Goal: Task Accomplishment & Management: Use online tool/utility

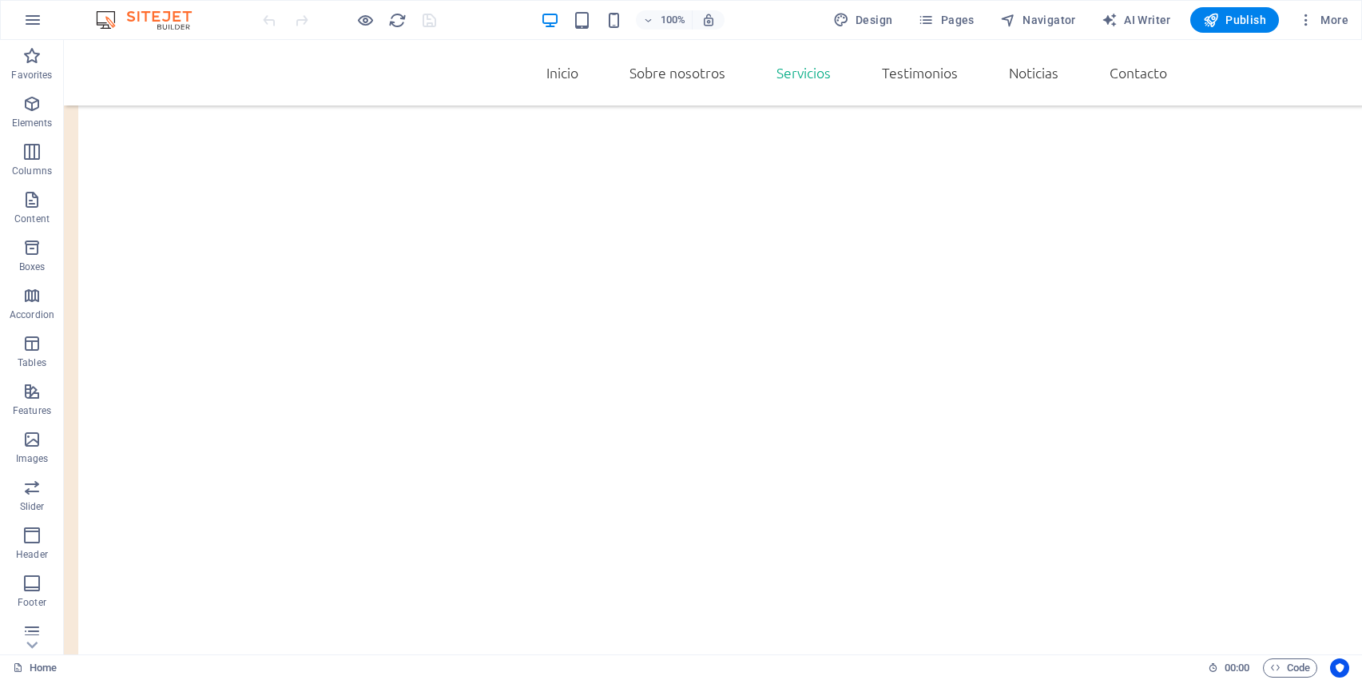
scroll to position [1702, 0]
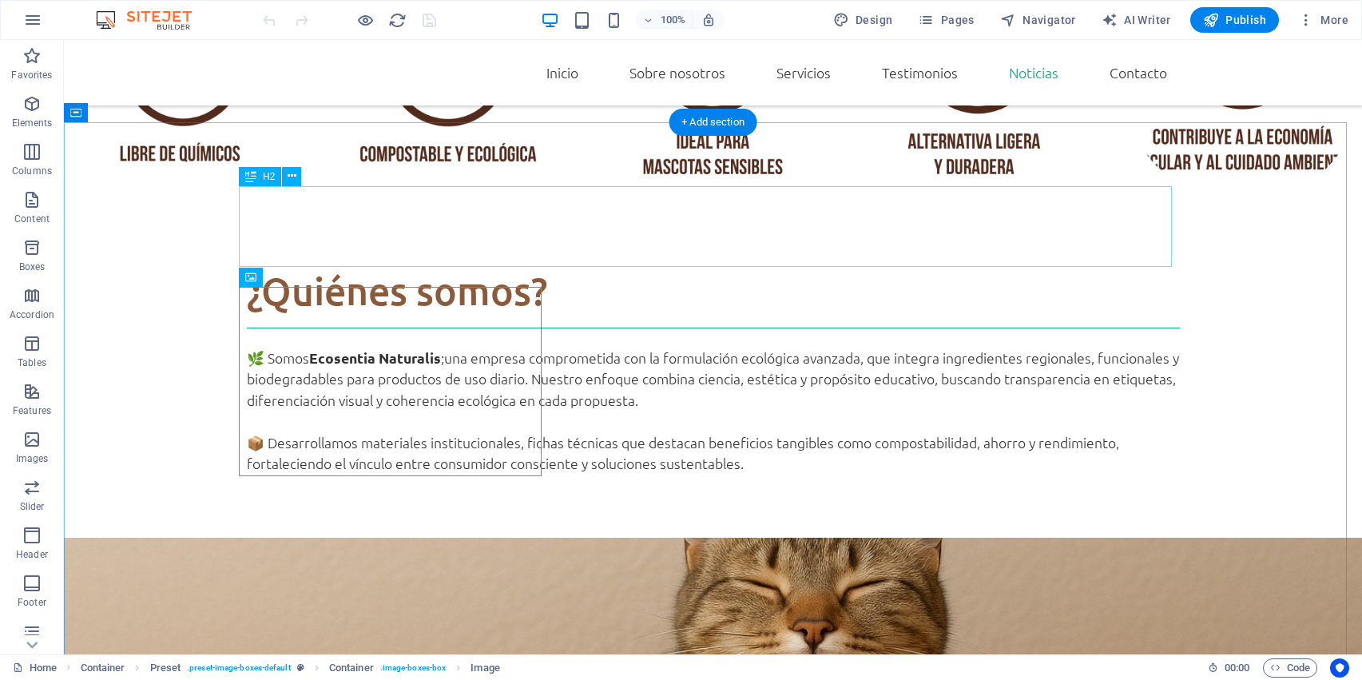
scroll to position [3161, 0]
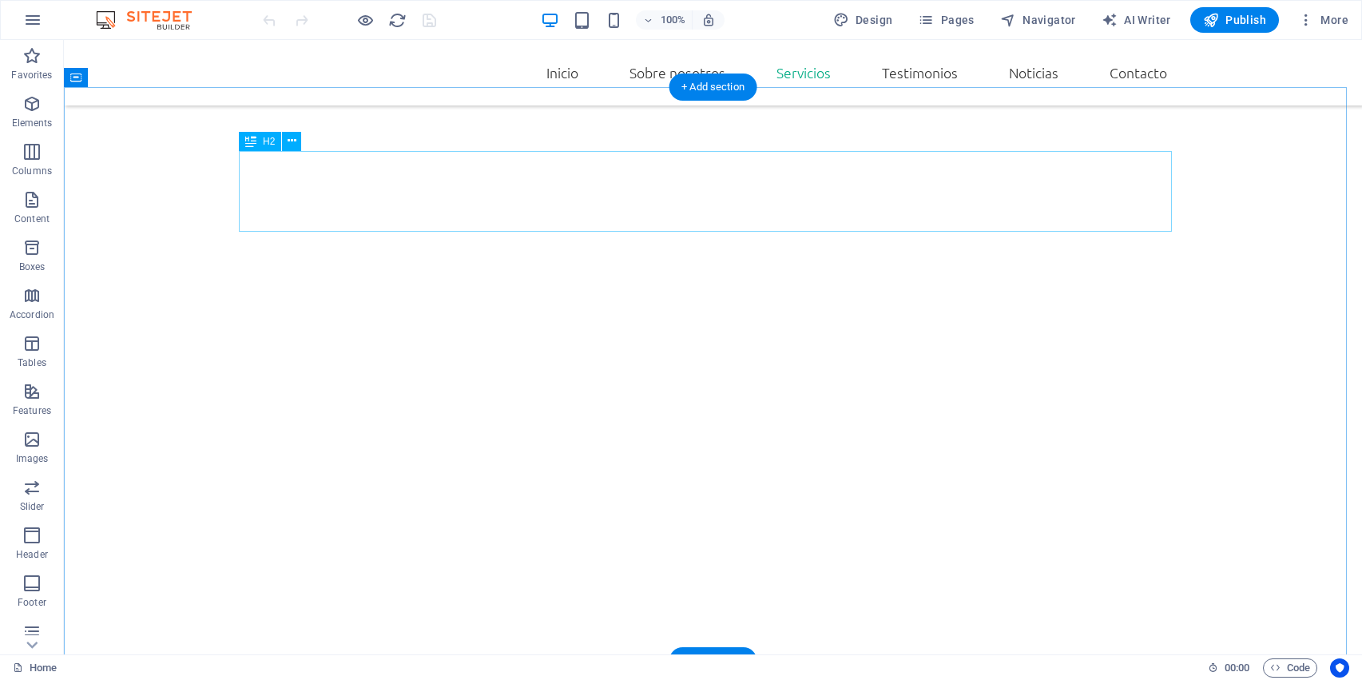
scroll to position [1695, 0]
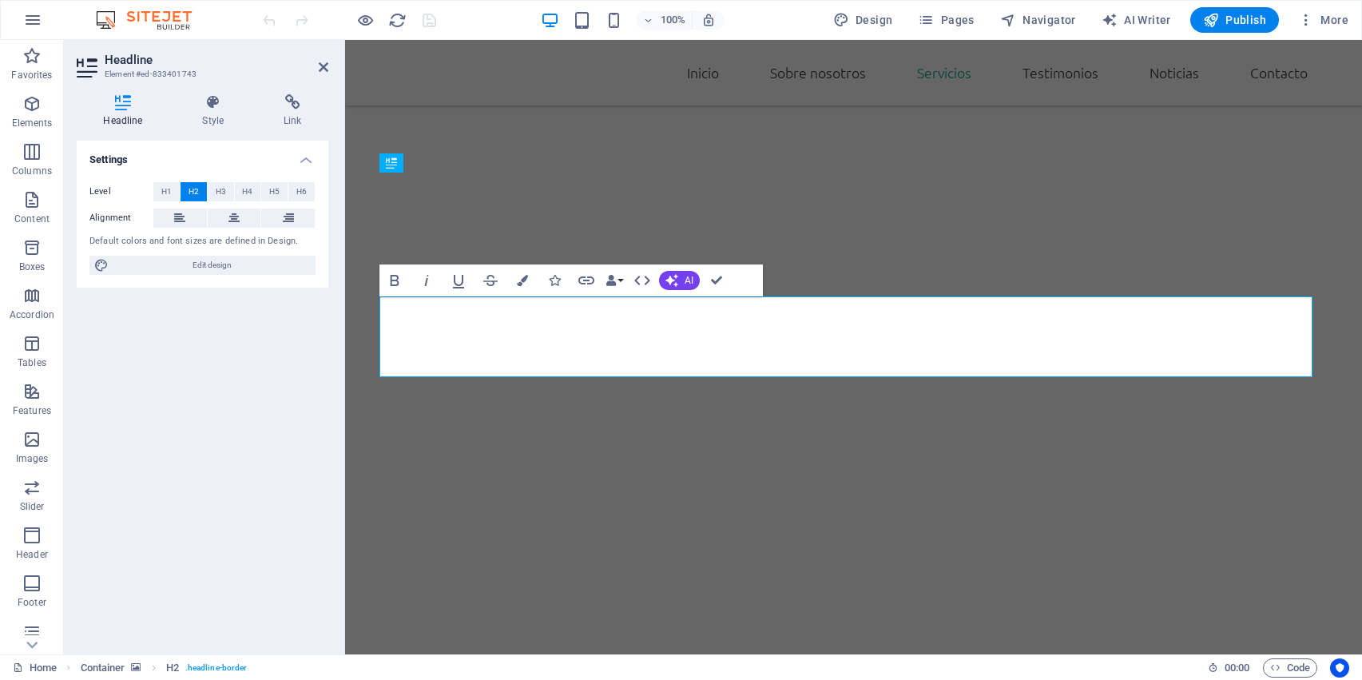
scroll to position [1571, 0]
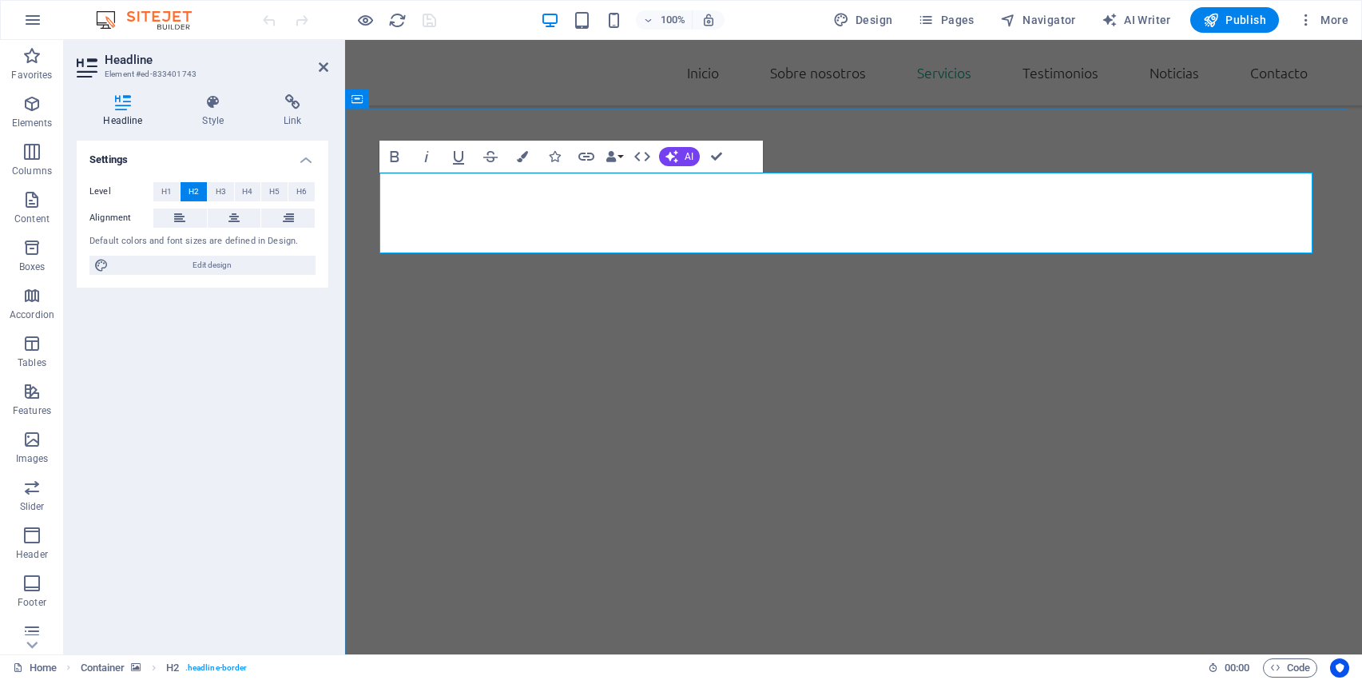
click at [521, 153] on icon "button" at bounding box center [522, 156] width 11 height 11
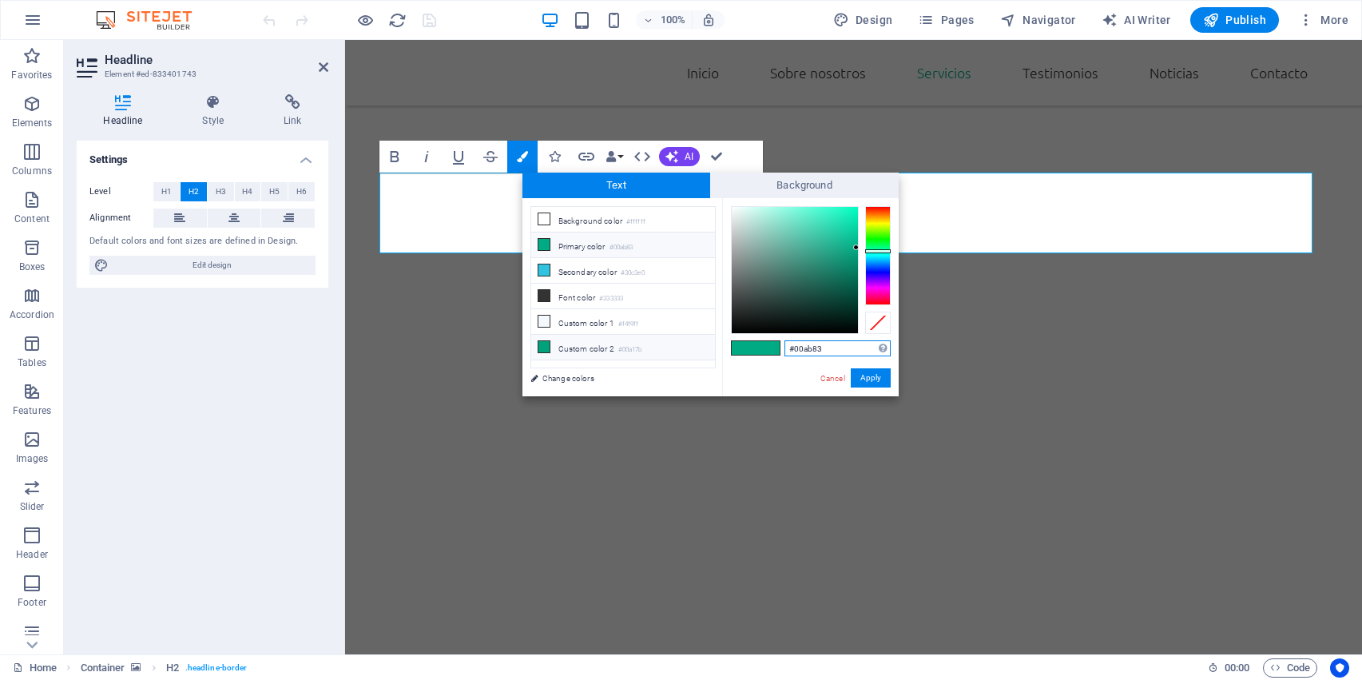
drag, startPoint x: 836, startPoint y: 346, endPoint x: 713, endPoint y: 344, distance: 122.2
click at [713, 344] on div "less Background color #ffffff Primary color #00ab83 Secondary color #30c3e0 Fon…" at bounding box center [711, 297] width 376 height 198
paste input "512c1d"
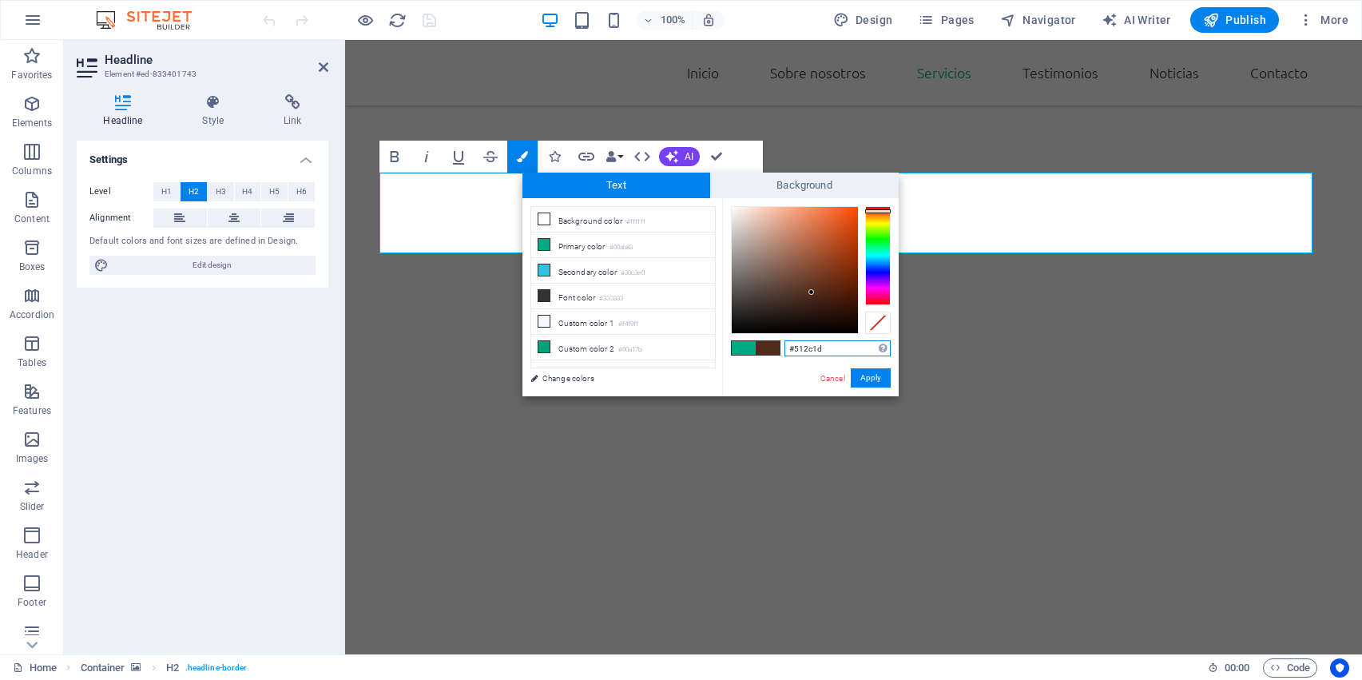
type input "#512c1d"
drag, startPoint x: 769, startPoint y: 352, endPoint x: 712, endPoint y: 352, distance: 56.7
click at [712, 352] on div "less Background color #ffffff Primary color #00ab83 Secondary color #30c3e0 Fon…" at bounding box center [711, 297] width 376 height 198
click at [864, 376] on button "Apply" at bounding box center [871, 377] width 40 height 19
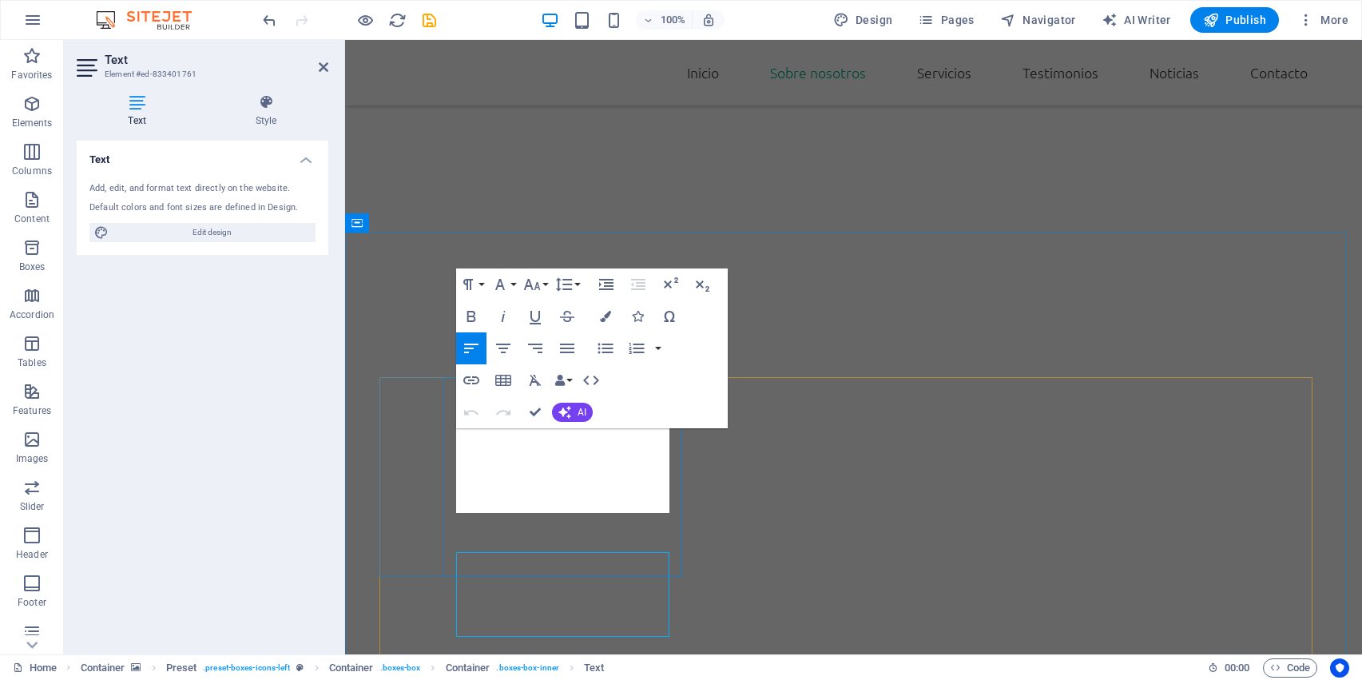
scroll to position [1447, 0]
drag, startPoint x: 610, startPoint y: 505, endPoint x: 454, endPoint y: 439, distance: 169.0
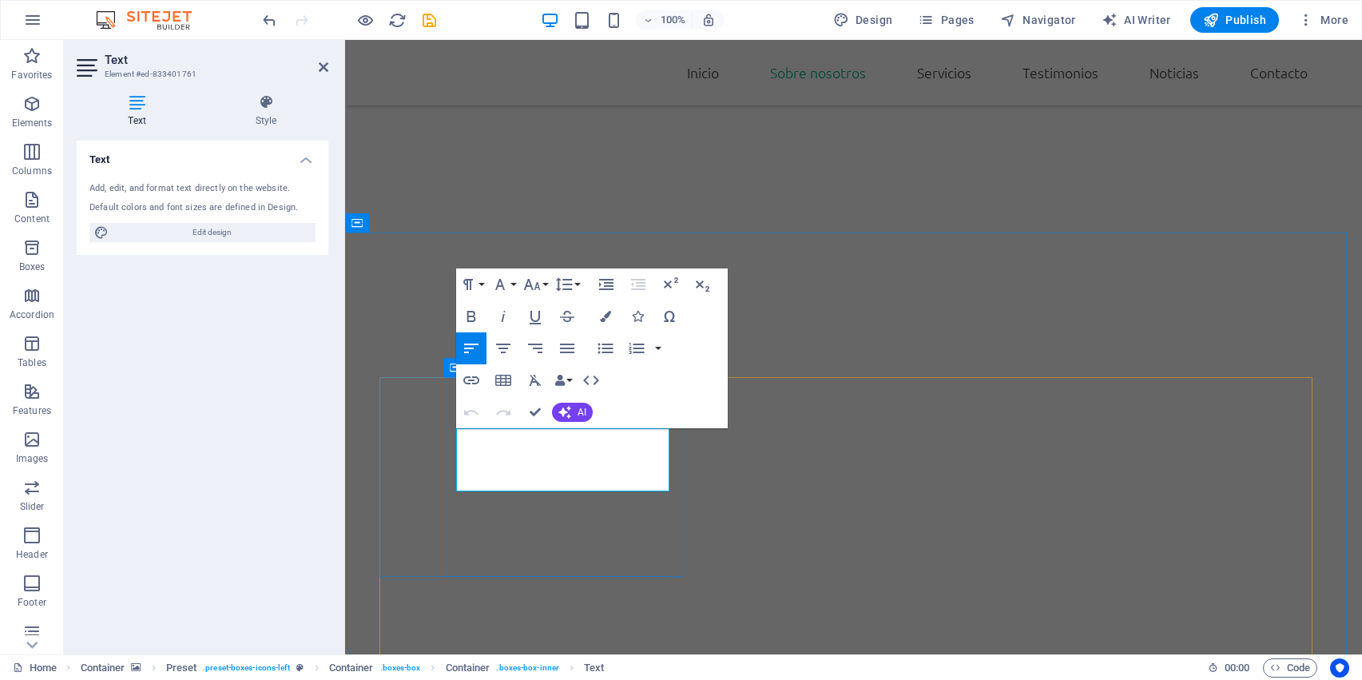
scroll to position [585, 1]
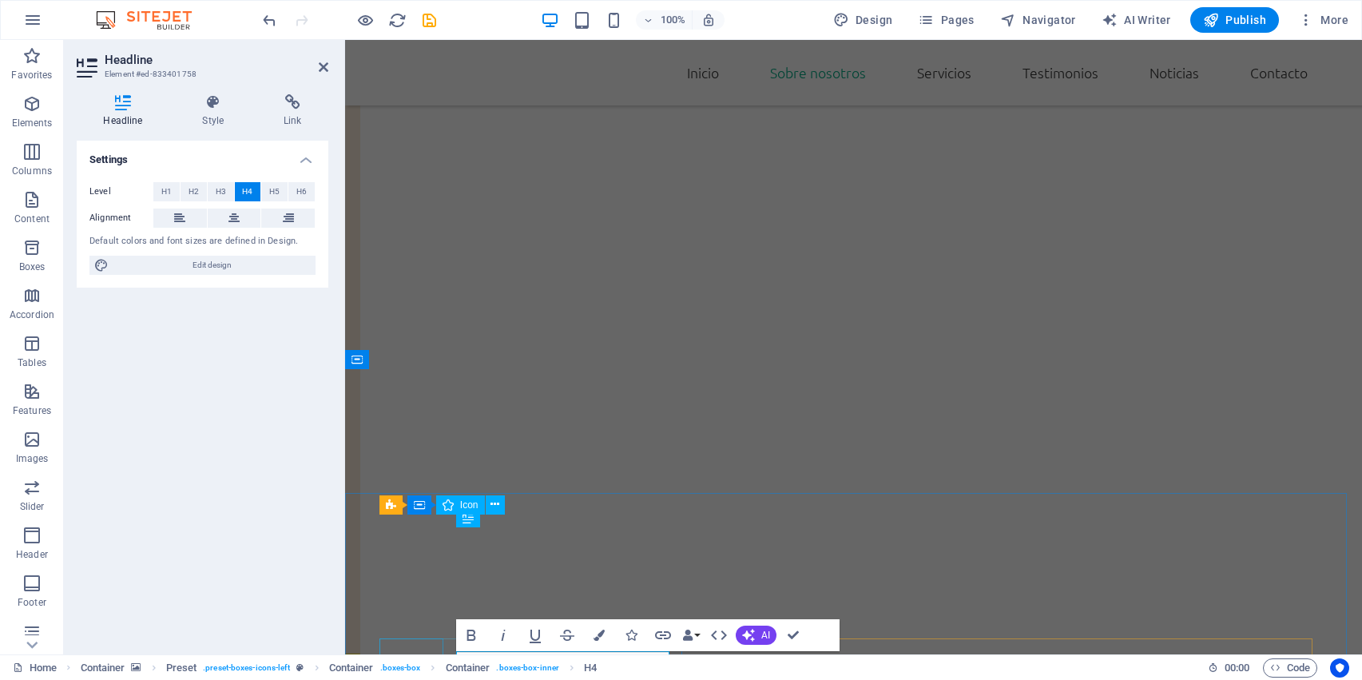
scroll to position [1310, 0]
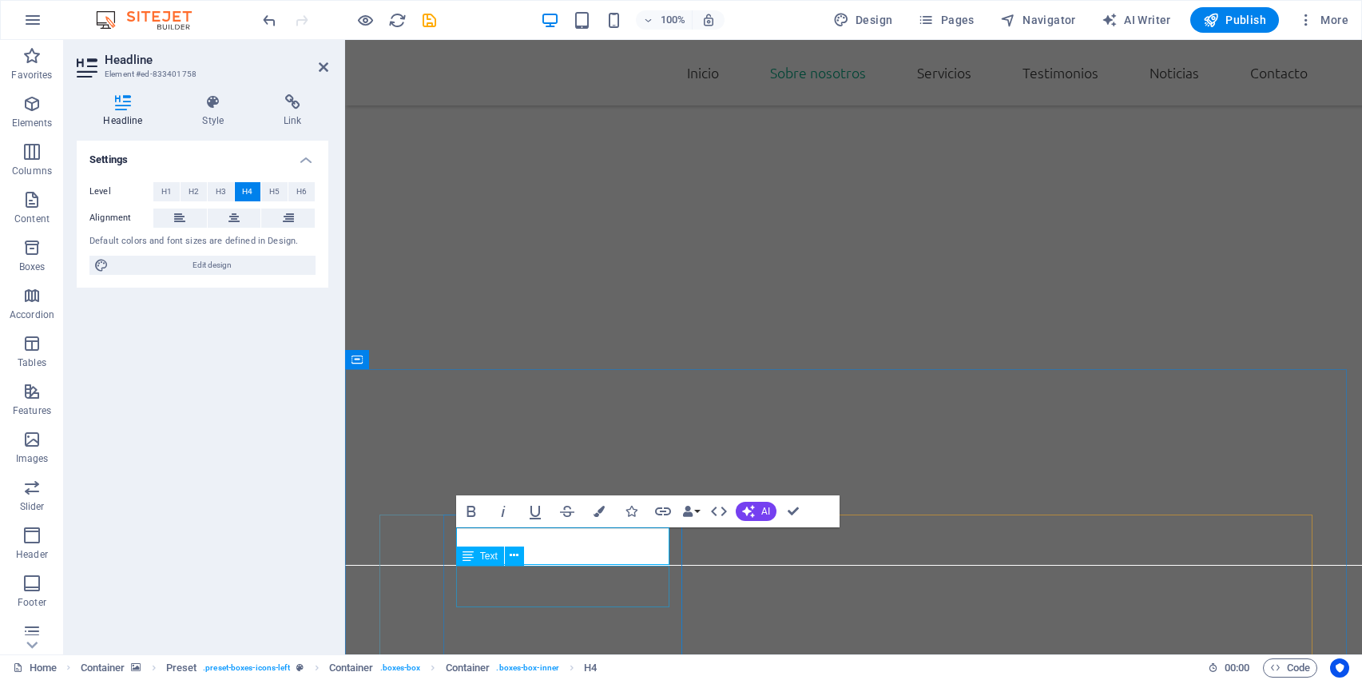
click at [591, 506] on button "Colors" at bounding box center [599, 511] width 30 height 32
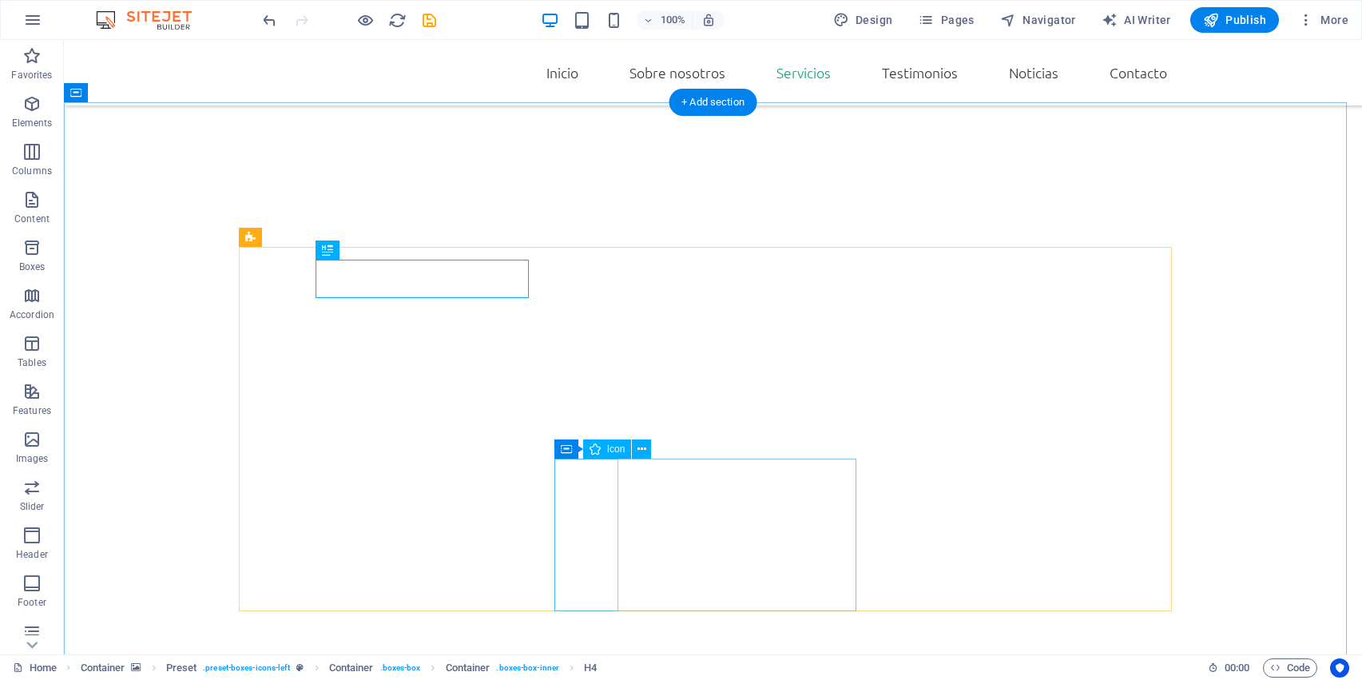
scroll to position [1688, 0]
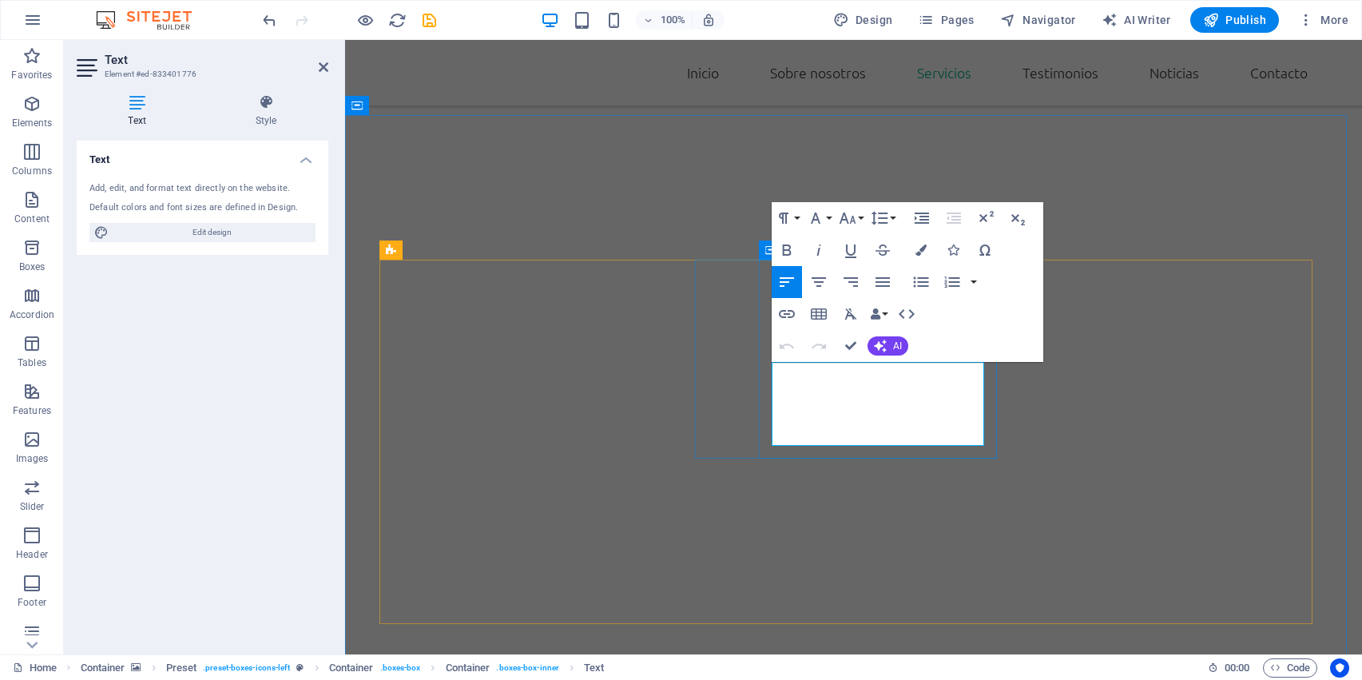
scroll to position [1564, 0]
drag, startPoint x: 812, startPoint y: 432, endPoint x: 765, endPoint y: 377, distance: 72.5
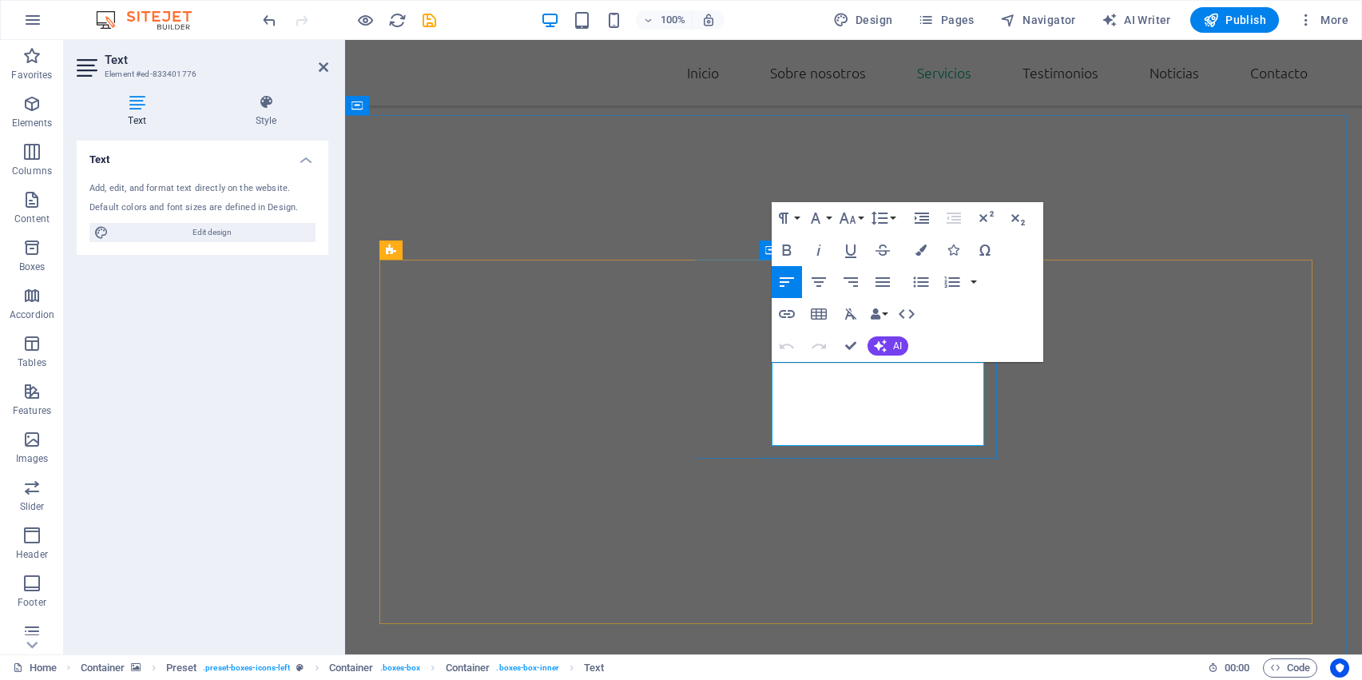
drag, startPoint x: 823, startPoint y: 432, endPoint x: 776, endPoint y: 368, distance: 80.1
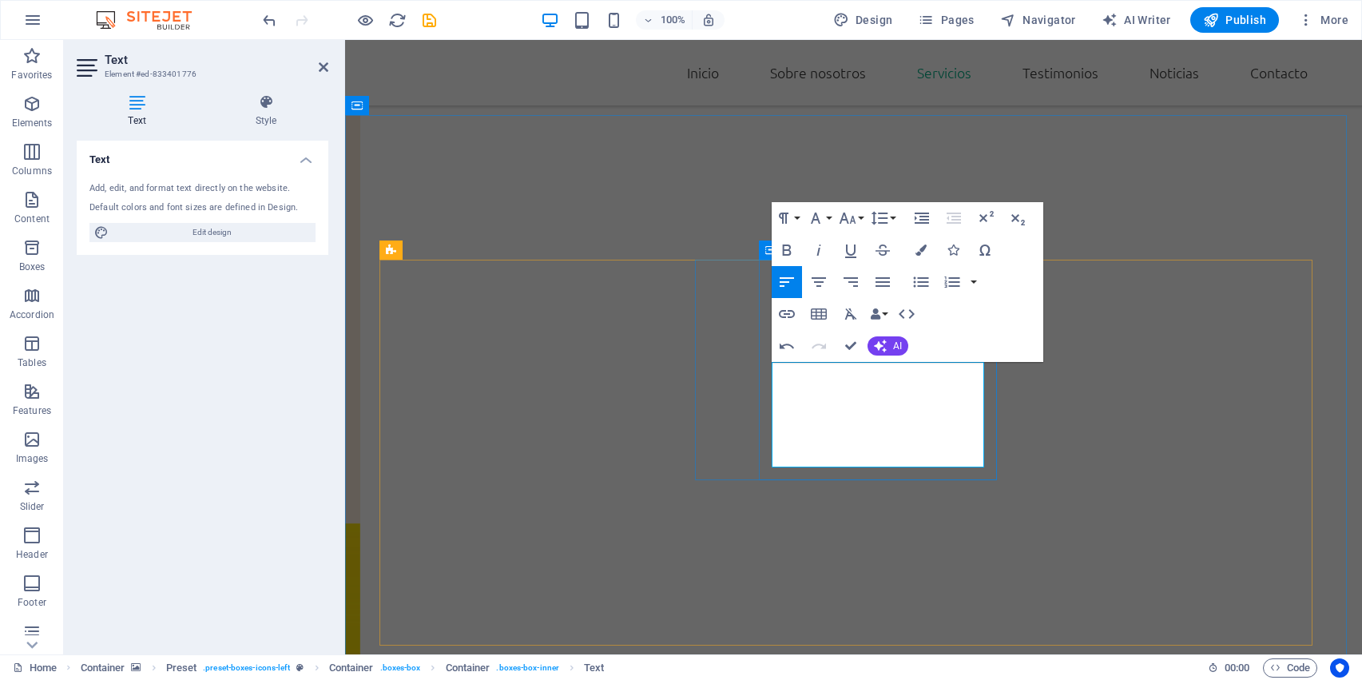
scroll to position [1116, 1]
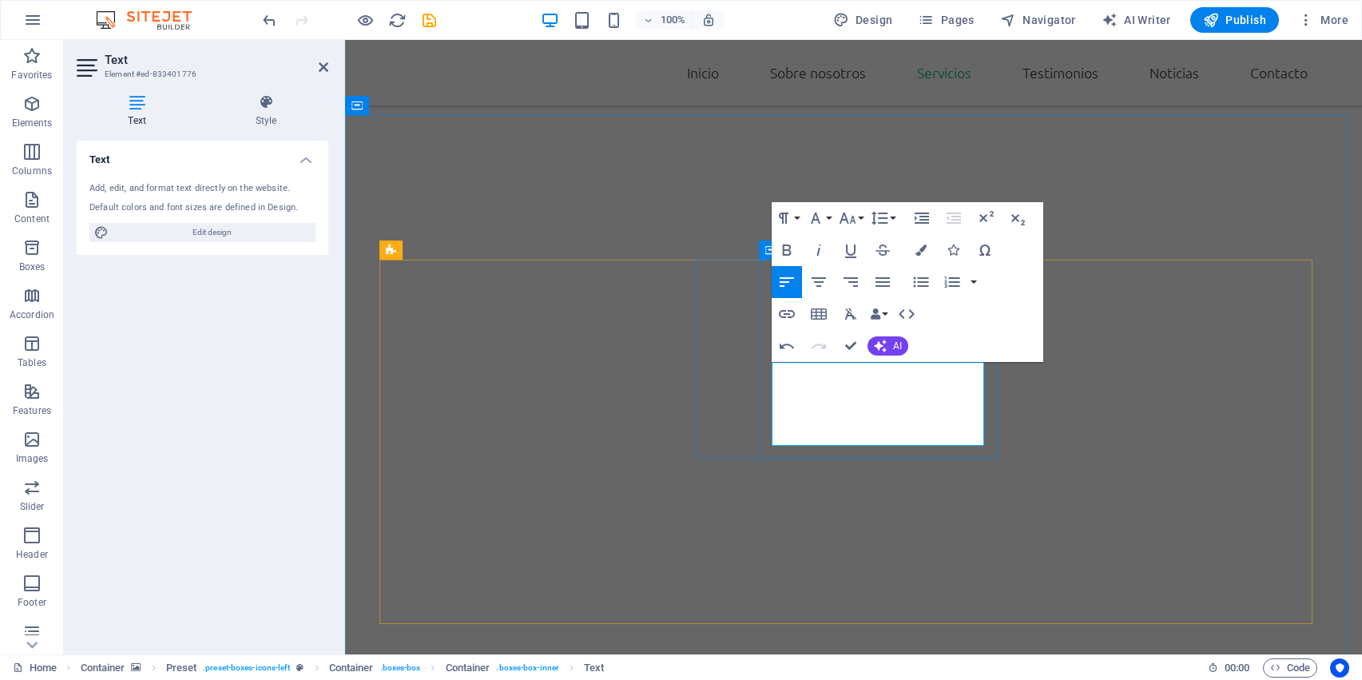
drag, startPoint x: 780, startPoint y: 432, endPoint x: 813, endPoint y: 426, distance: 33.4
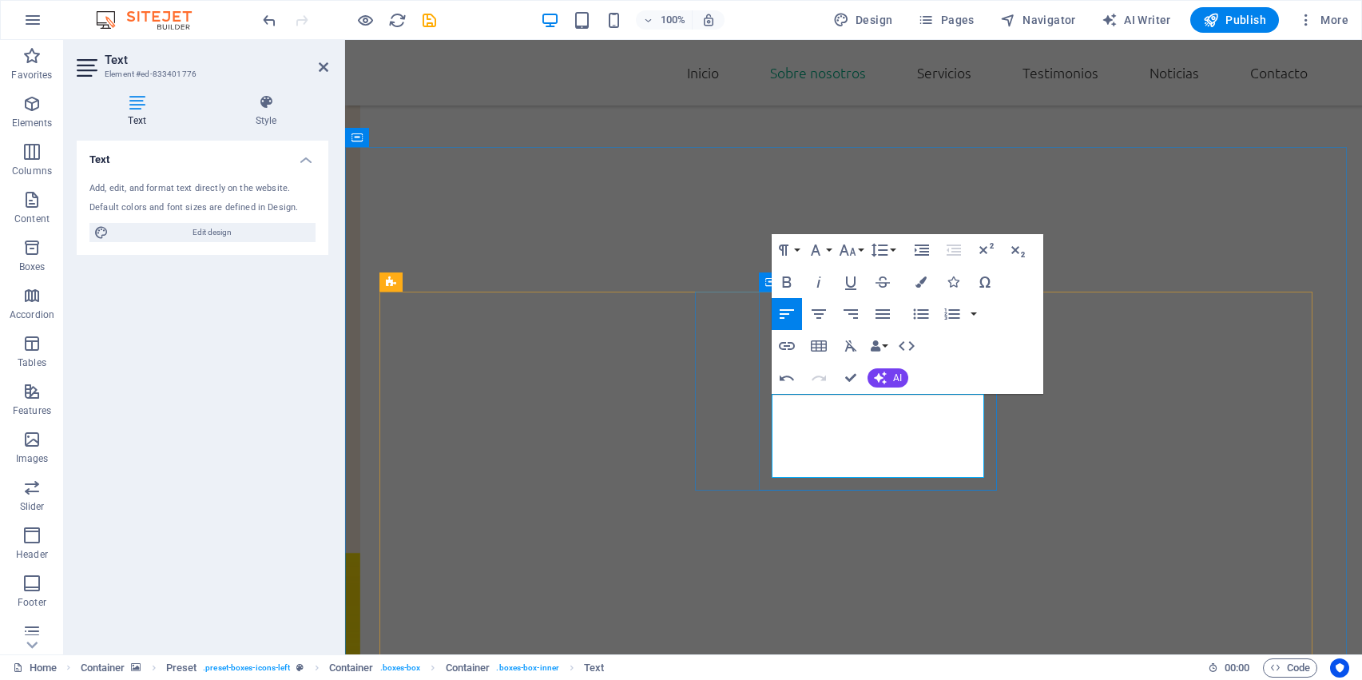
scroll to position [1532, 0]
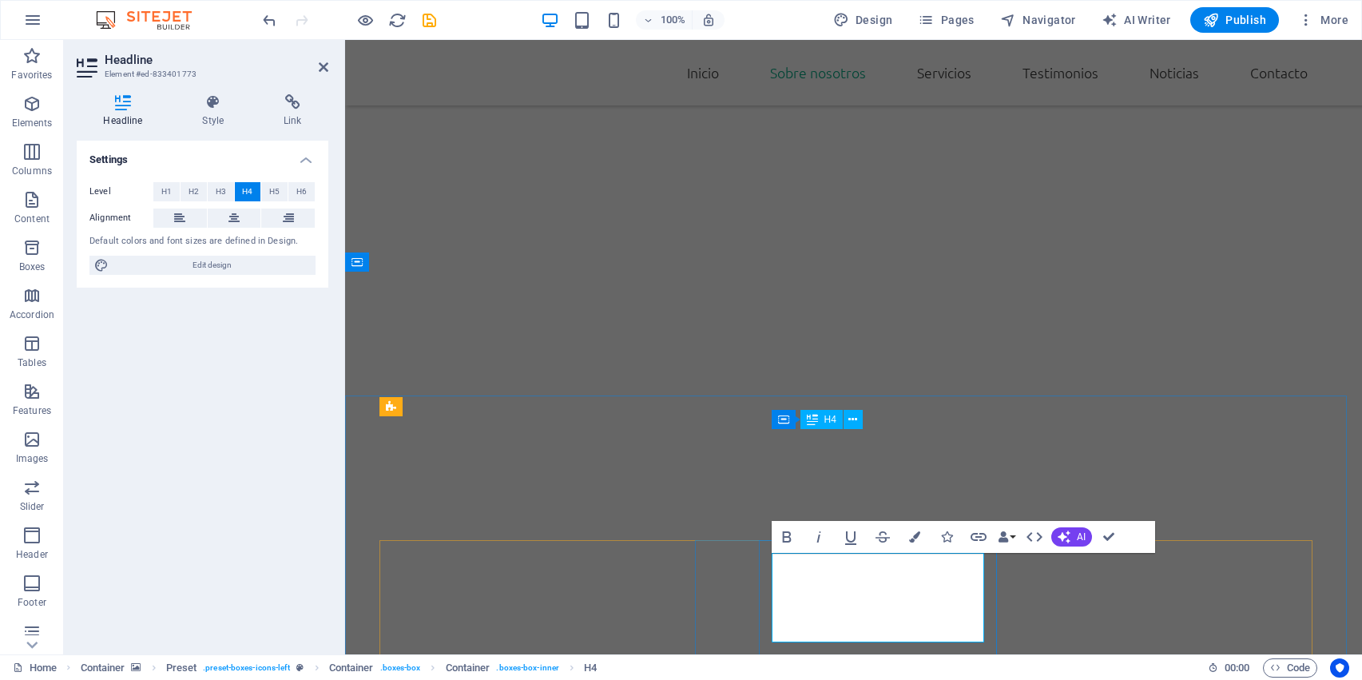
scroll to position [1408, 0]
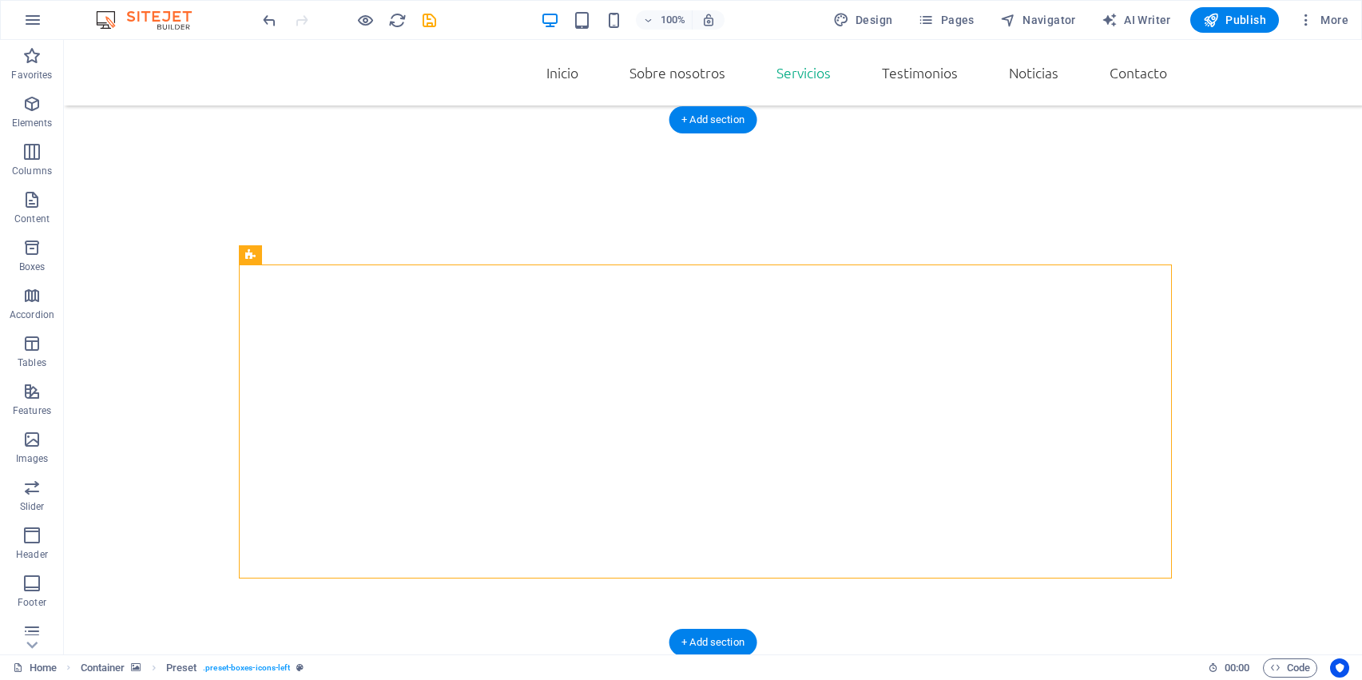
scroll to position [1671, 0]
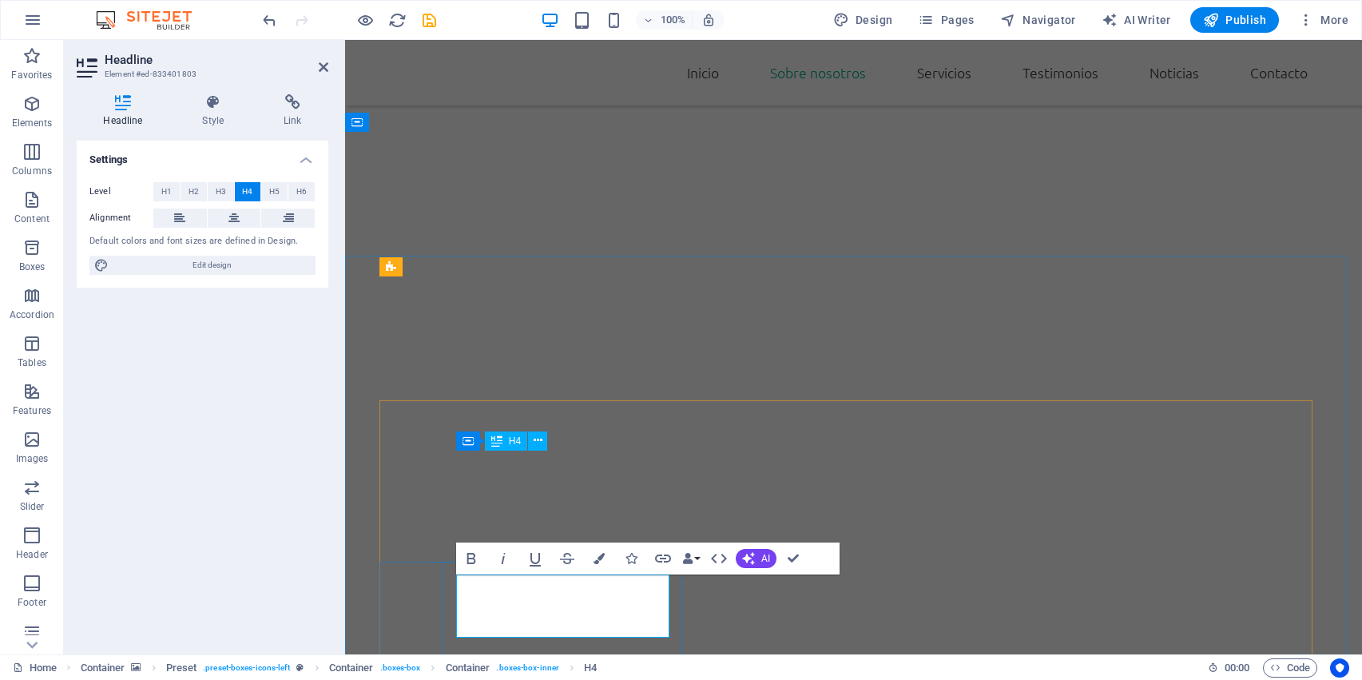
scroll to position [1548, 0]
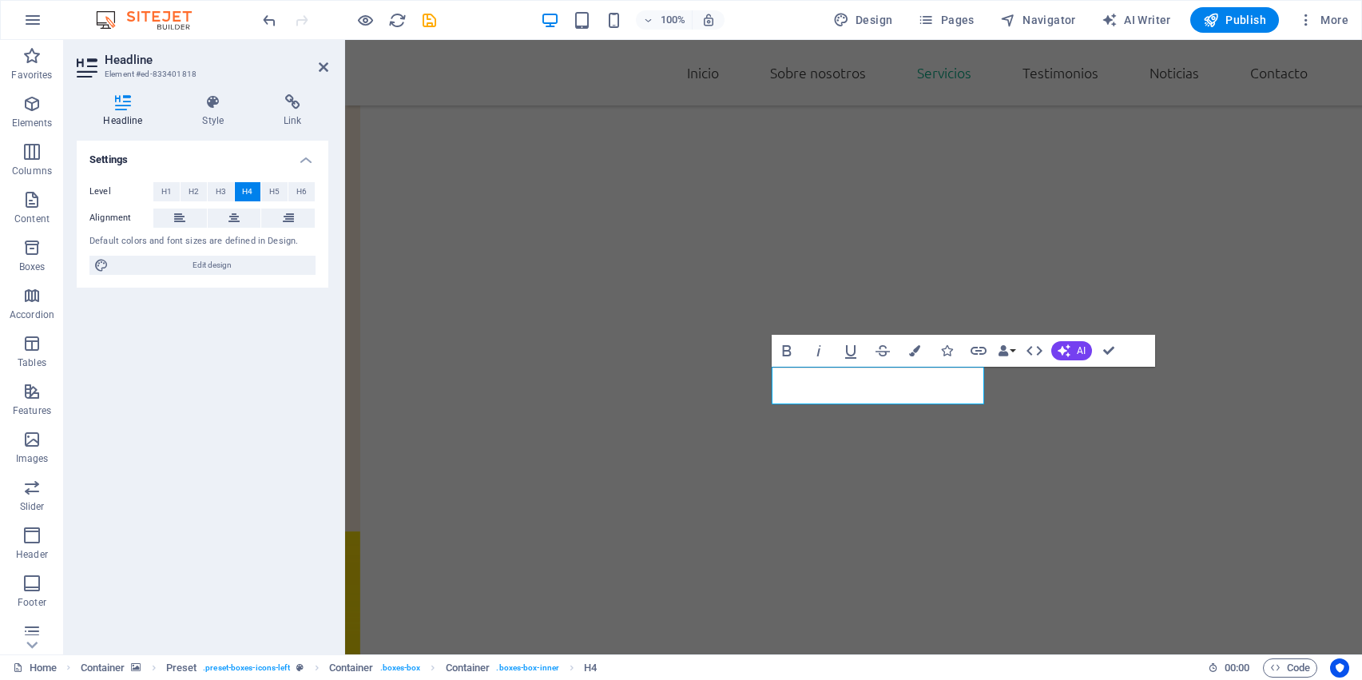
scroll to position [1635, 0]
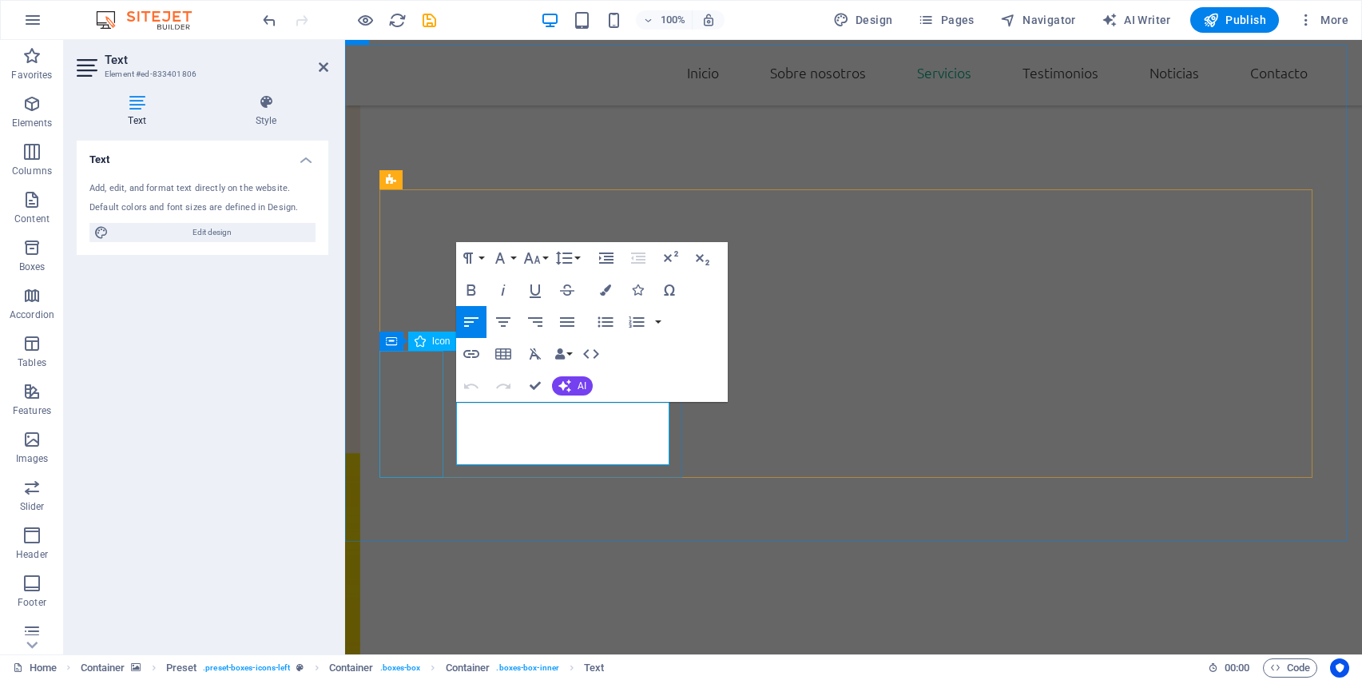
drag, startPoint x: 587, startPoint y: 452, endPoint x: 396, endPoint y: 392, distance: 200.1
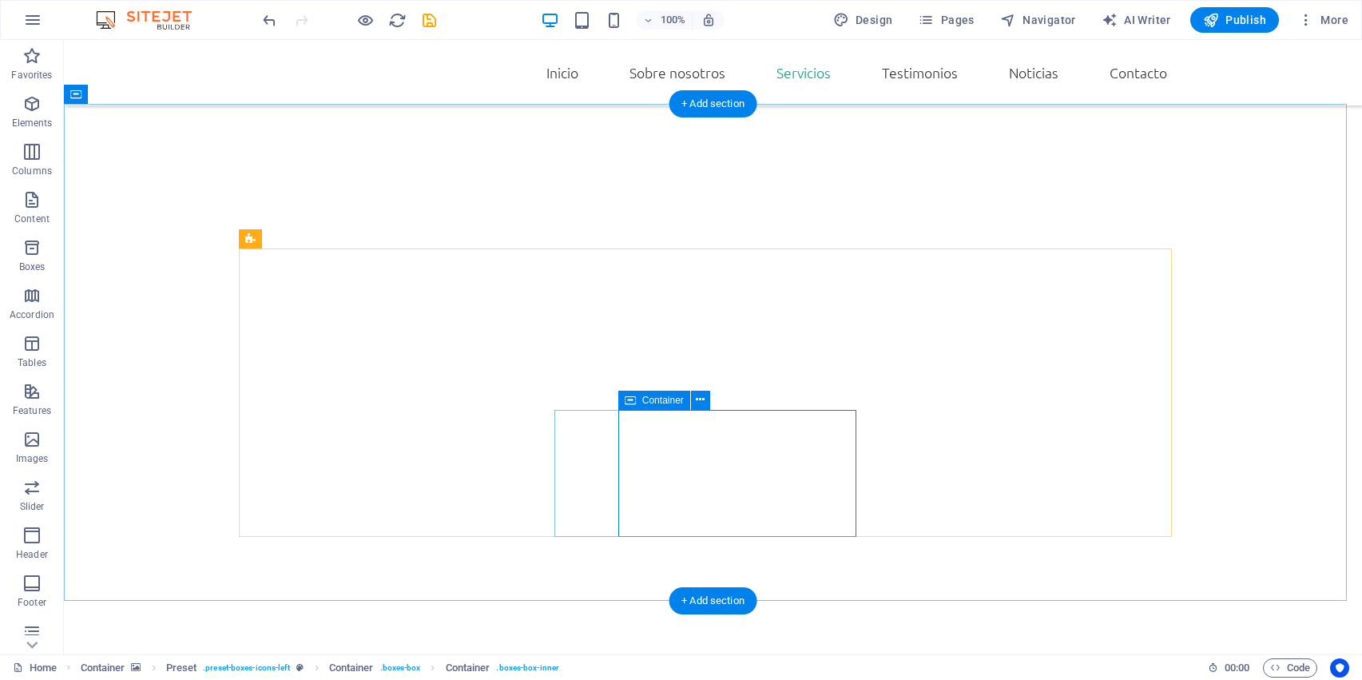
scroll to position [1687, 0]
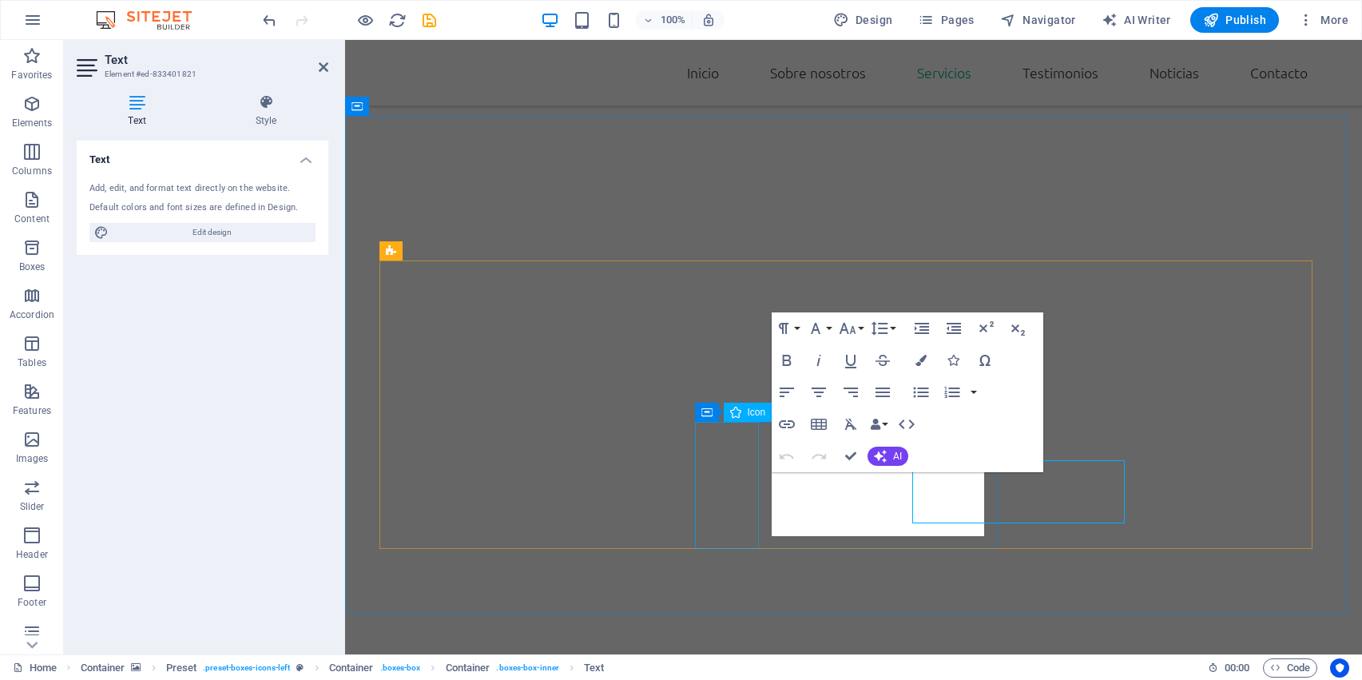
scroll to position [1564, 0]
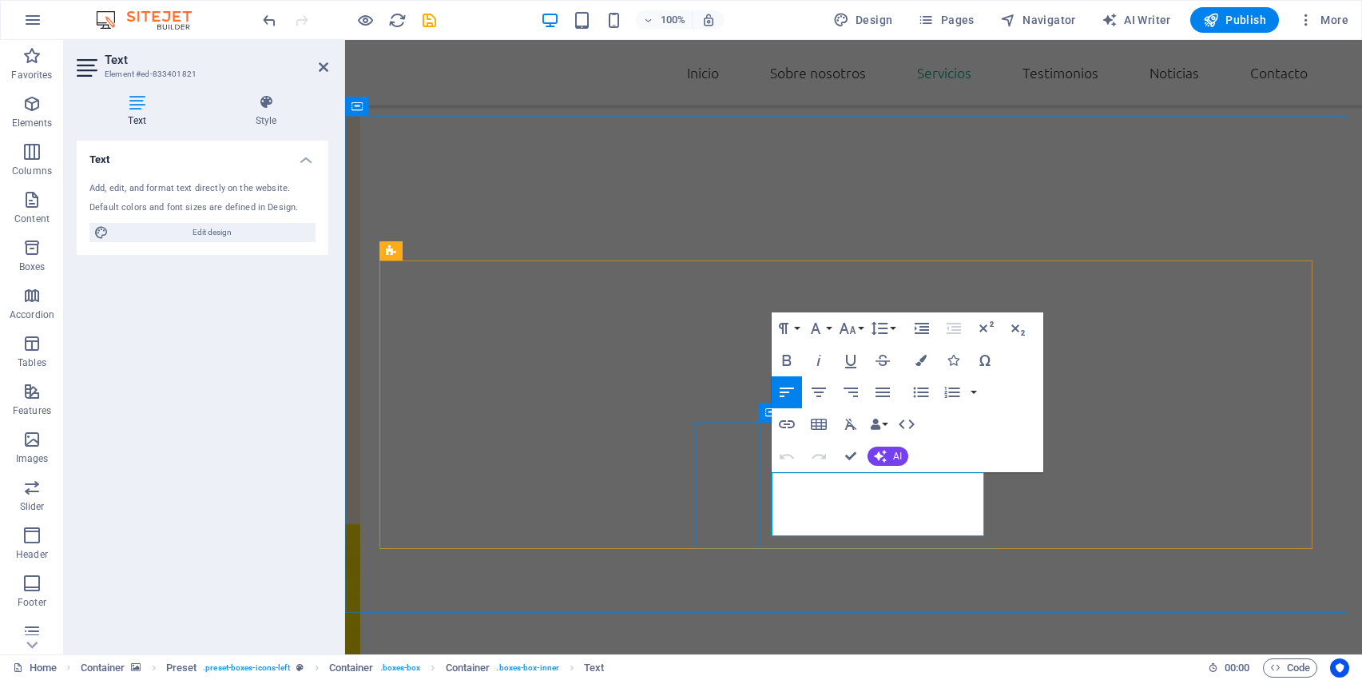
drag, startPoint x: 893, startPoint y: 520, endPoint x: 768, endPoint y: 482, distance: 131.2
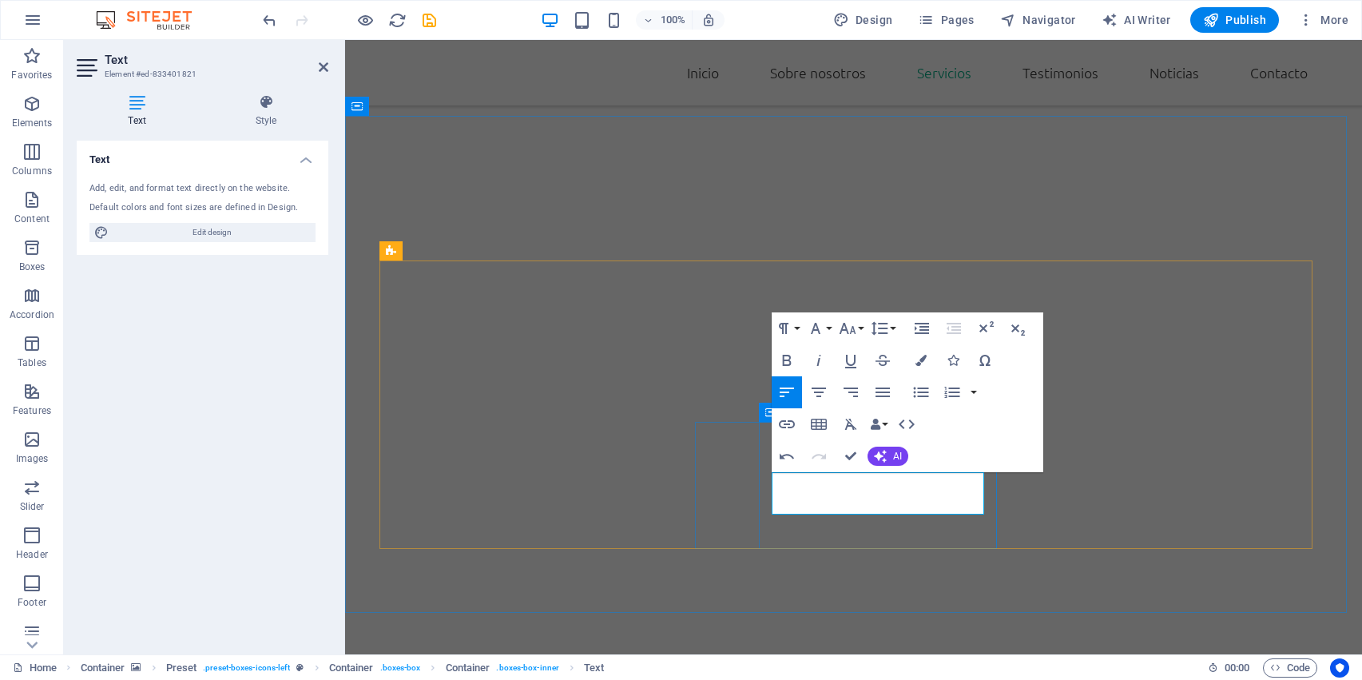
drag, startPoint x: 780, startPoint y: 486, endPoint x: 769, endPoint y: 486, distance: 10.4
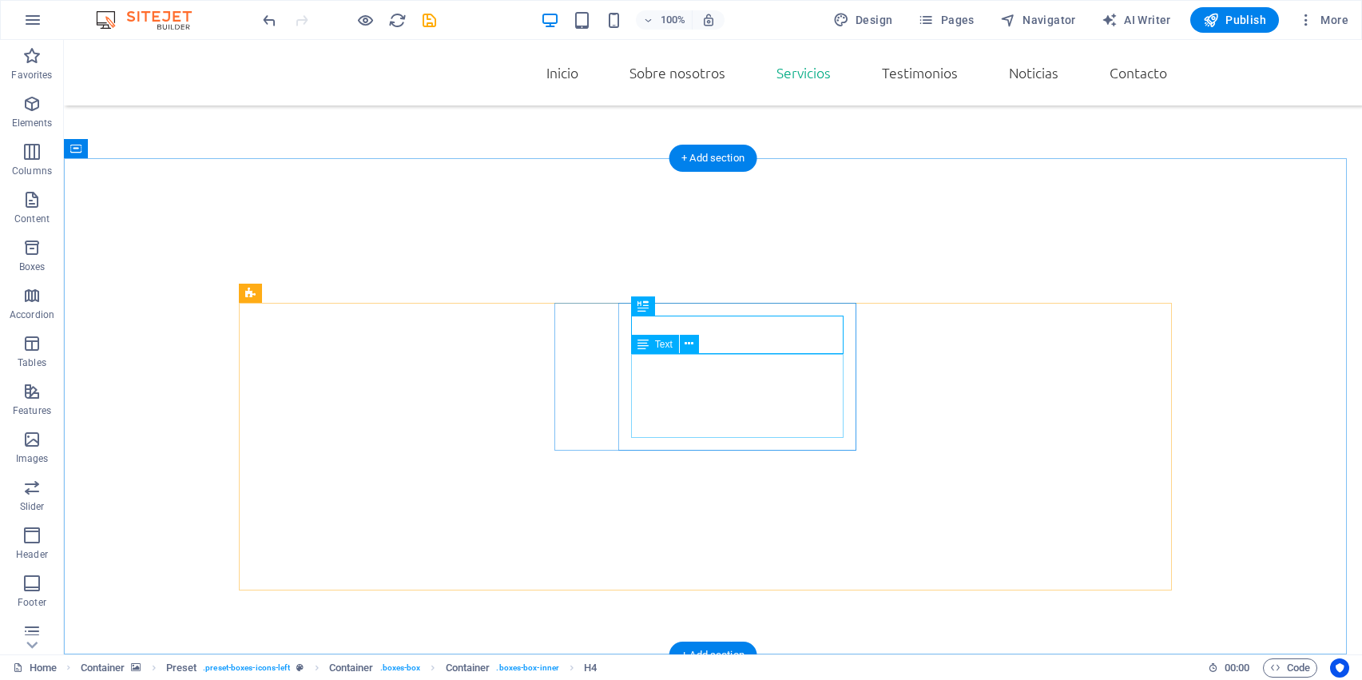
scroll to position [1651, 0]
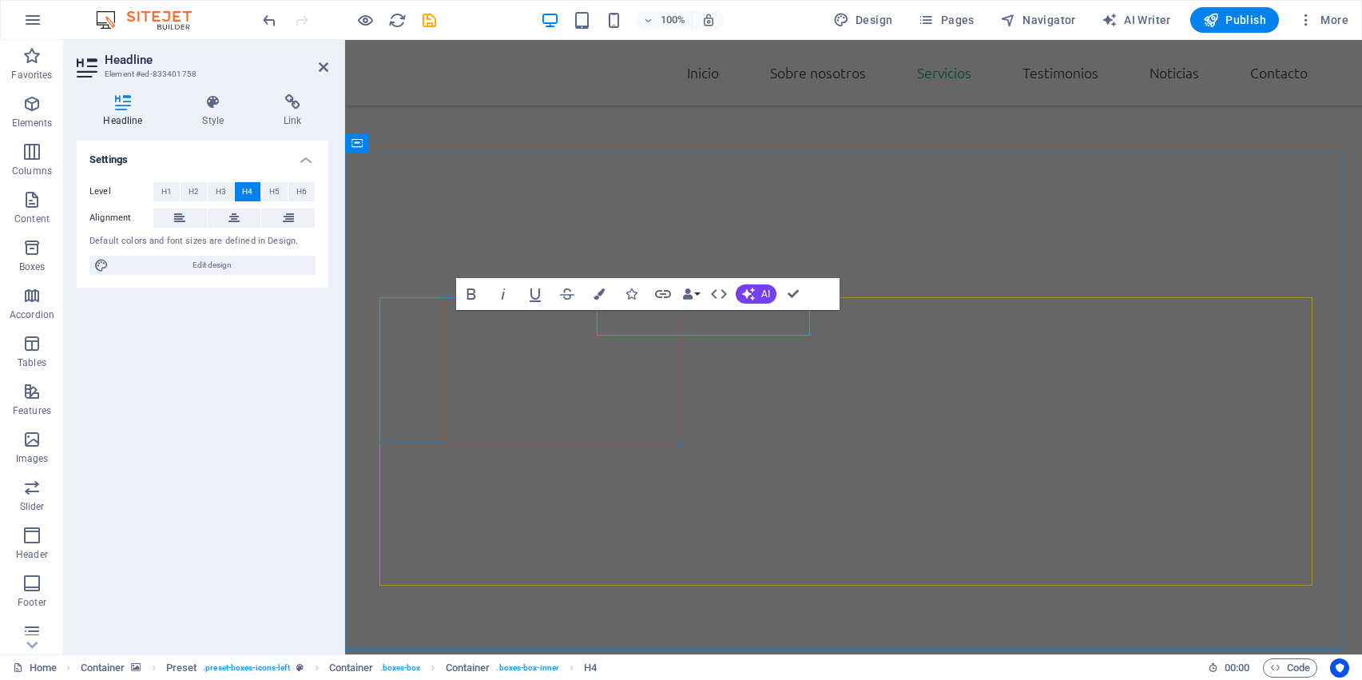
scroll to position [1527, 0]
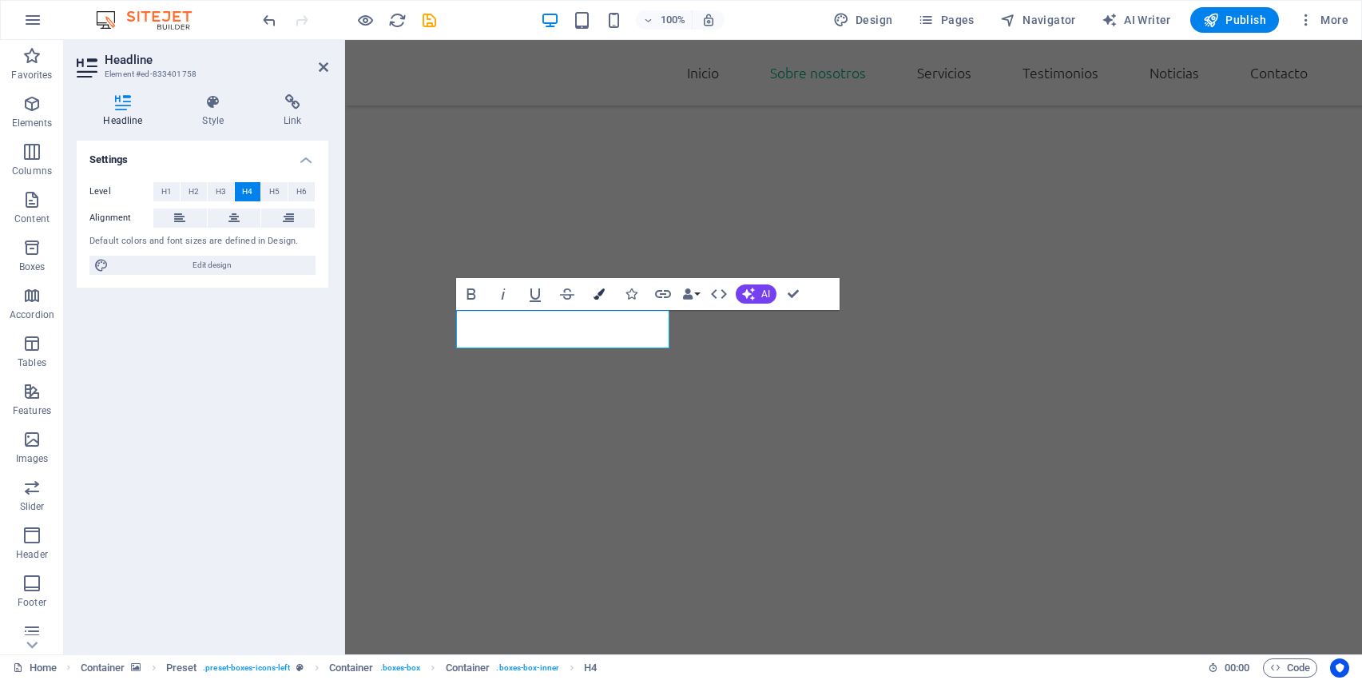
click at [597, 288] on button "Colors" at bounding box center [599, 294] width 30 height 32
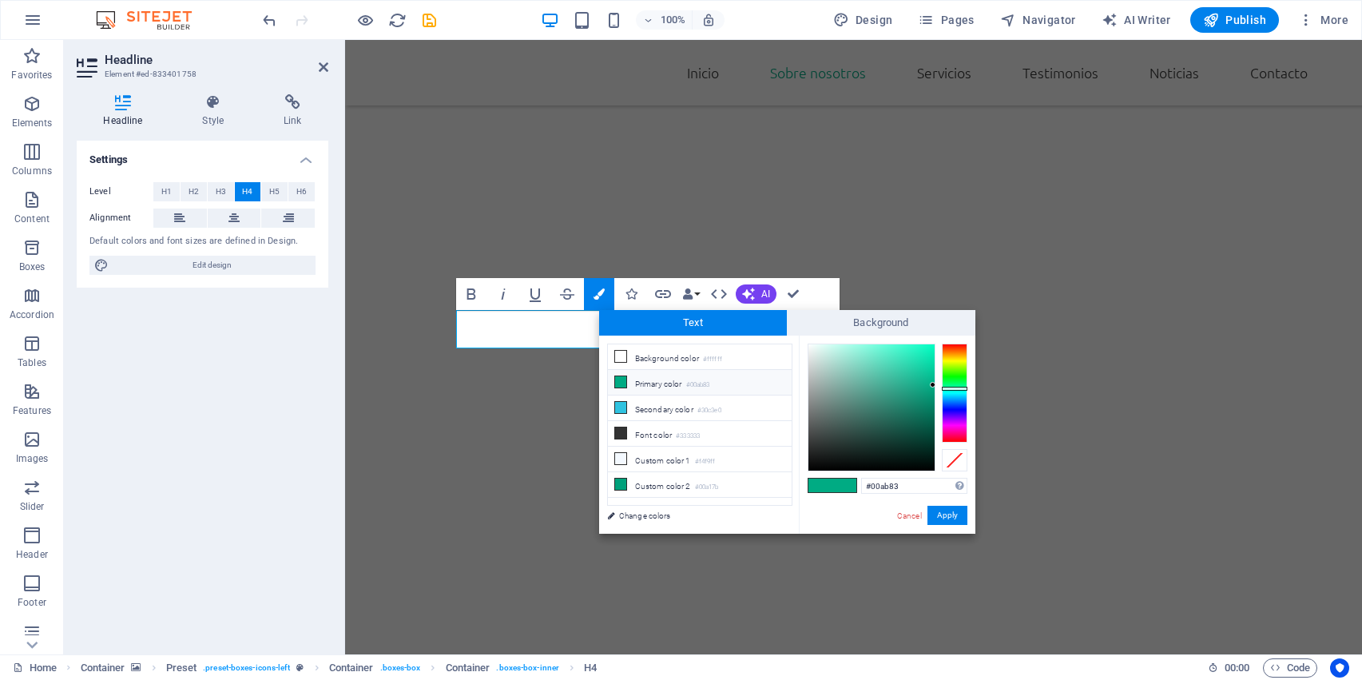
drag, startPoint x: 904, startPoint y: 486, endPoint x: 801, endPoint y: 487, distance: 103.1
click at [801, 487] on div "#00ab83 Supported formats #0852ed rgb(8, 82, 237) rgba(8, 82, 237, 90%) hsv(221…" at bounding box center [887, 551] width 177 height 430
type input "#512c1d"
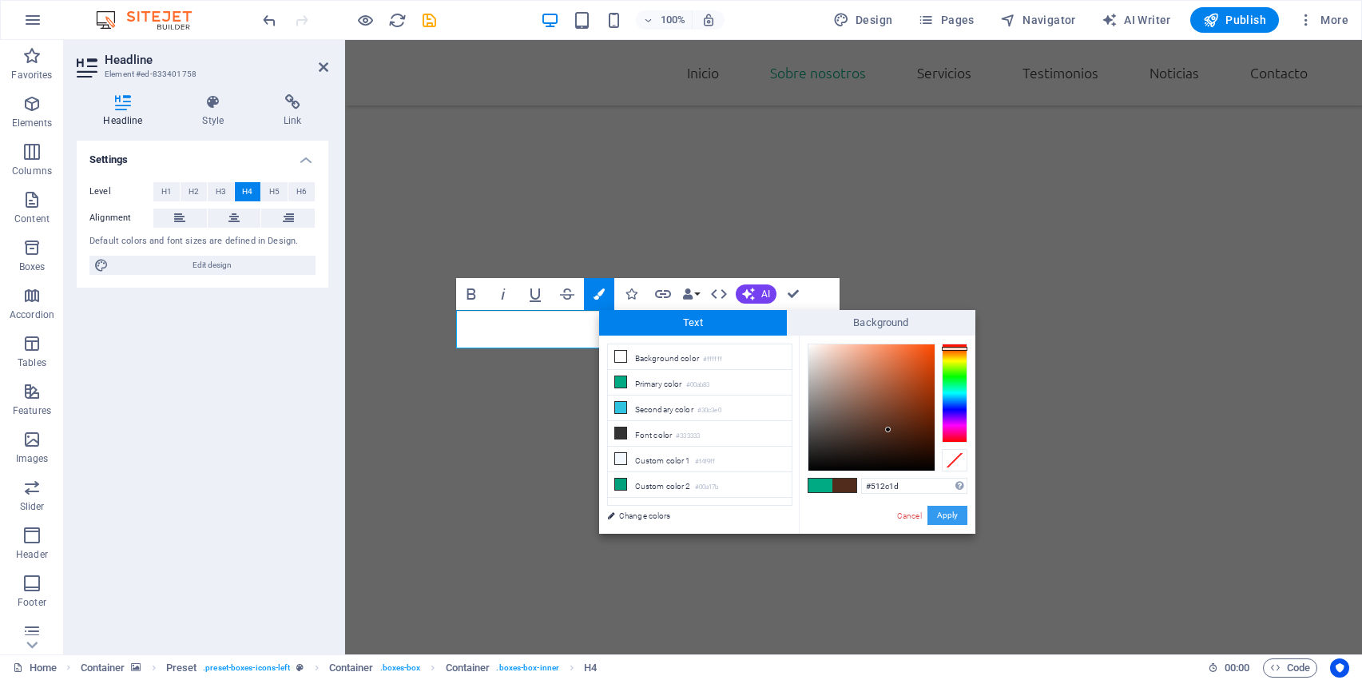
click at [957, 521] on button "Apply" at bounding box center [948, 515] width 40 height 19
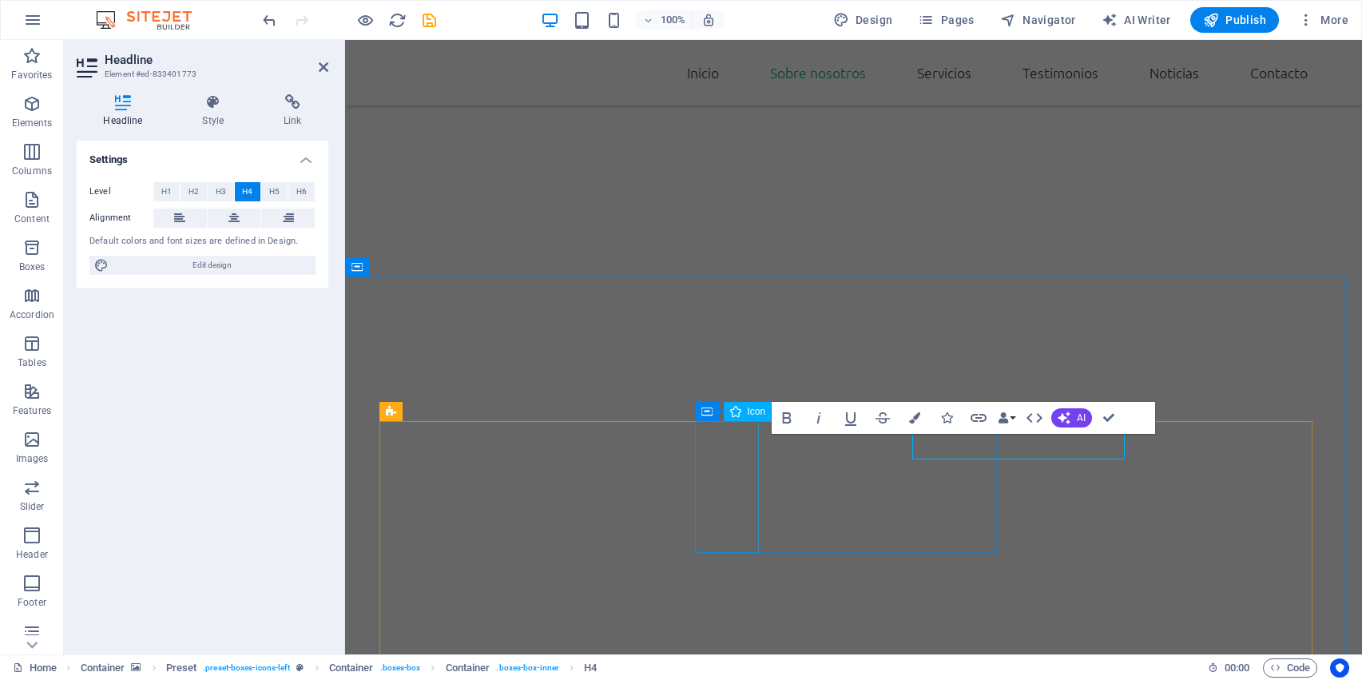
scroll to position [1403, 0]
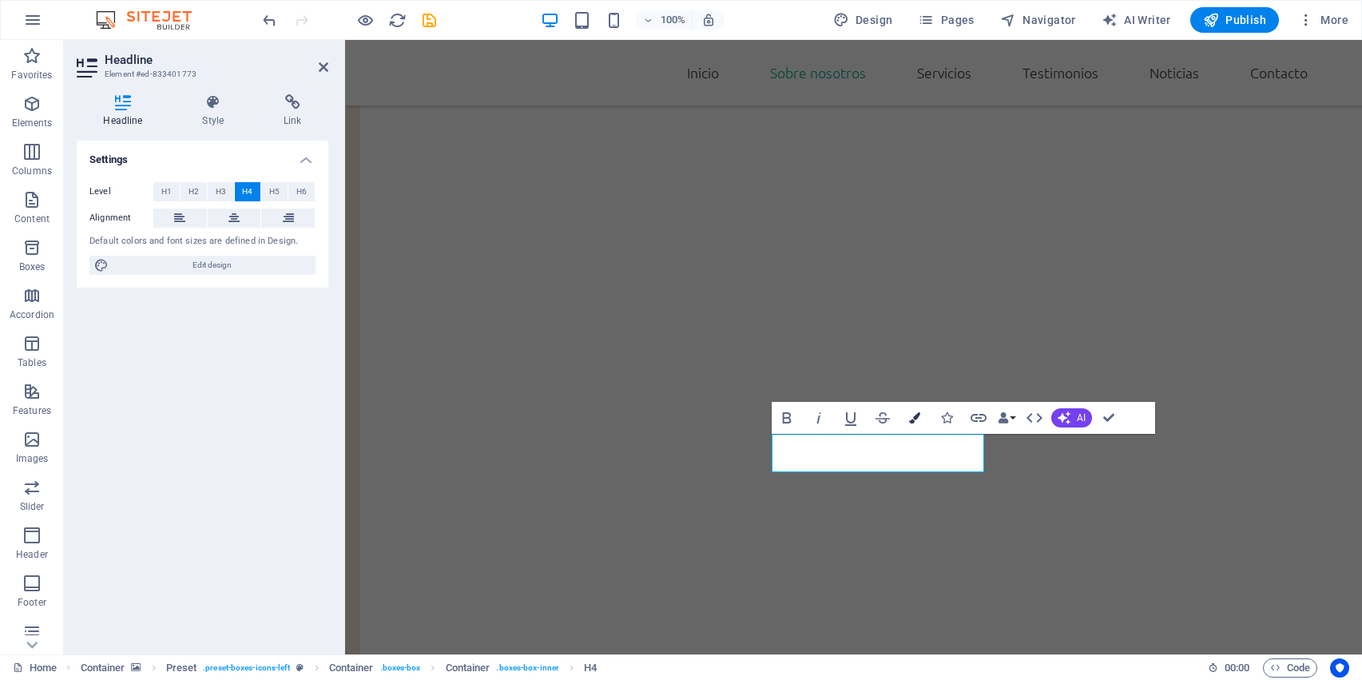
click at [921, 410] on button "Colors" at bounding box center [915, 418] width 30 height 32
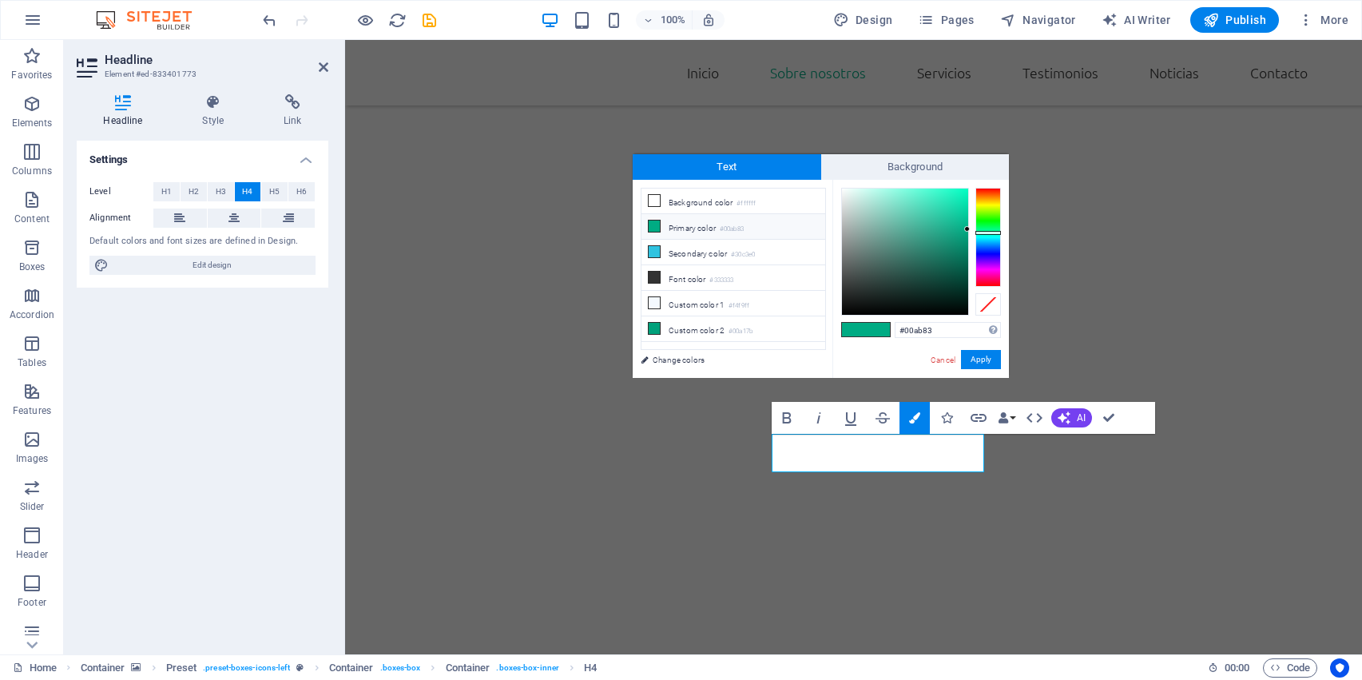
drag, startPoint x: 940, startPoint y: 334, endPoint x: 864, endPoint y: 342, distance: 75.5
click at [864, 342] on div "#00ab83 Supported formats #0852ed rgb(8, 82, 237) rgba(8, 82, 237, 90%) hsv(221…" at bounding box center [920, 395] width 177 height 430
type input "#512c1d"
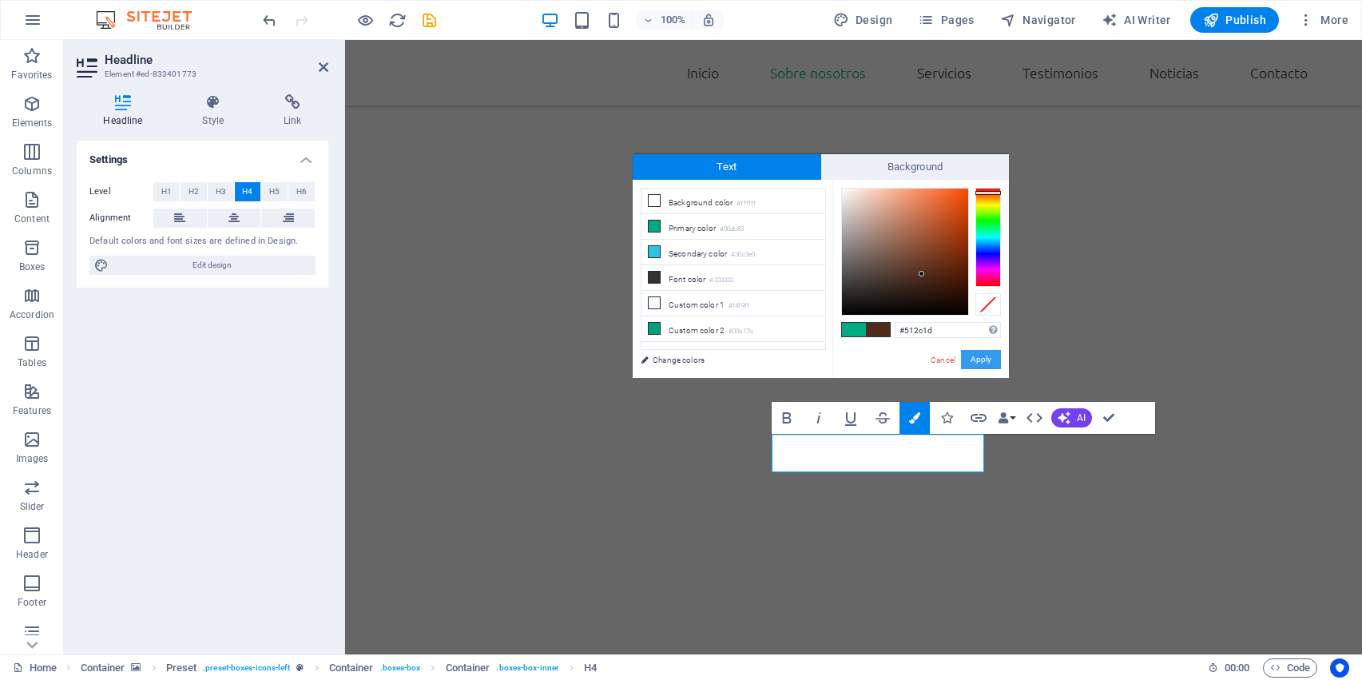
click at [976, 366] on button "Apply" at bounding box center [981, 359] width 40 height 19
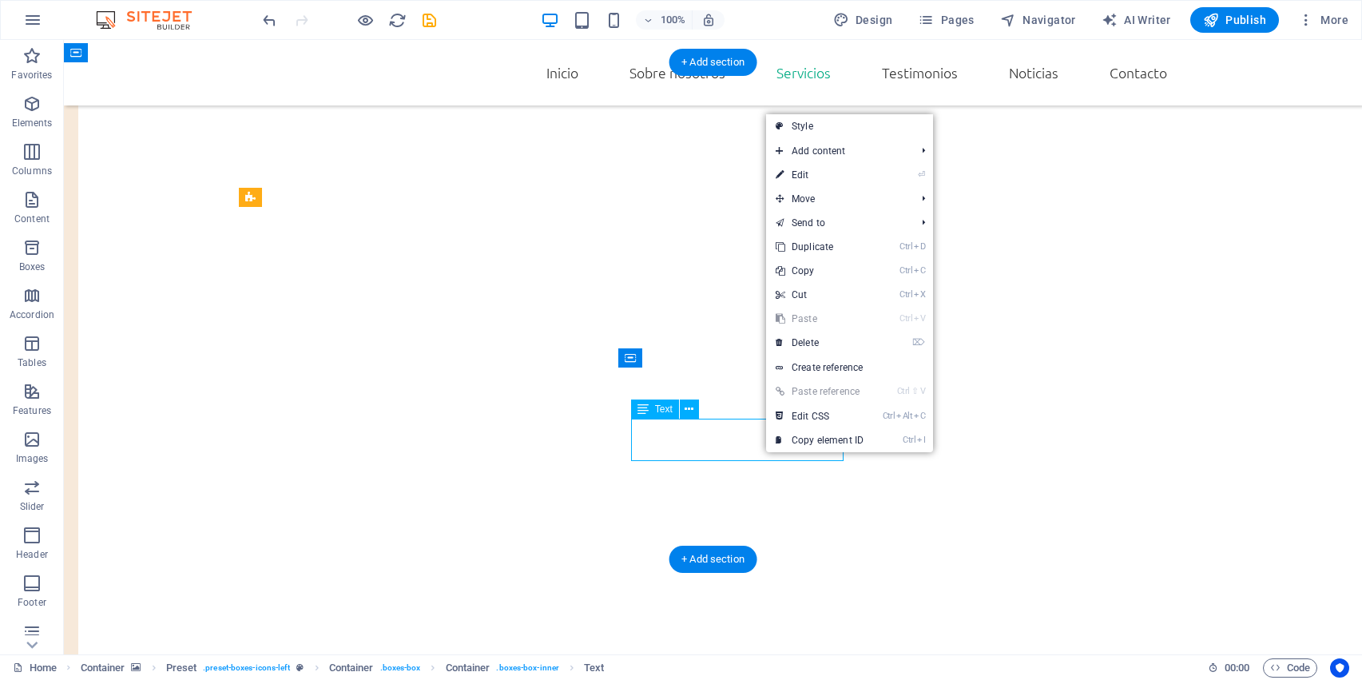
scroll to position [1728, 0]
drag, startPoint x: 765, startPoint y: 454, endPoint x: 735, endPoint y: 436, distance: 34.4
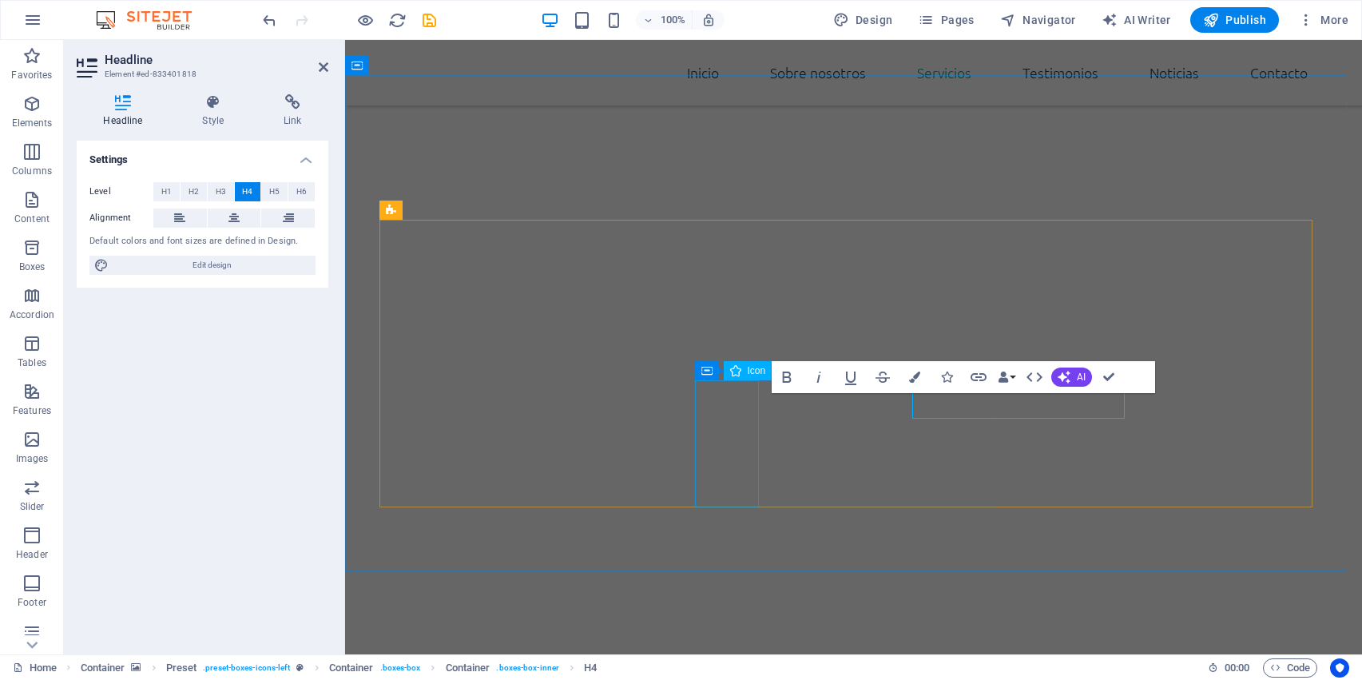
scroll to position [1604, 0]
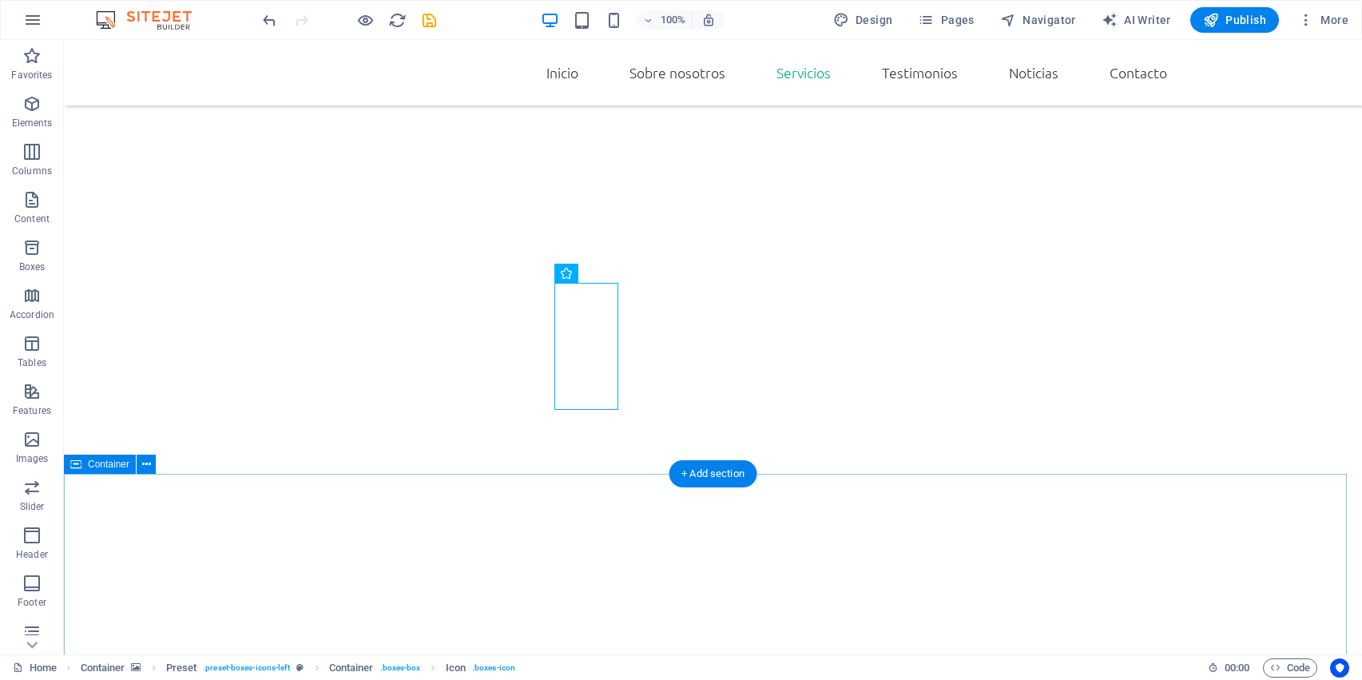
scroll to position [1814, 0]
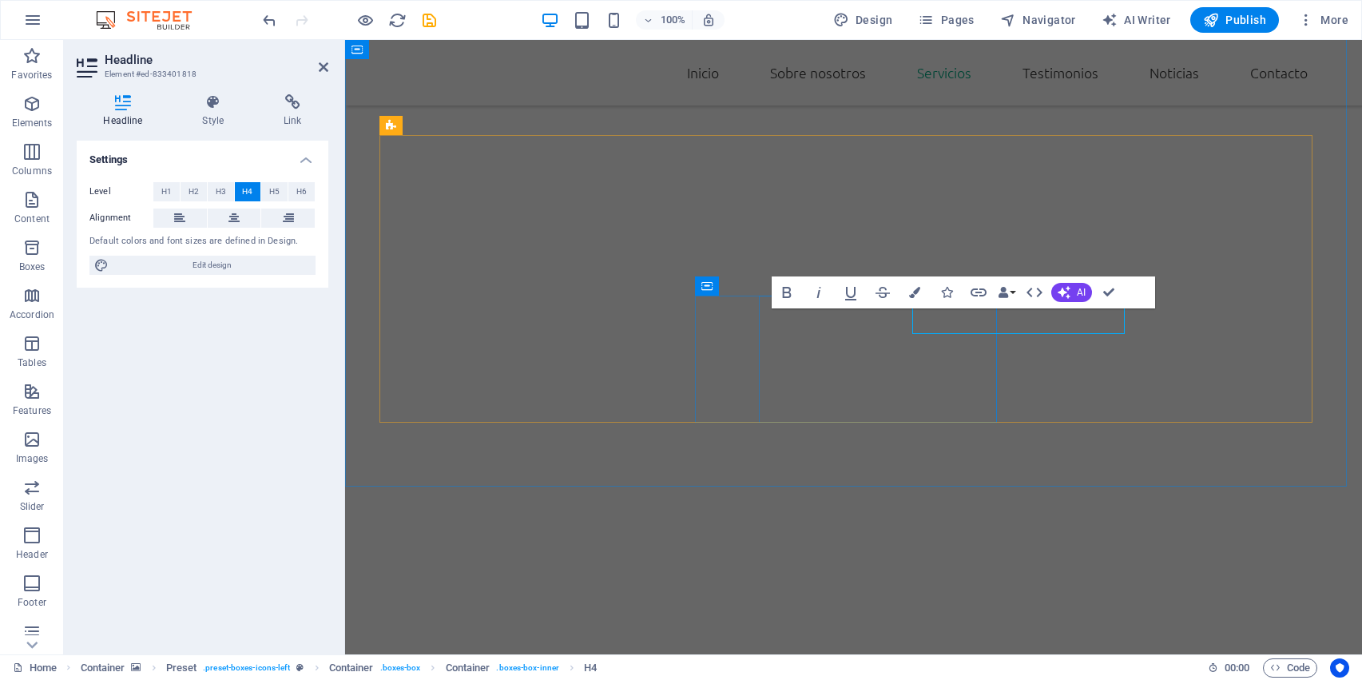
scroll to position [1690, 0]
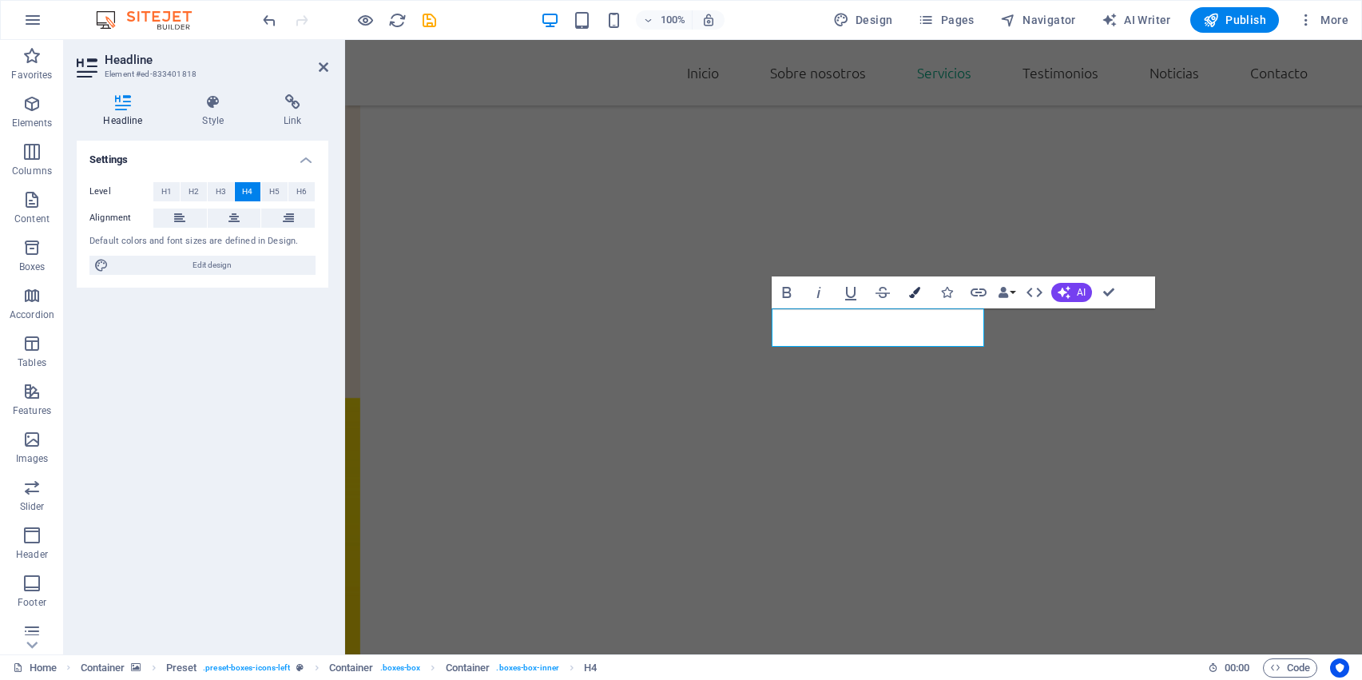
click at [909, 294] on icon "button" at bounding box center [914, 292] width 11 height 11
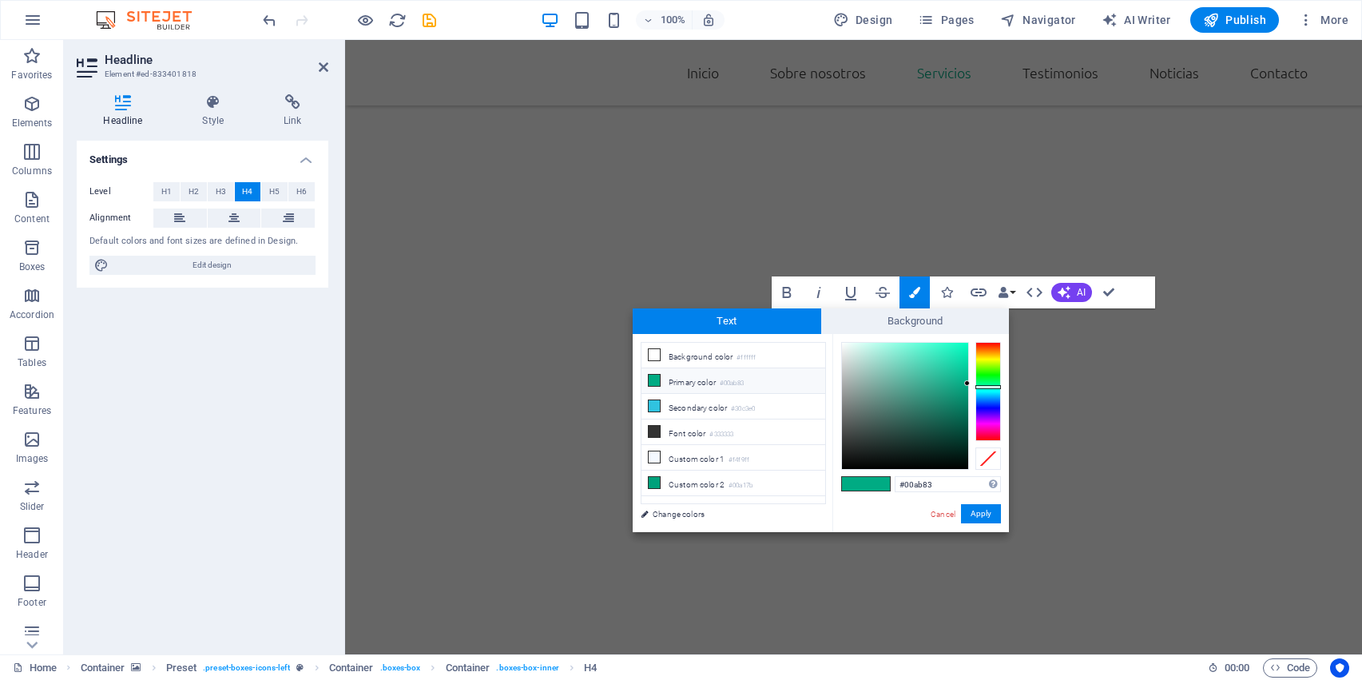
drag, startPoint x: 952, startPoint y: 486, endPoint x: 848, endPoint y: 500, distance: 104.1
click at [848, 500] on div "#00ab83 Supported formats #0852ed rgb(8, 82, 237) rgba(8, 82, 237, 90%) hsv(221…" at bounding box center [920, 549] width 177 height 430
type input "#512c1d"
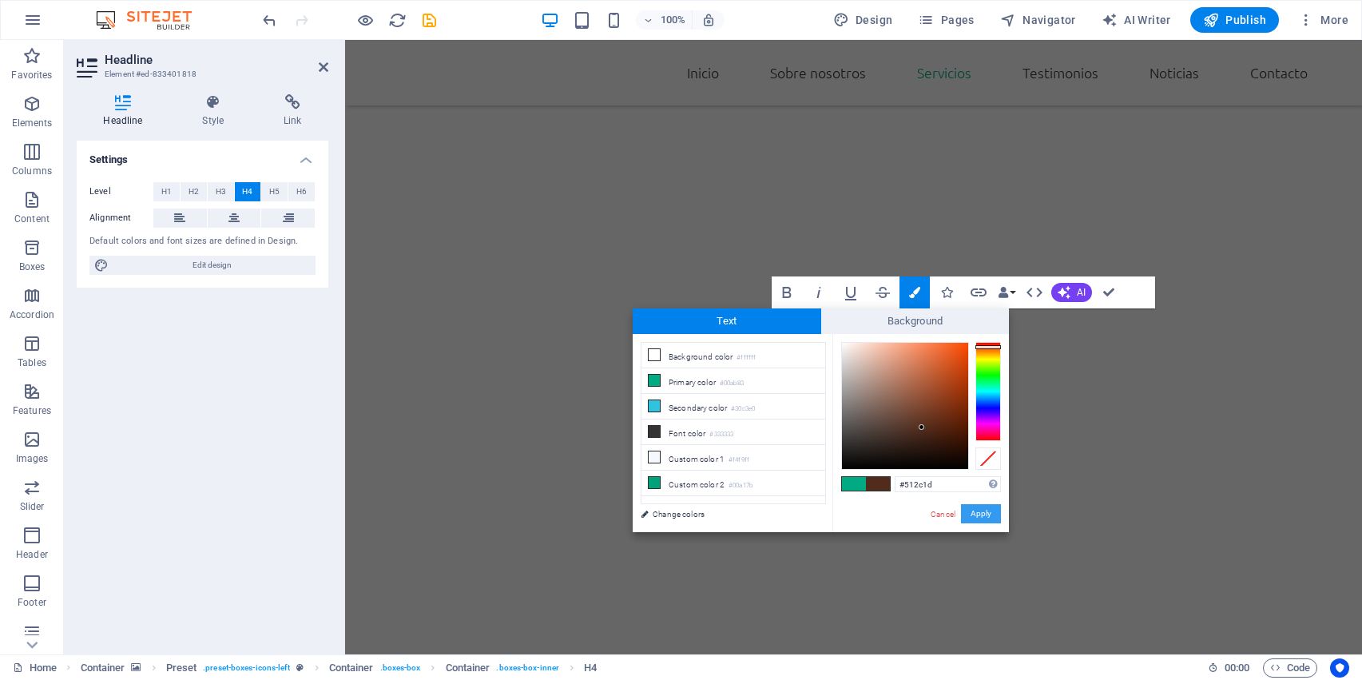
click at [977, 517] on button "Apply" at bounding box center [981, 513] width 40 height 19
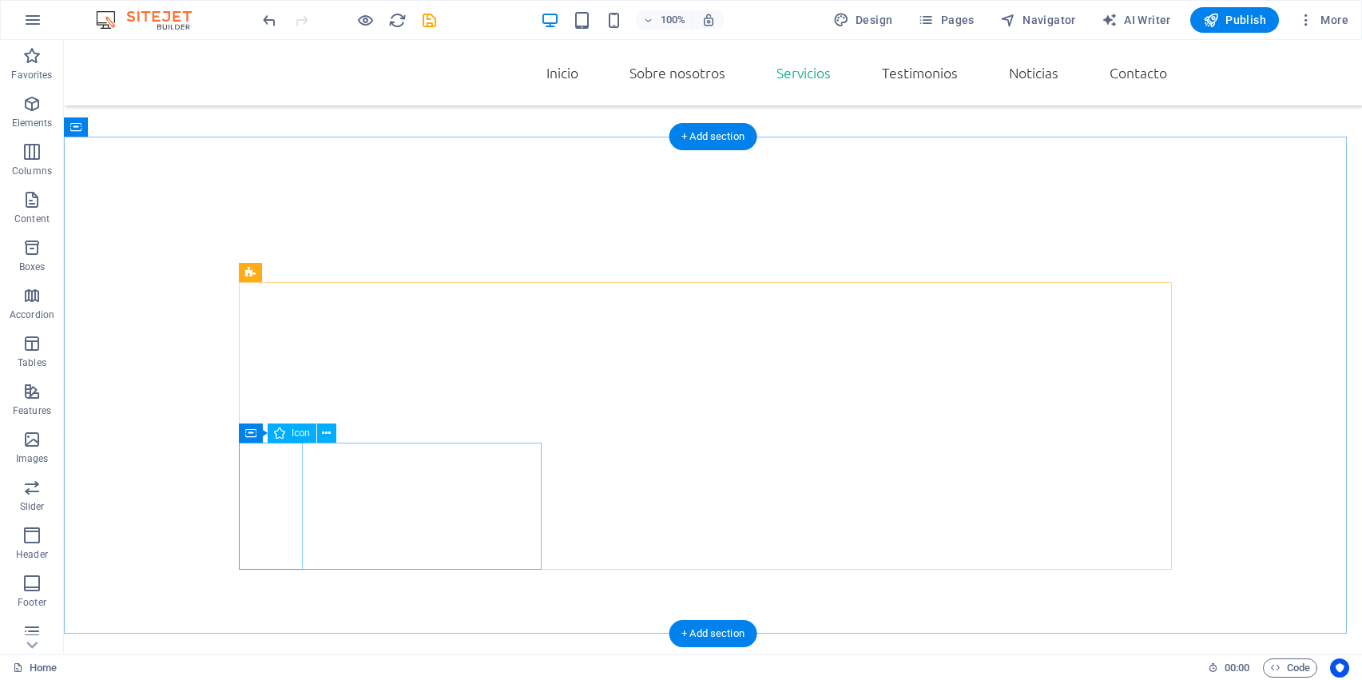
scroll to position [1650, 0]
drag, startPoint x: 292, startPoint y: 449, endPoint x: 289, endPoint y: 414, distance: 35.2
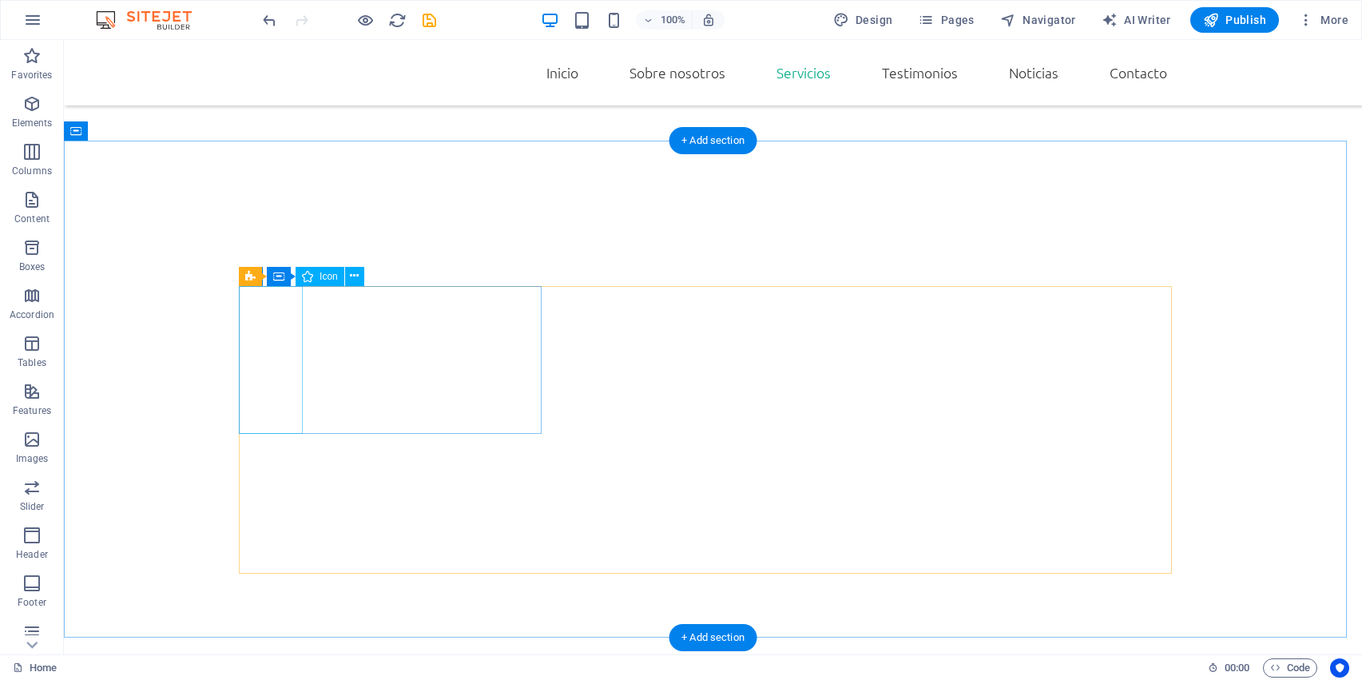
select select "xMidYMid"
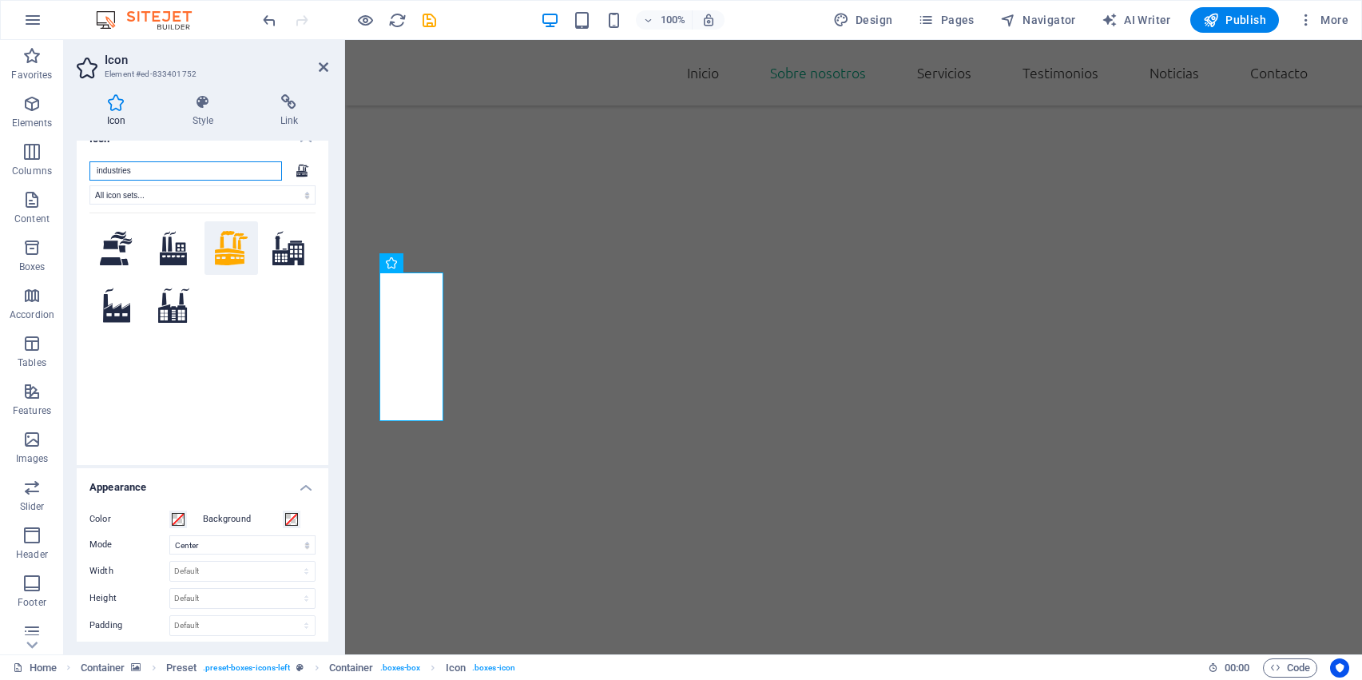
scroll to position [0, 0]
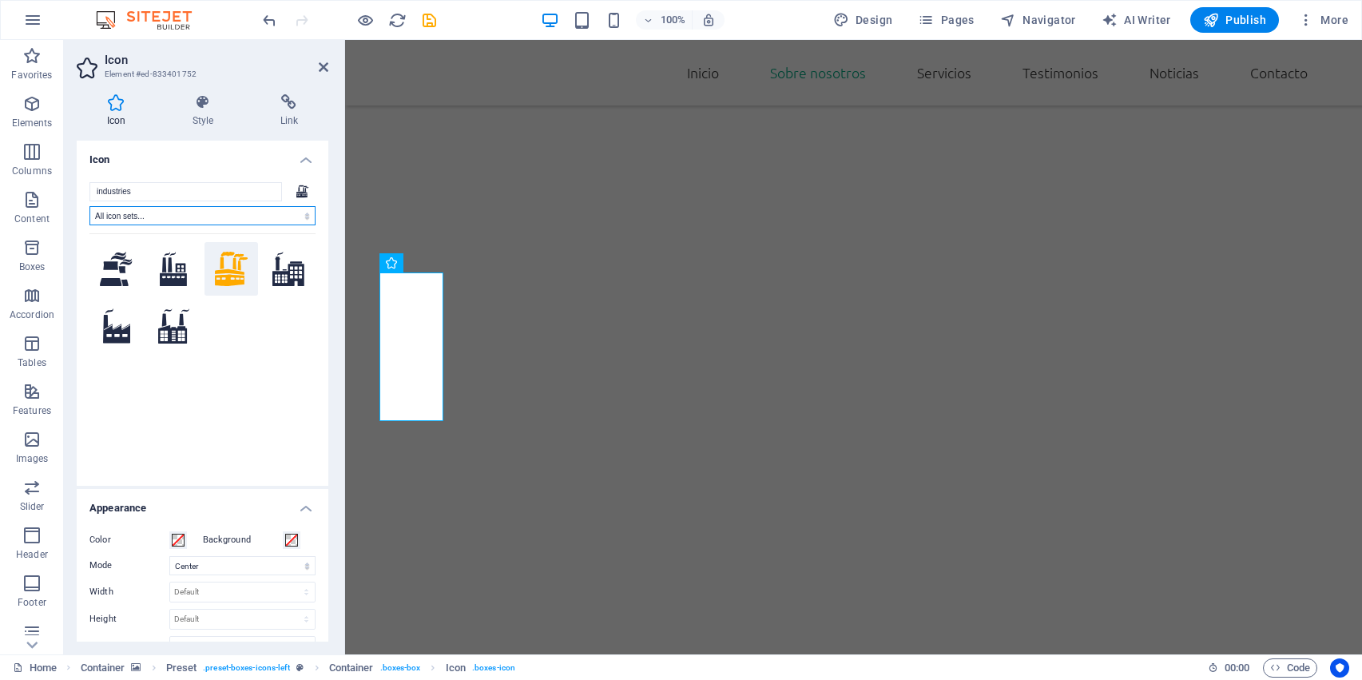
click at [169, 208] on select "All icon sets... IcoFont Ionicons FontAwesome Brands FontAwesome Duotone FontAw…" at bounding box center [202, 215] width 226 height 19
select select "font-awesome-solid"
click at [89, 206] on select "All icon sets... IcoFont Ionicons FontAwesome Brands FontAwesome Duotone FontAw…" at bounding box center [202, 215] width 226 height 19
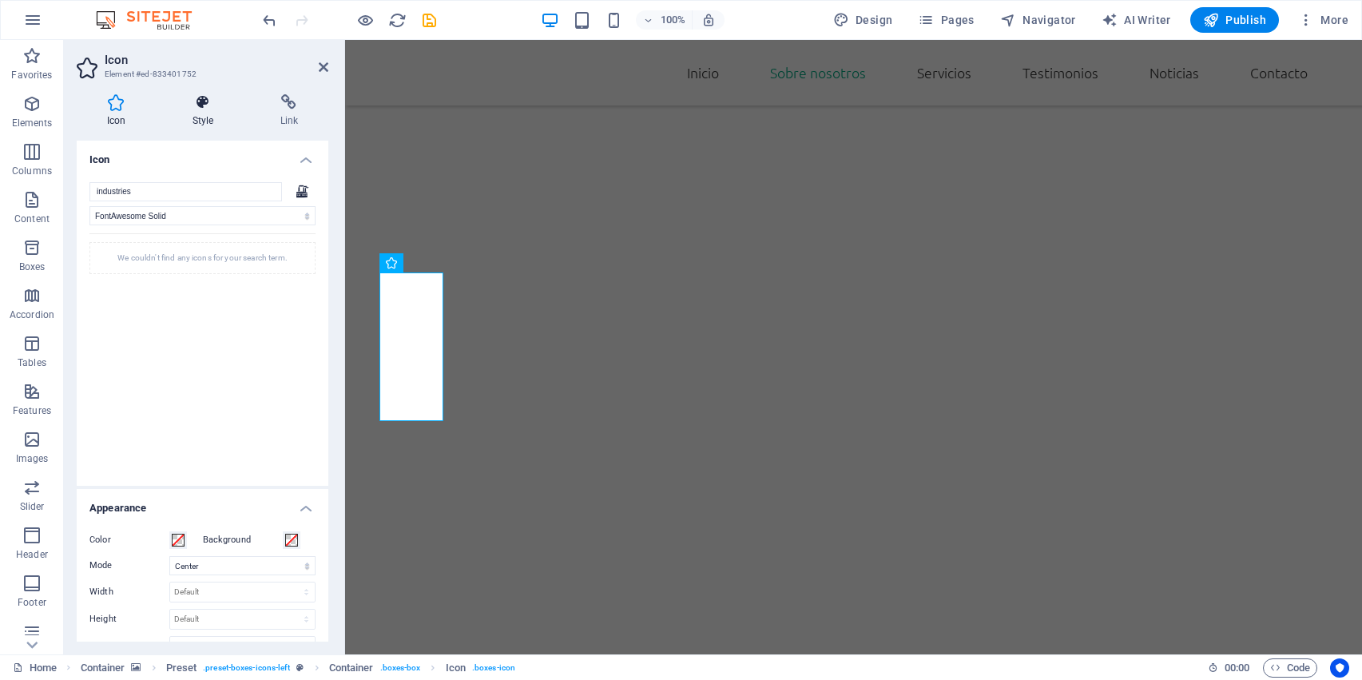
click at [198, 109] on icon at bounding box center [202, 102] width 81 height 16
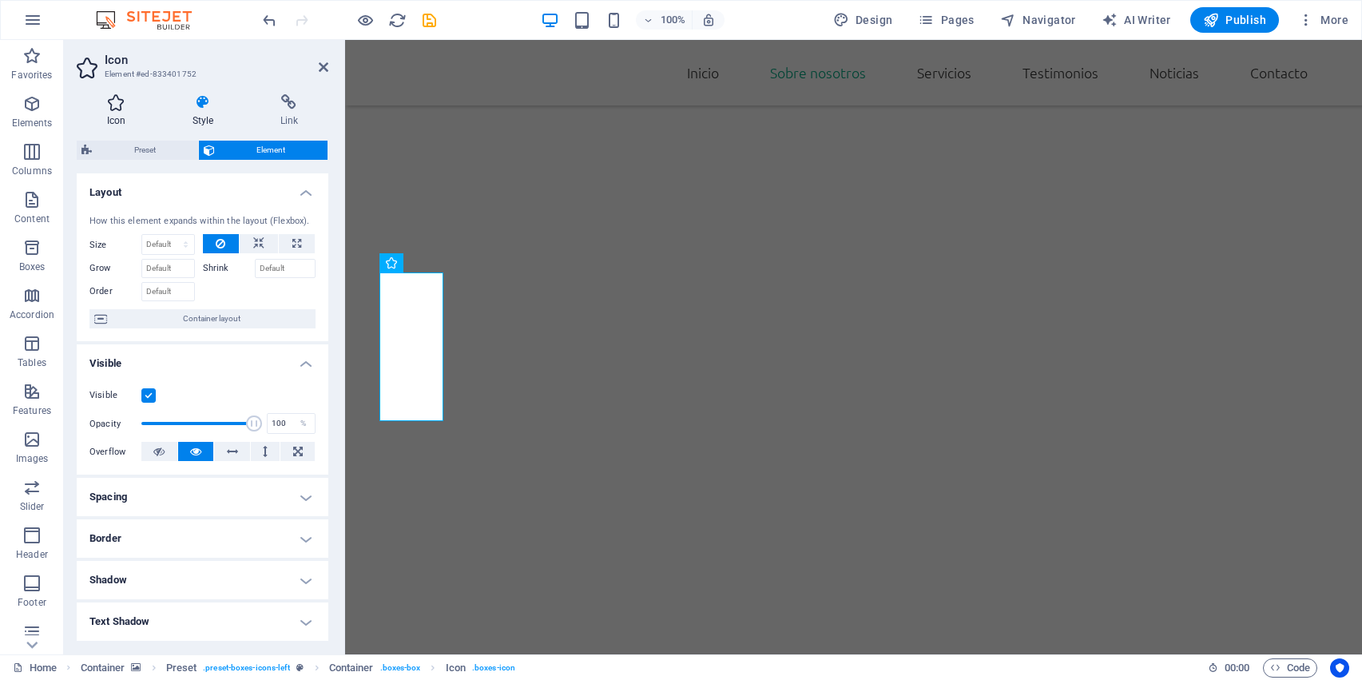
click at [126, 116] on h4 "Icon" at bounding box center [119, 111] width 85 height 34
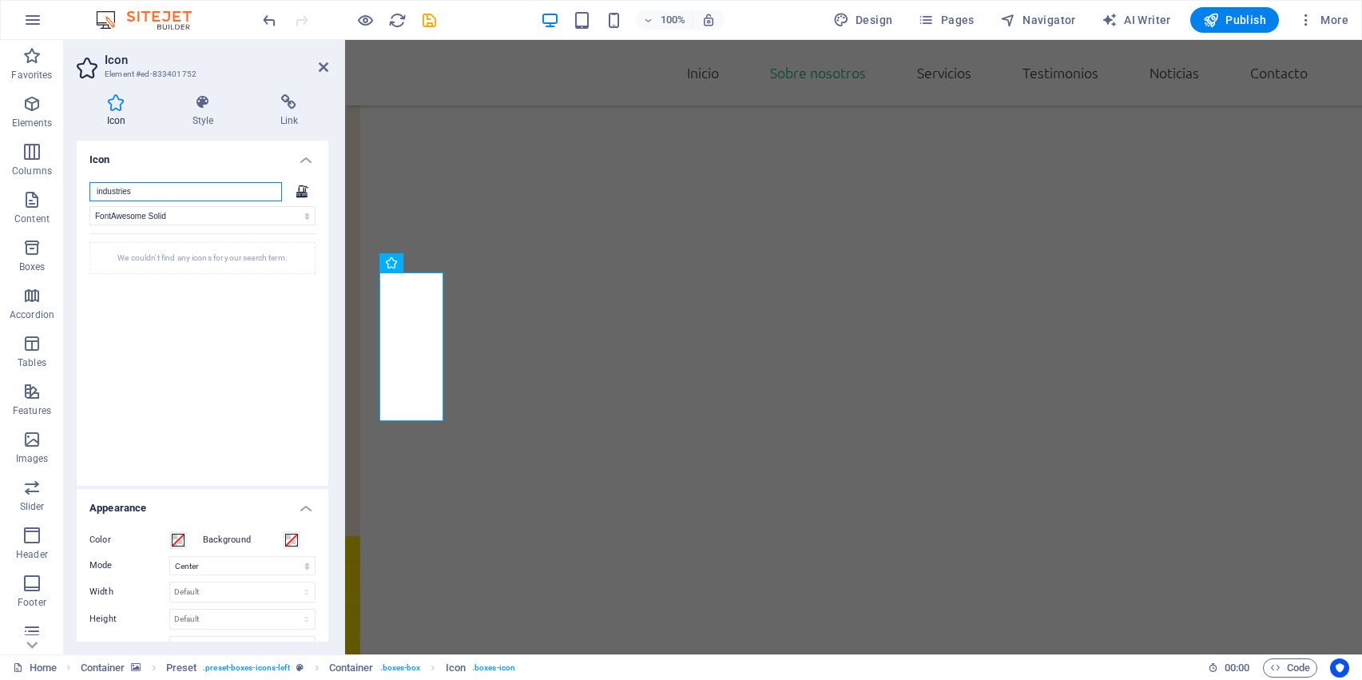
click at [190, 189] on input "industries" at bounding box center [185, 191] width 193 height 19
click at [302, 197] on icon at bounding box center [302, 192] width 13 height 14
click at [272, 197] on input "industries" at bounding box center [185, 191] width 193 height 19
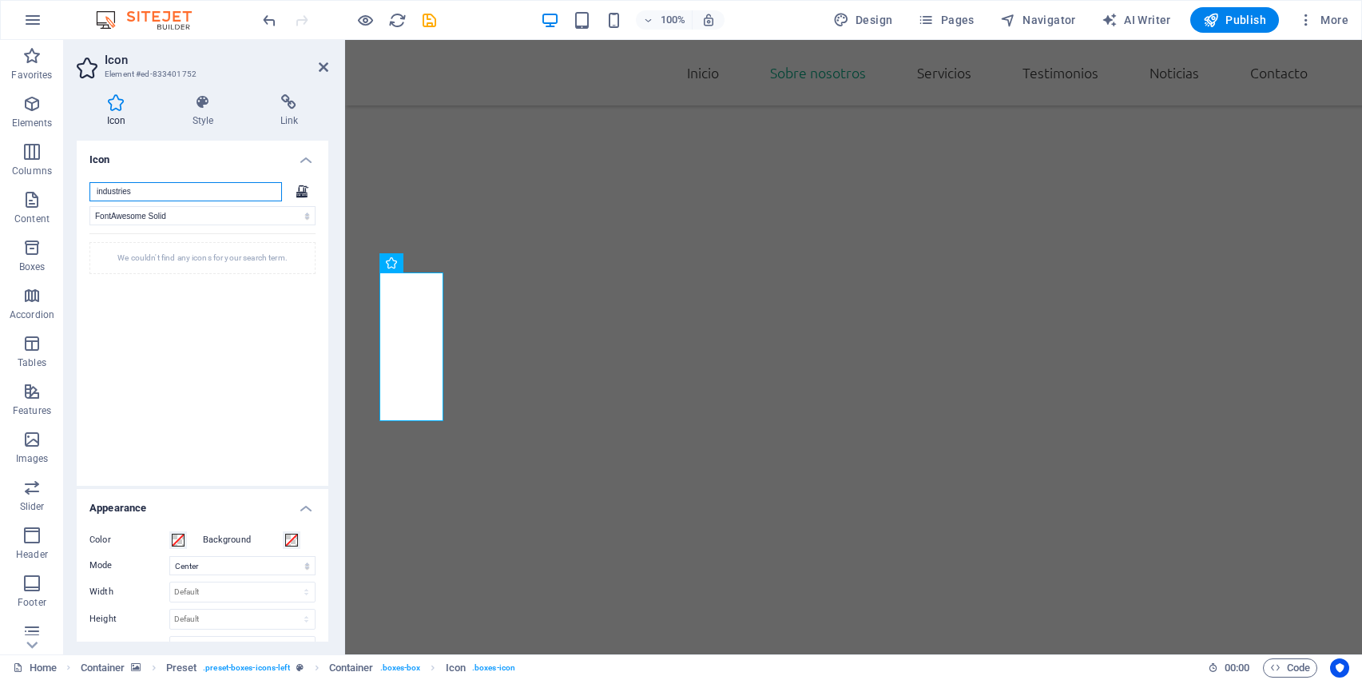
type input "Z"
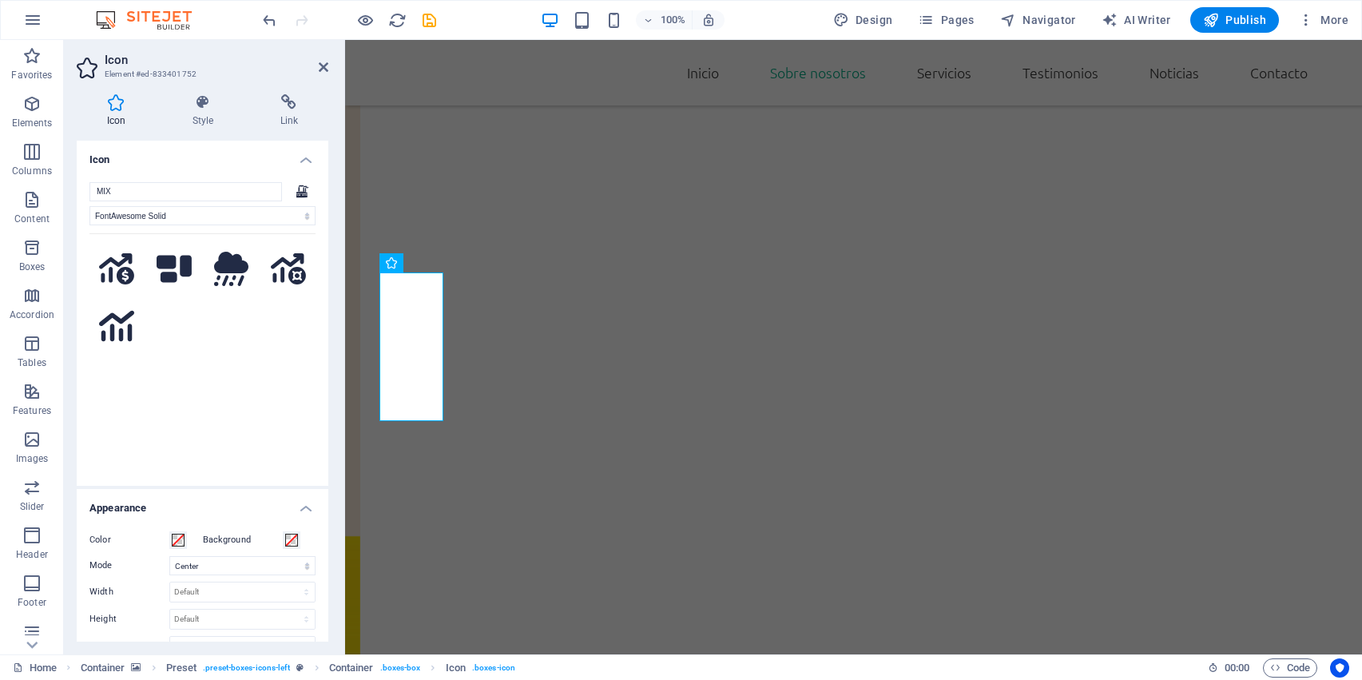
click at [240, 268] on icon at bounding box center [231, 269] width 35 height 35
drag, startPoint x: 237, startPoint y: 248, endPoint x: 226, endPoint y: 145, distance: 103.7
click at [226, 145] on li "Icon MIX All icon sets... IcoFont Ionicons FontAwesome Brands FontAwesome Duoto…" at bounding box center [203, 313] width 252 height 345
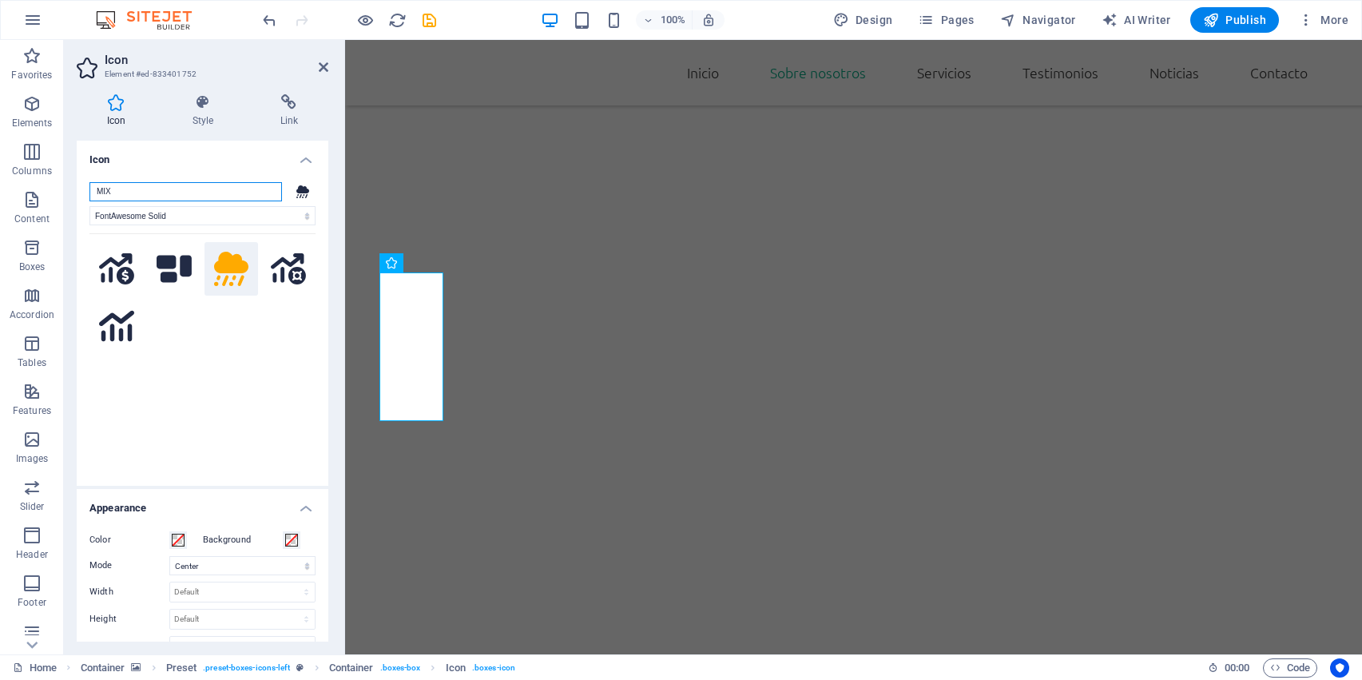
click at [180, 189] on input "MIX" at bounding box center [185, 191] width 193 height 19
type input "M"
type input "N"
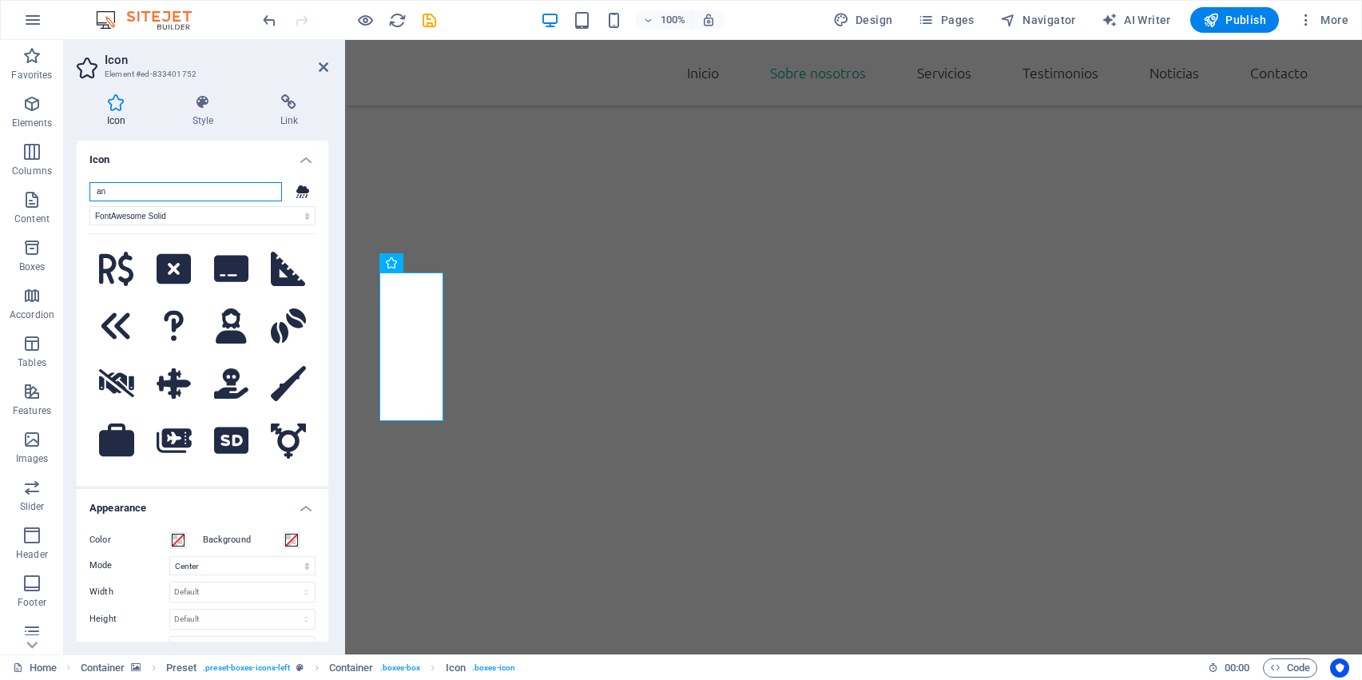
type input "a"
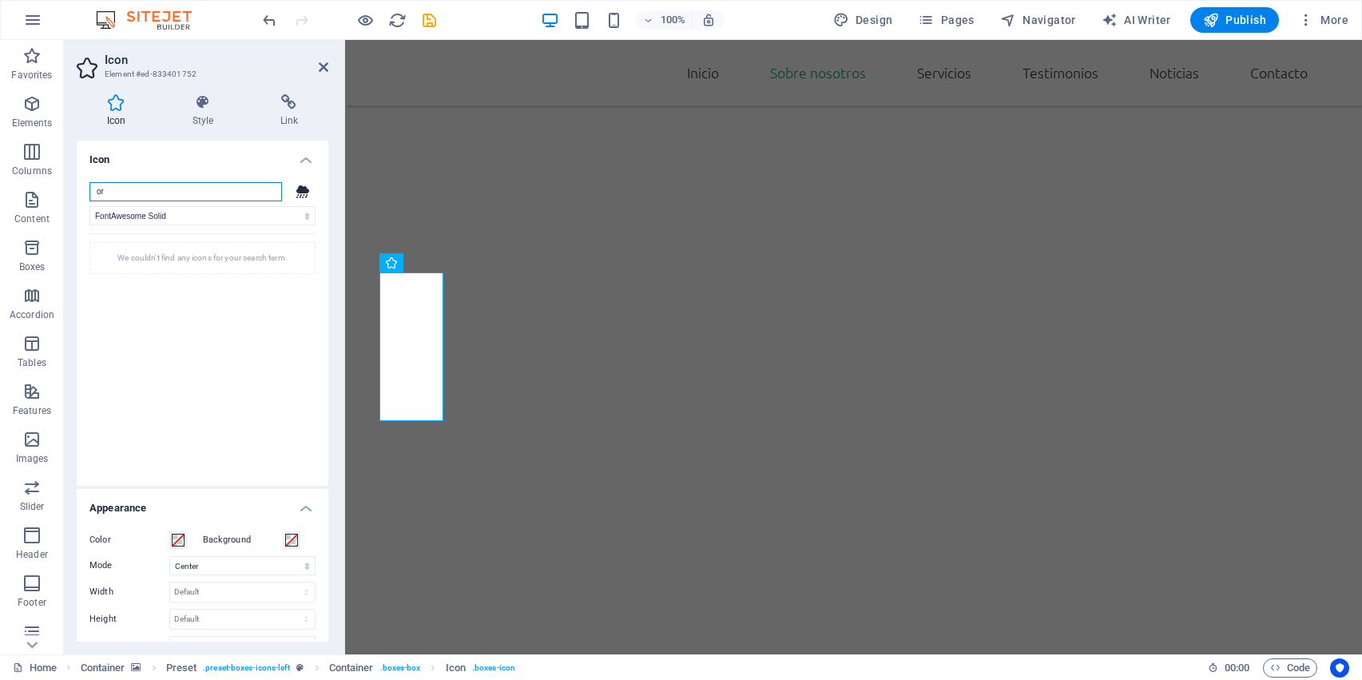
type input "o"
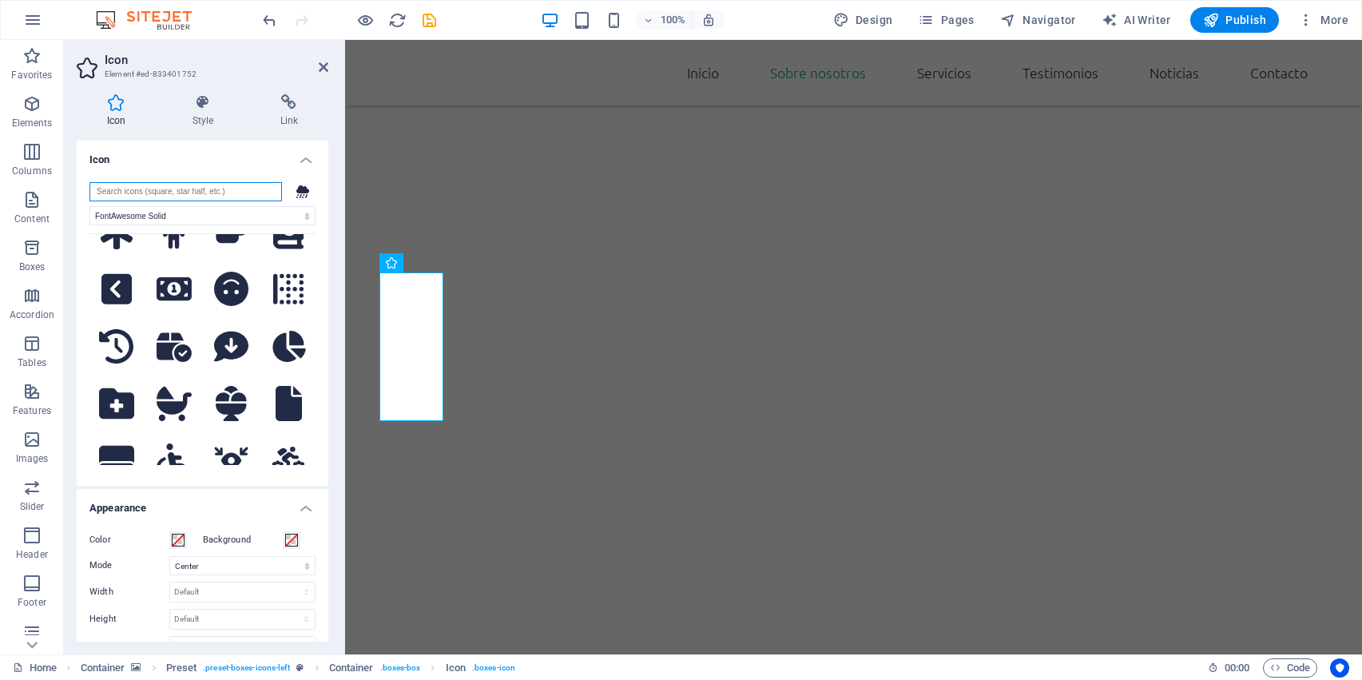
scroll to position [841, 0]
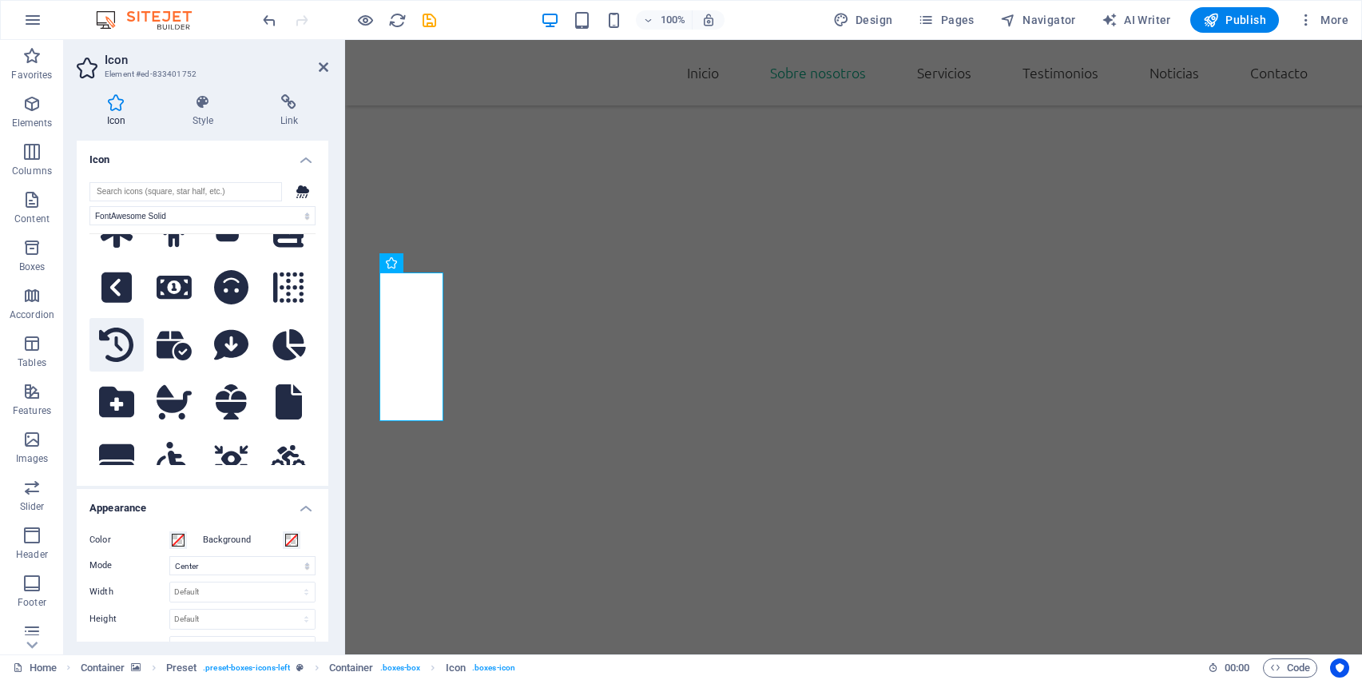
click at [109, 328] on icon at bounding box center [116, 345] width 35 height 35
click at [112, 328] on icon at bounding box center [116, 345] width 35 height 35
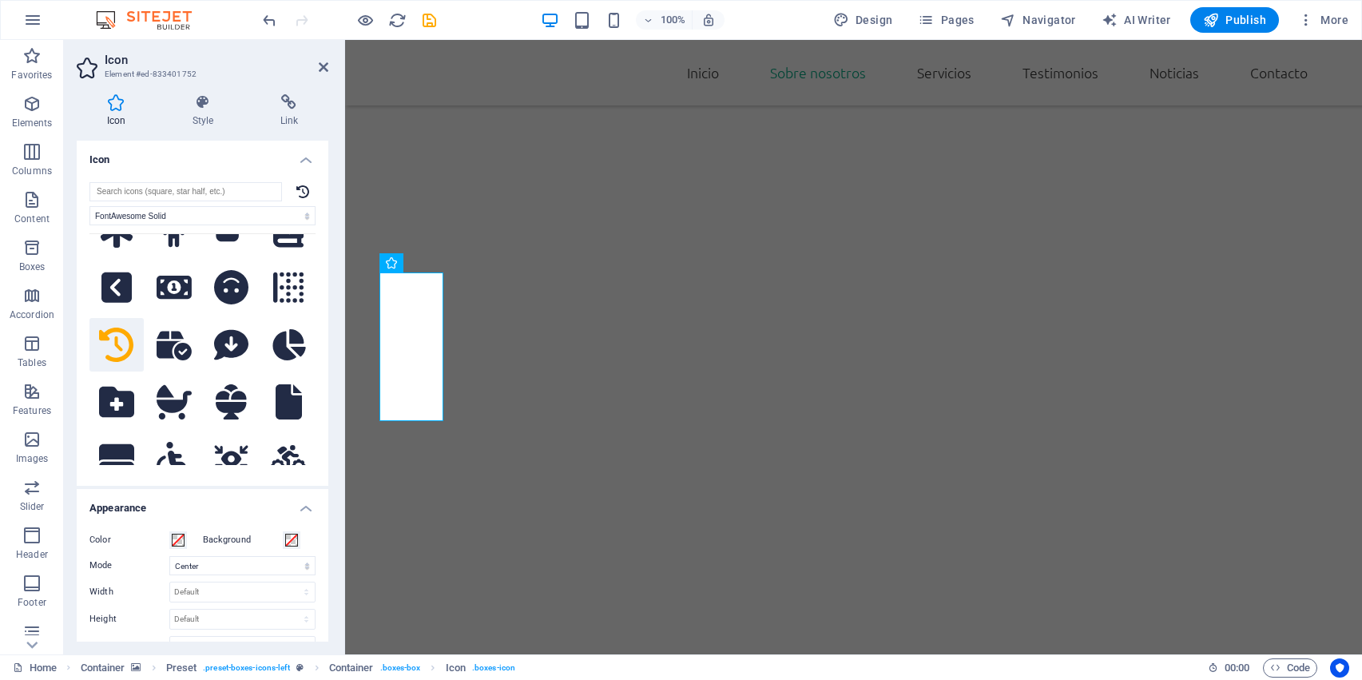
click at [89, 318] on button at bounding box center [116, 345] width 54 height 54
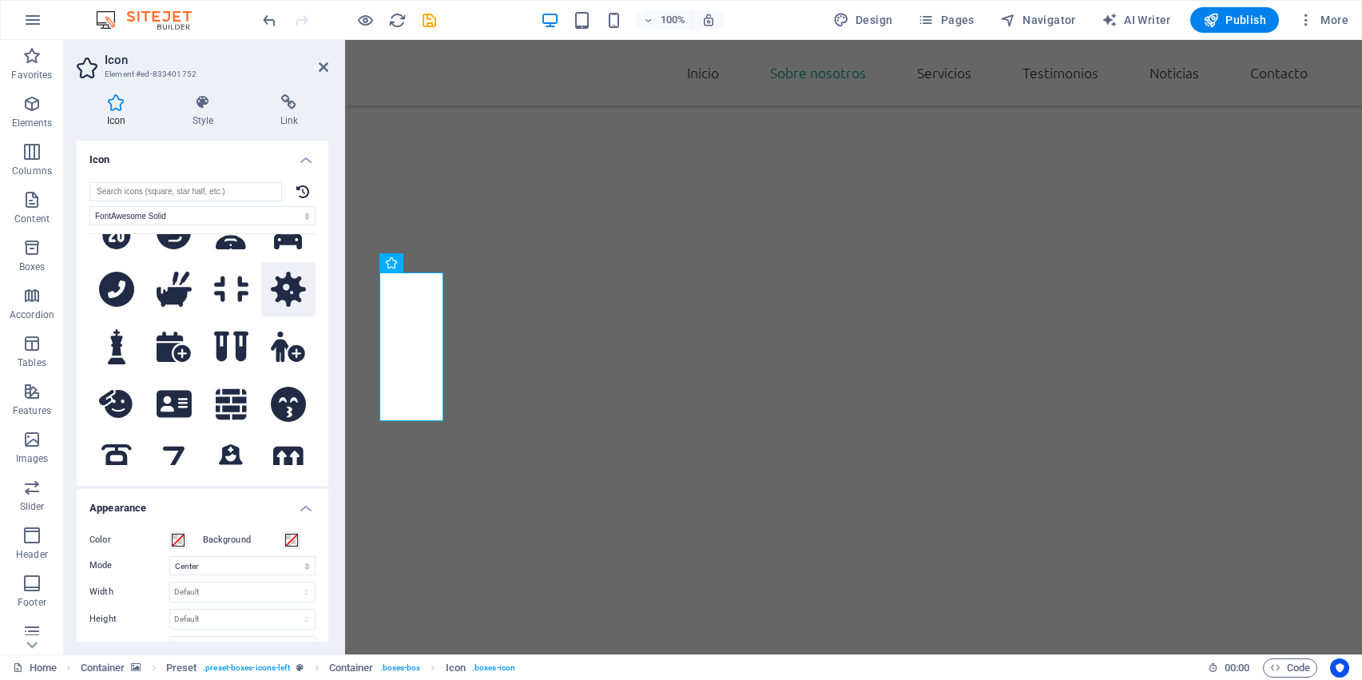
scroll to position [1667, 0]
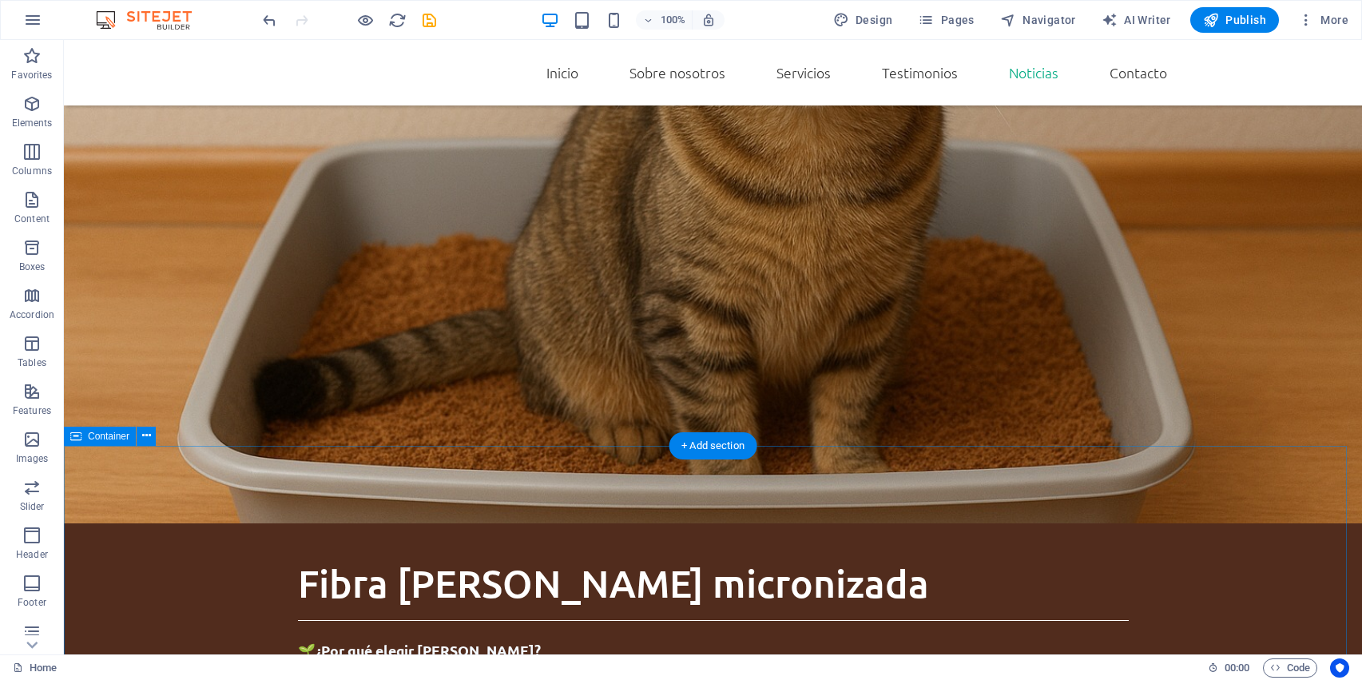
scroll to position [3232, 0]
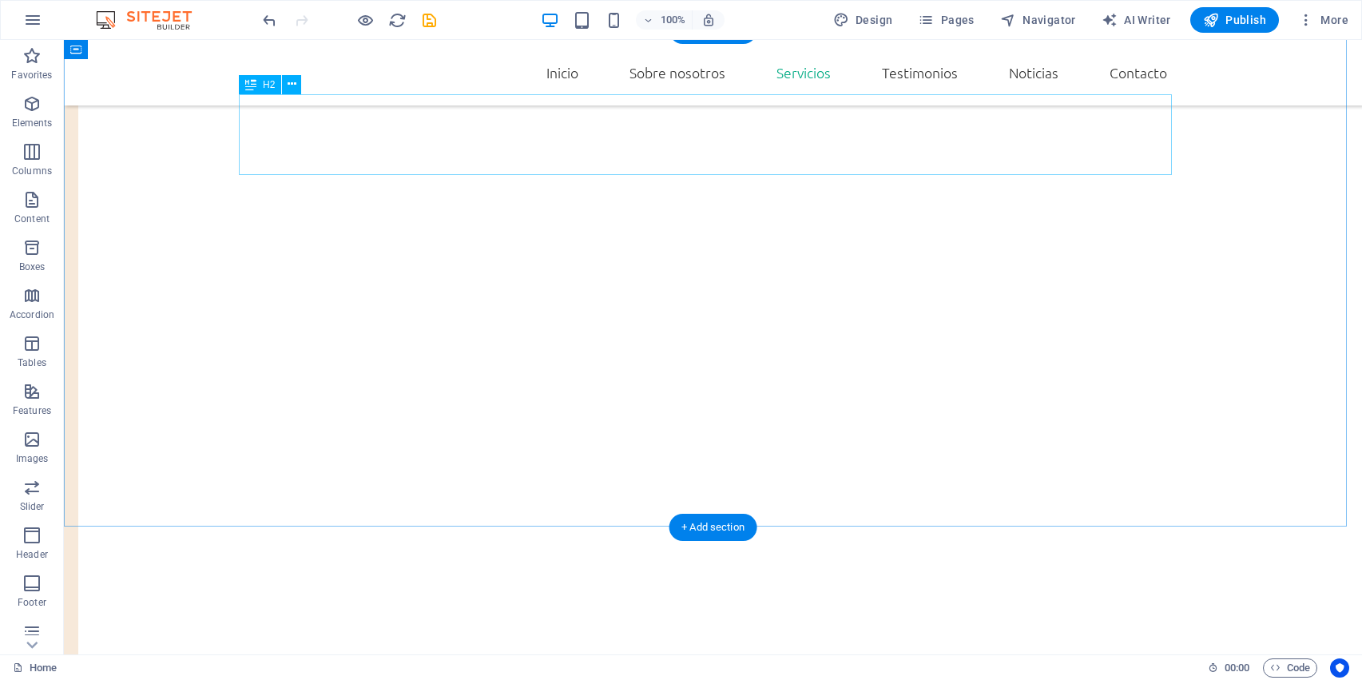
scroll to position [1754, 0]
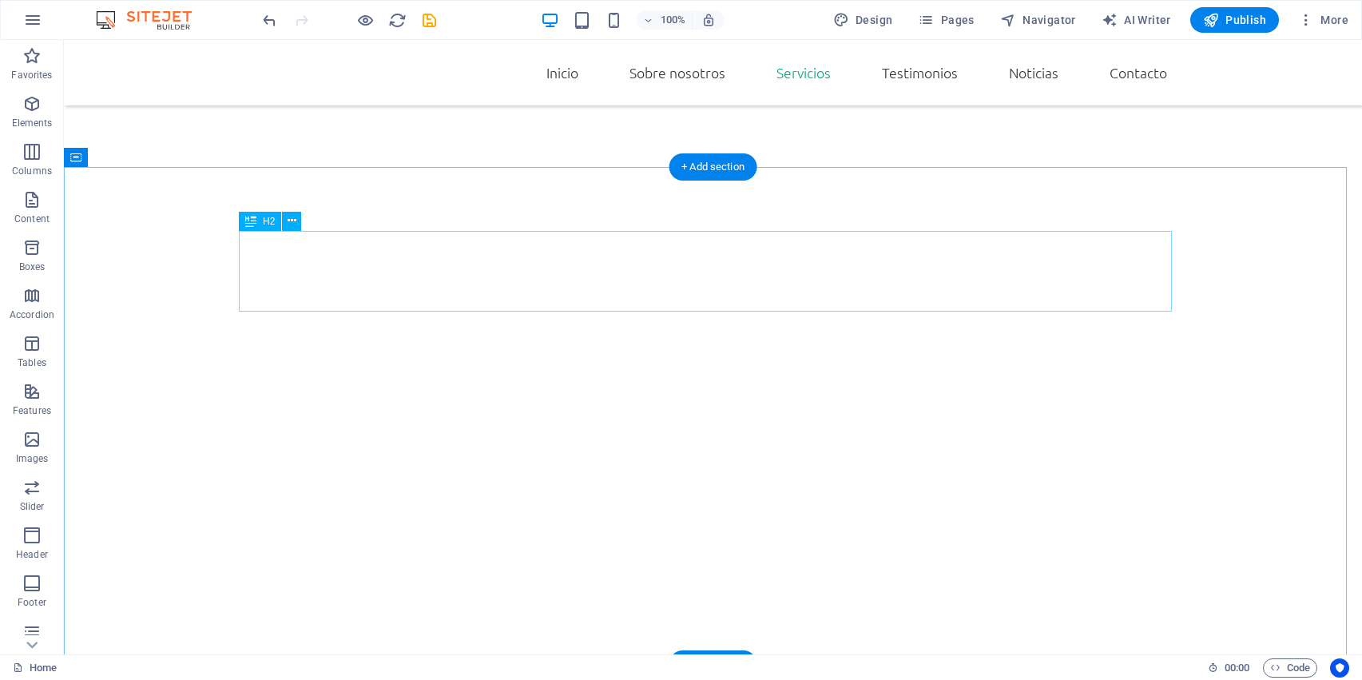
scroll to position [1620, 0]
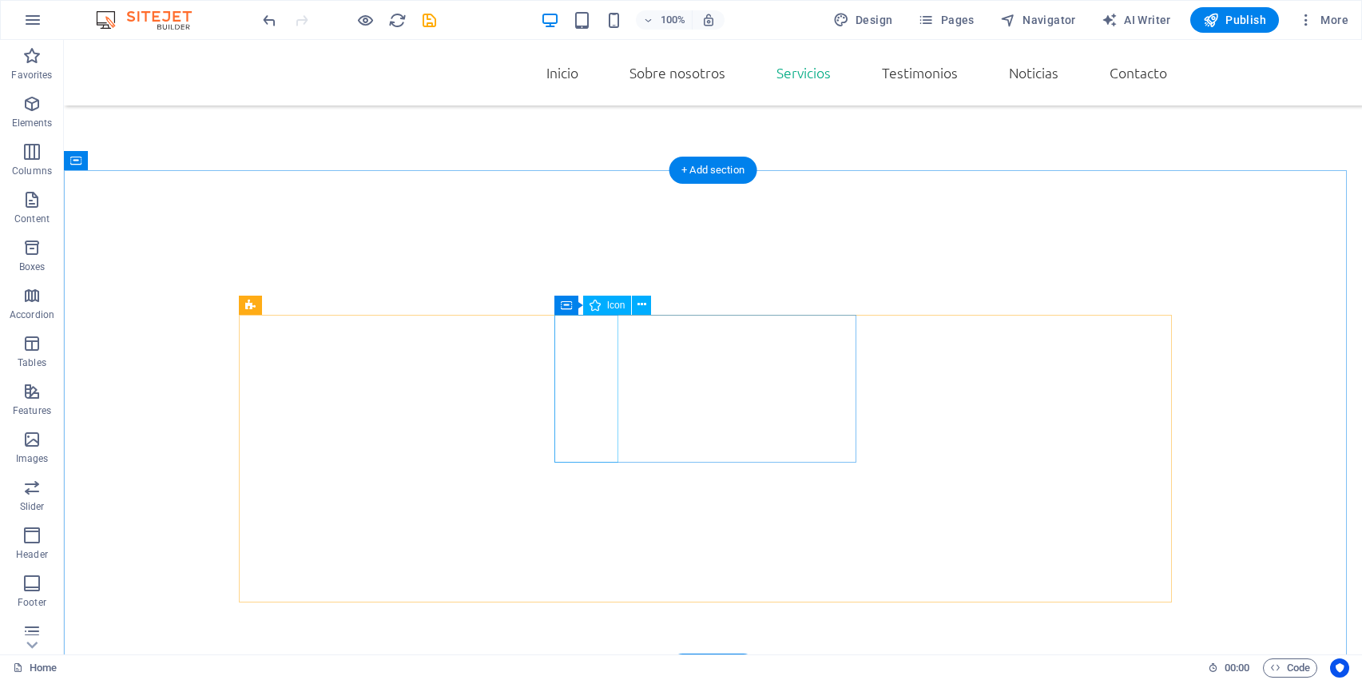
select select "xMidYMid"
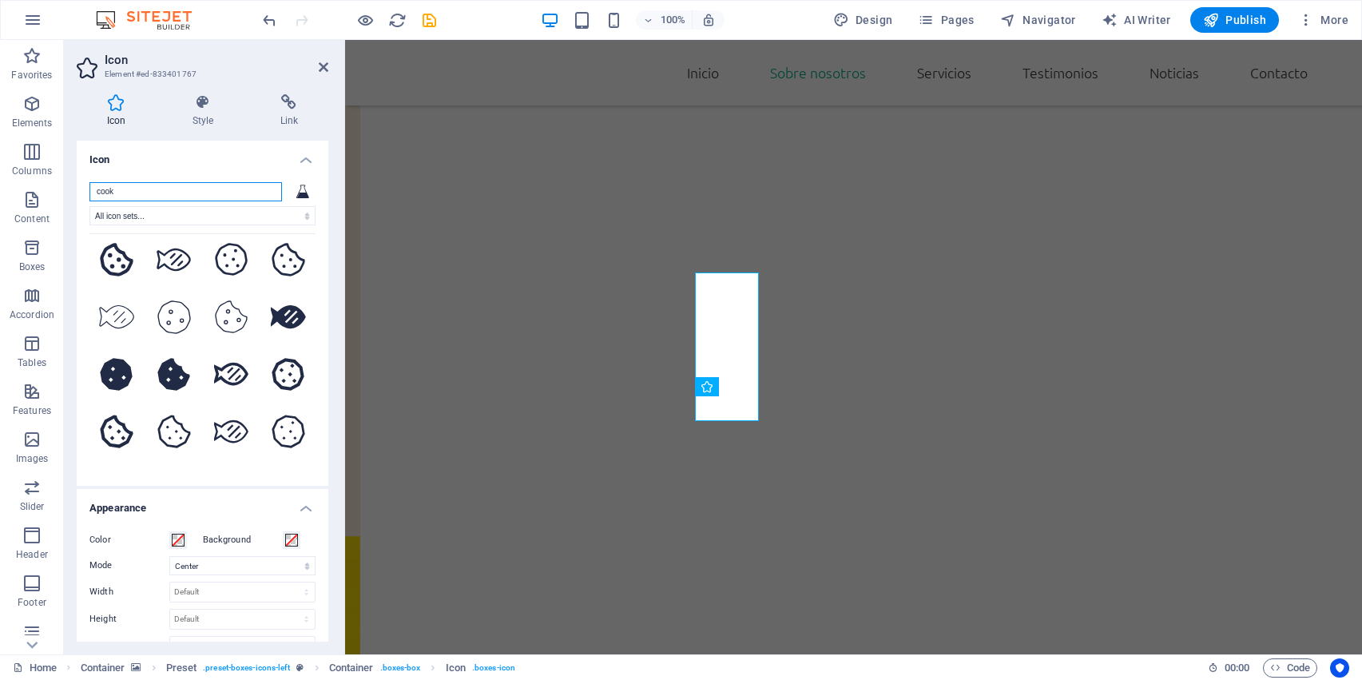
scroll to position [165, 0]
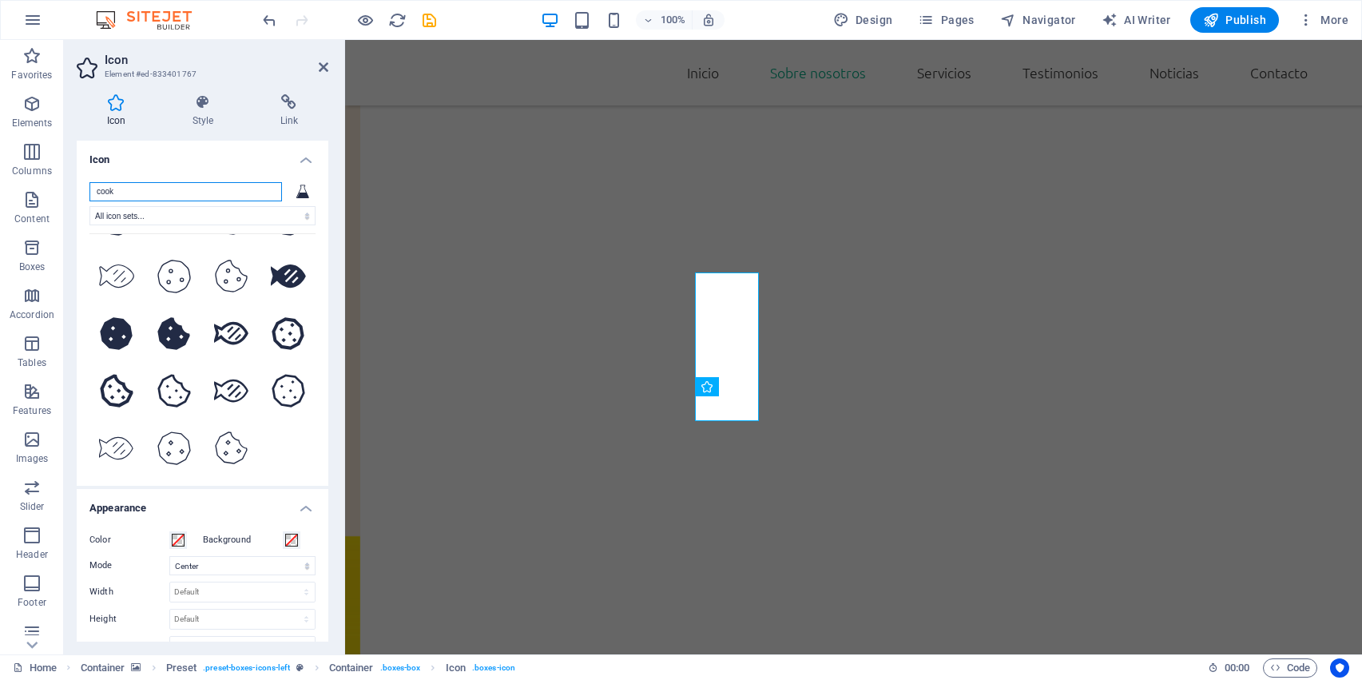
drag, startPoint x: 197, startPoint y: 190, endPoint x: 104, endPoint y: 181, distance: 93.1
click at [148, 186] on input "cook" at bounding box center [185, 191] width 193 height 19
click at [101, 182] on input "cook" at bounding box center [185, 191] width 193 height 19
type input "k"
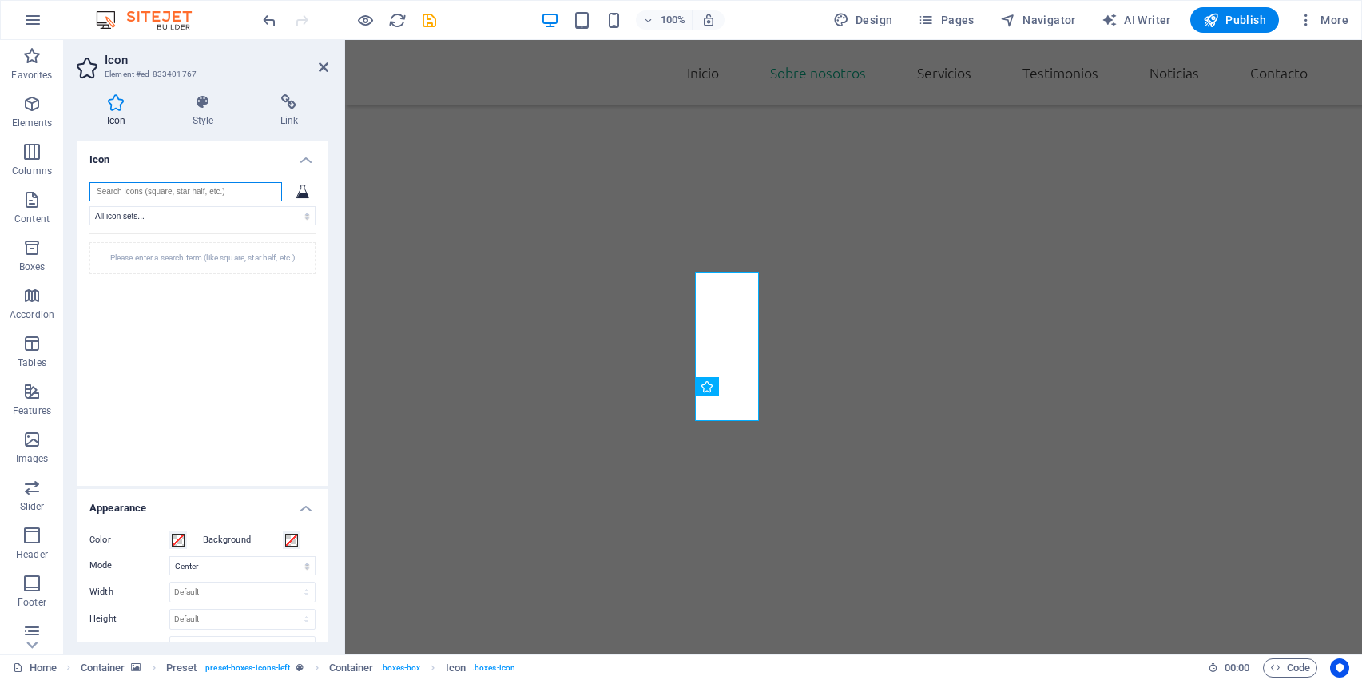
scroll to position [0, 0]
type input "p"
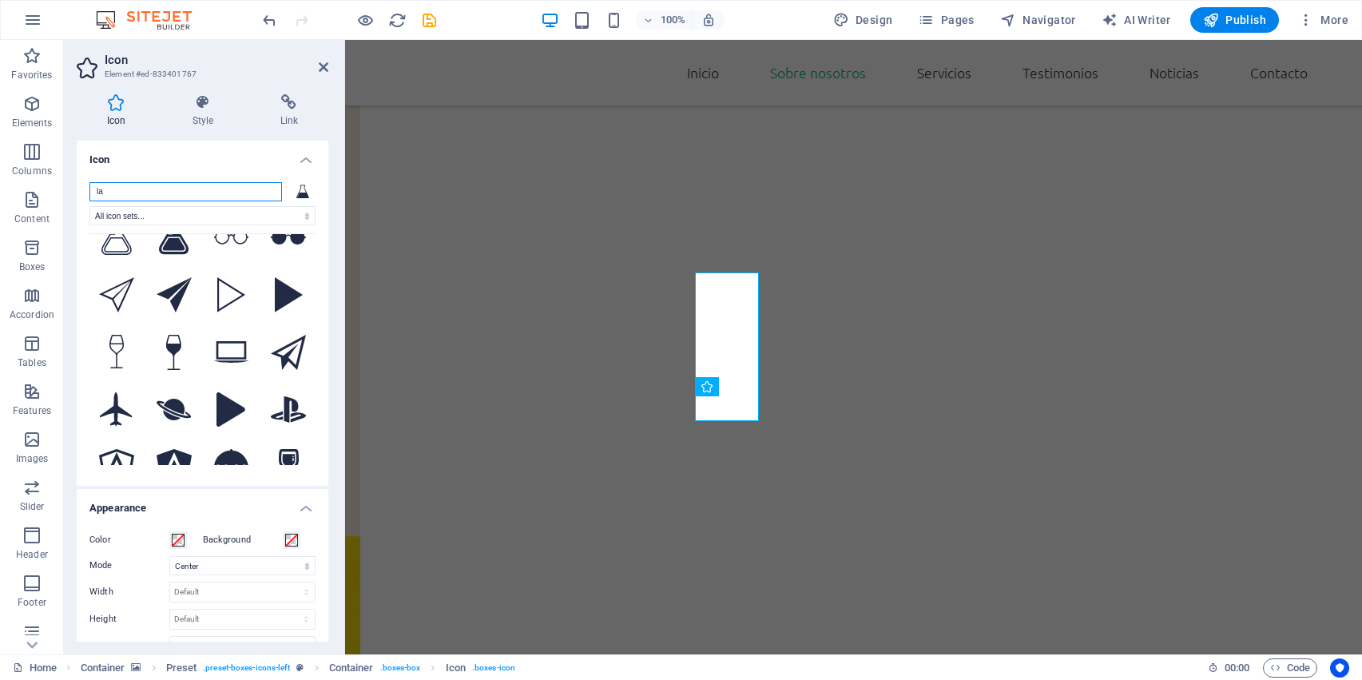
scroll to position [1916, 0]
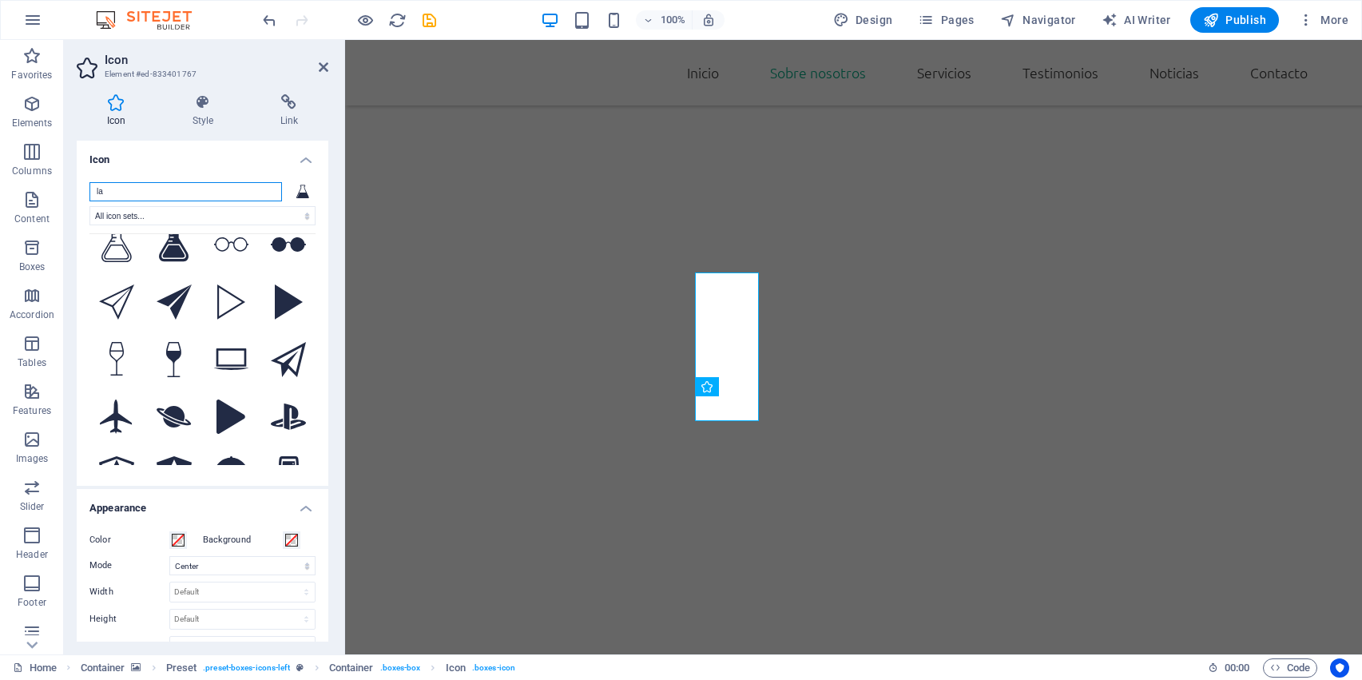
type input "la"
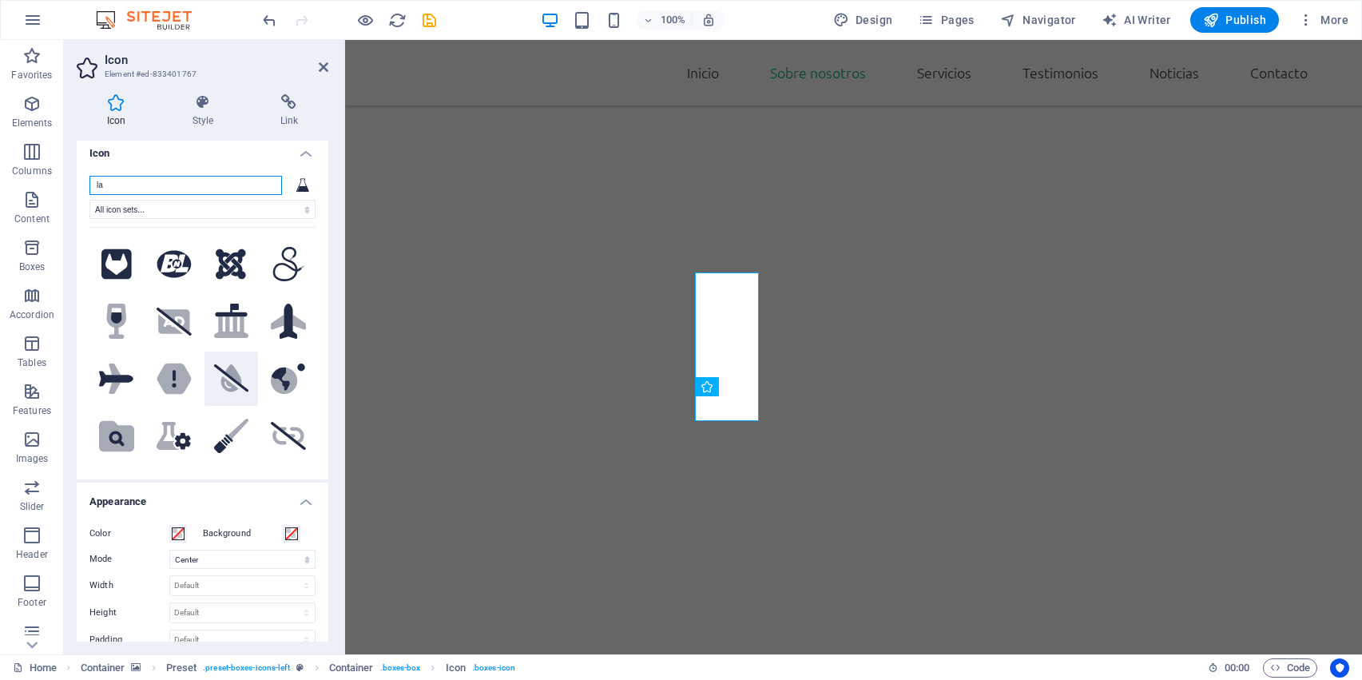
scroll to position [2522, 0]
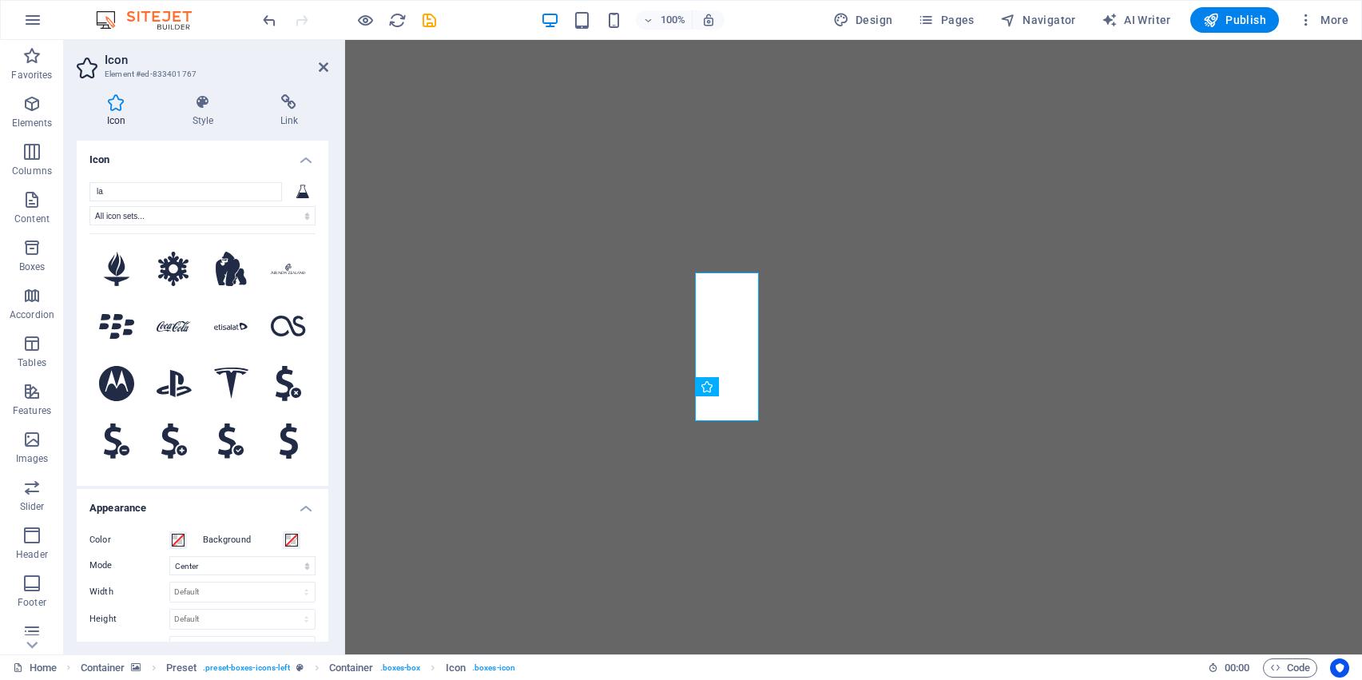
select select "xMidYMid"
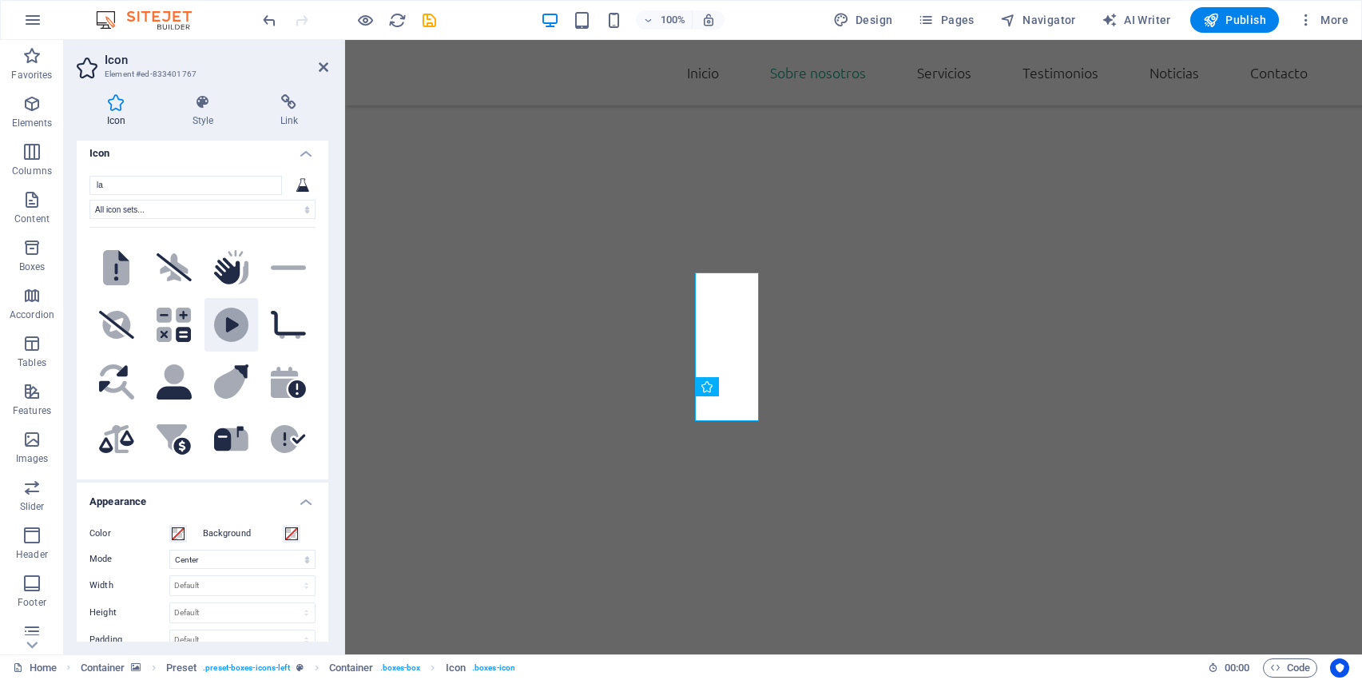
scroll to position [4524, 0]
drag, startPoint x: 241, startPoint y: 305, endPoint x: 236, endPoint y: 332, distance: 26.8
click at [238, 411] on button ".fa-secondary{opacity:.4}" at bounding box center [232, 438] width 54 height 54
click at [268, 189] on input "la" at bounding box center [185, 185] width 193 height 19
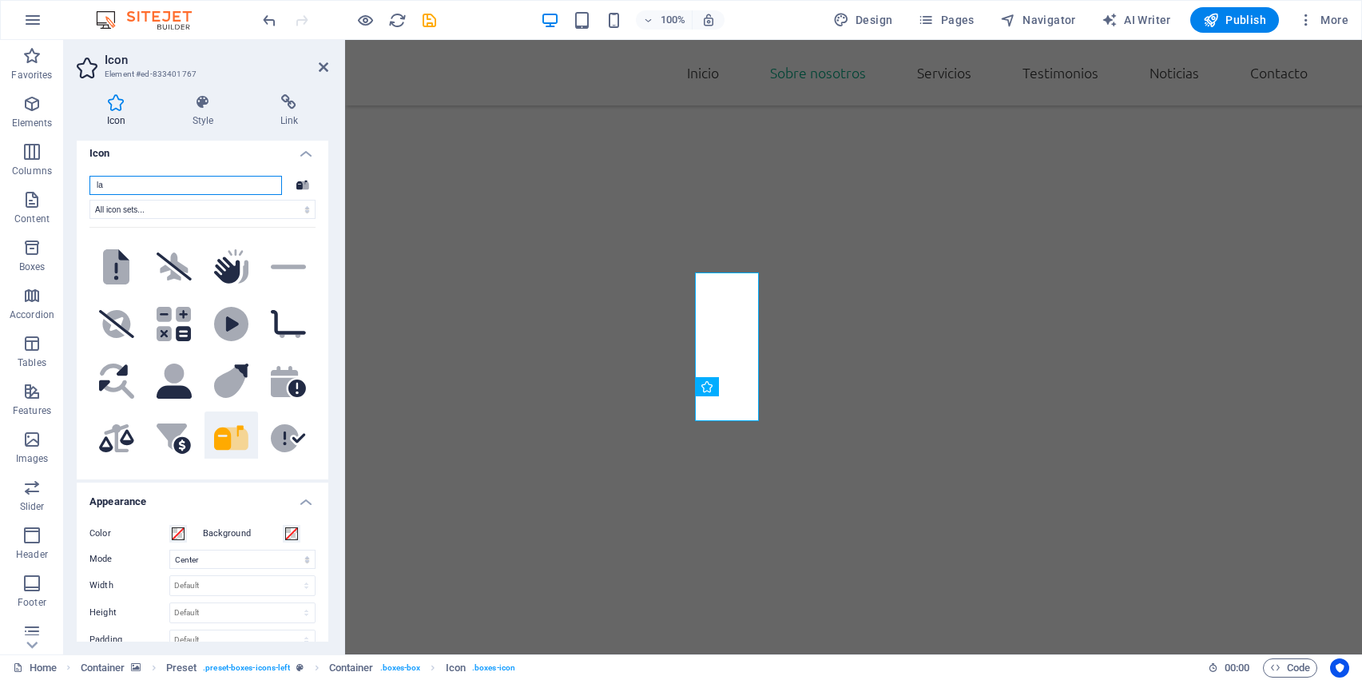
scroll to position [0, 5]
type input "l ..."
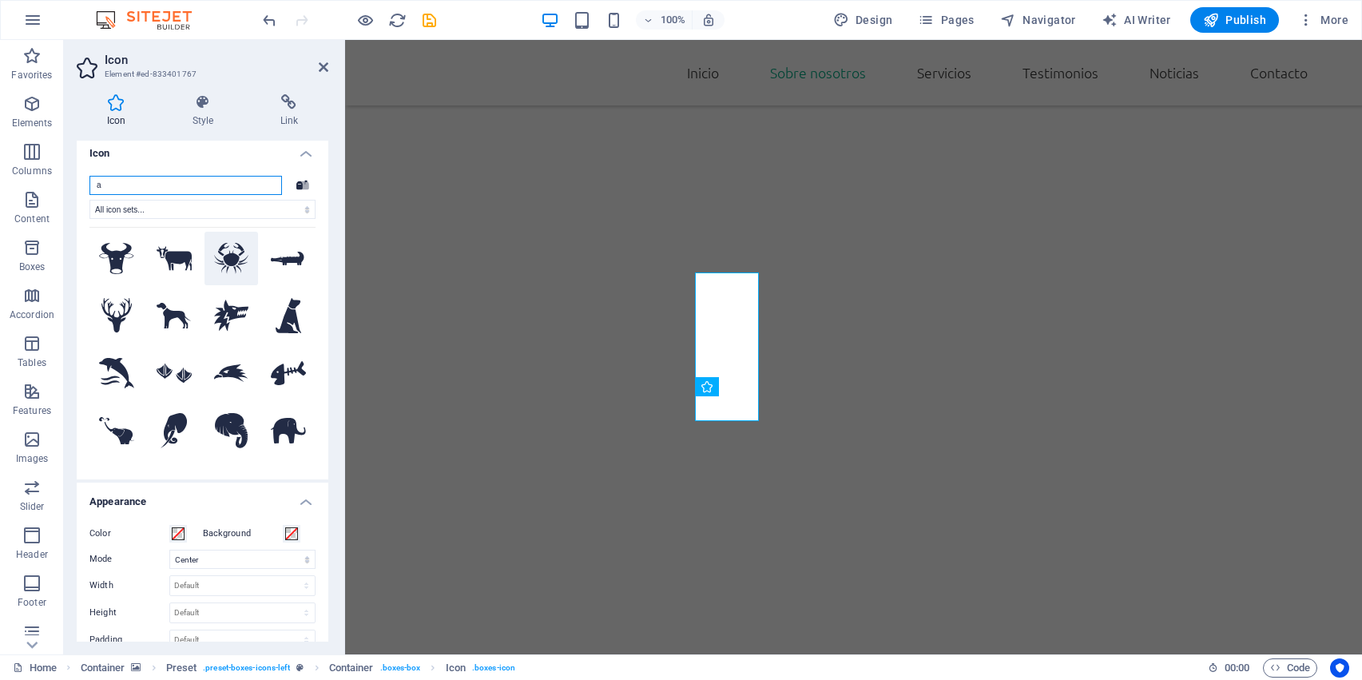
scroll to position [693, 0]
type input "a ..."
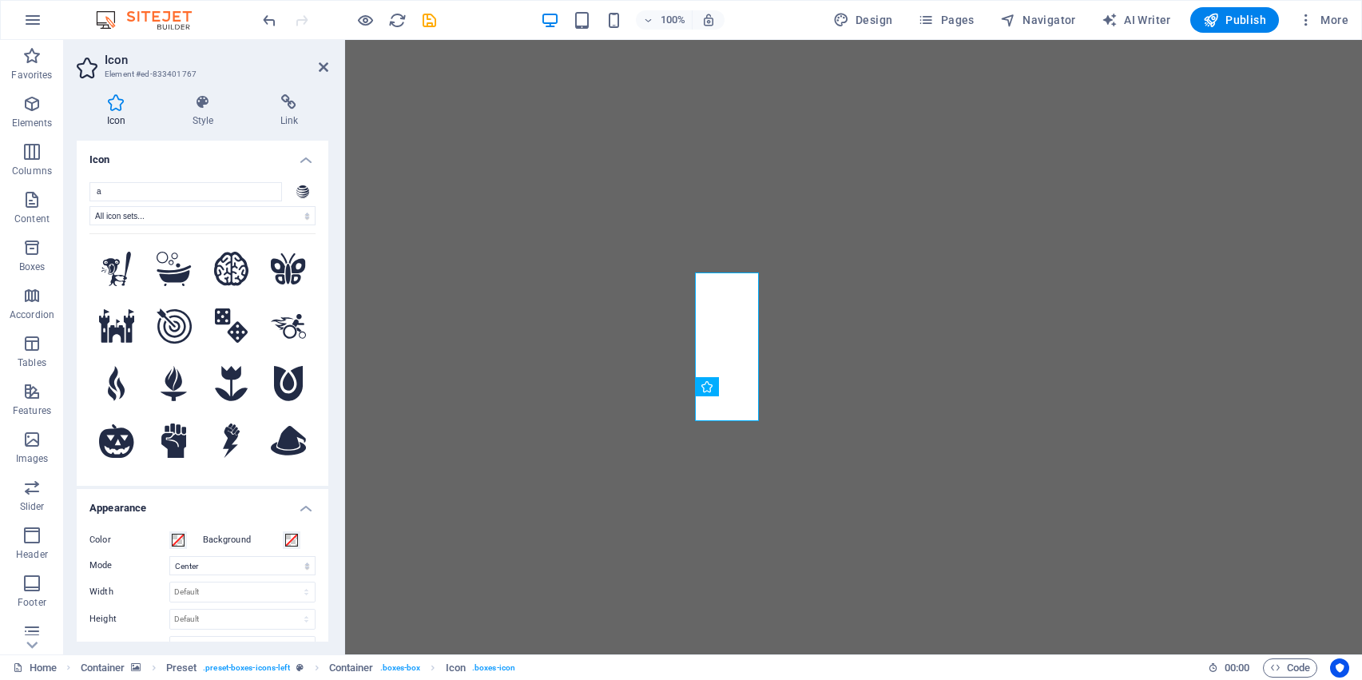
select select "xMidYMid"
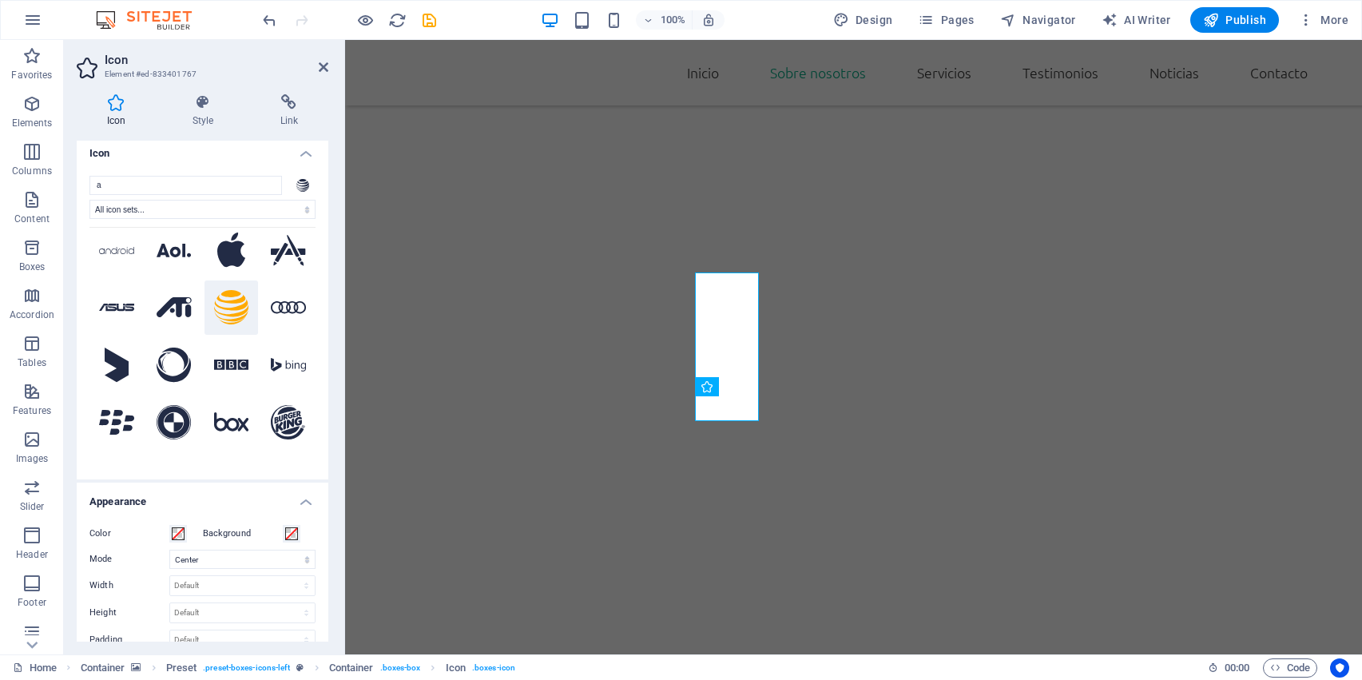
click at [241, 163] on div "a All icon sets... IcoFont Ionicons FontAwesome Brands FontAwesome Duotone Font…" at bounding box center [203, 321] width 252 height 316
click at [205, 280] on button at bounding box center [232, 307] width 54 height 54
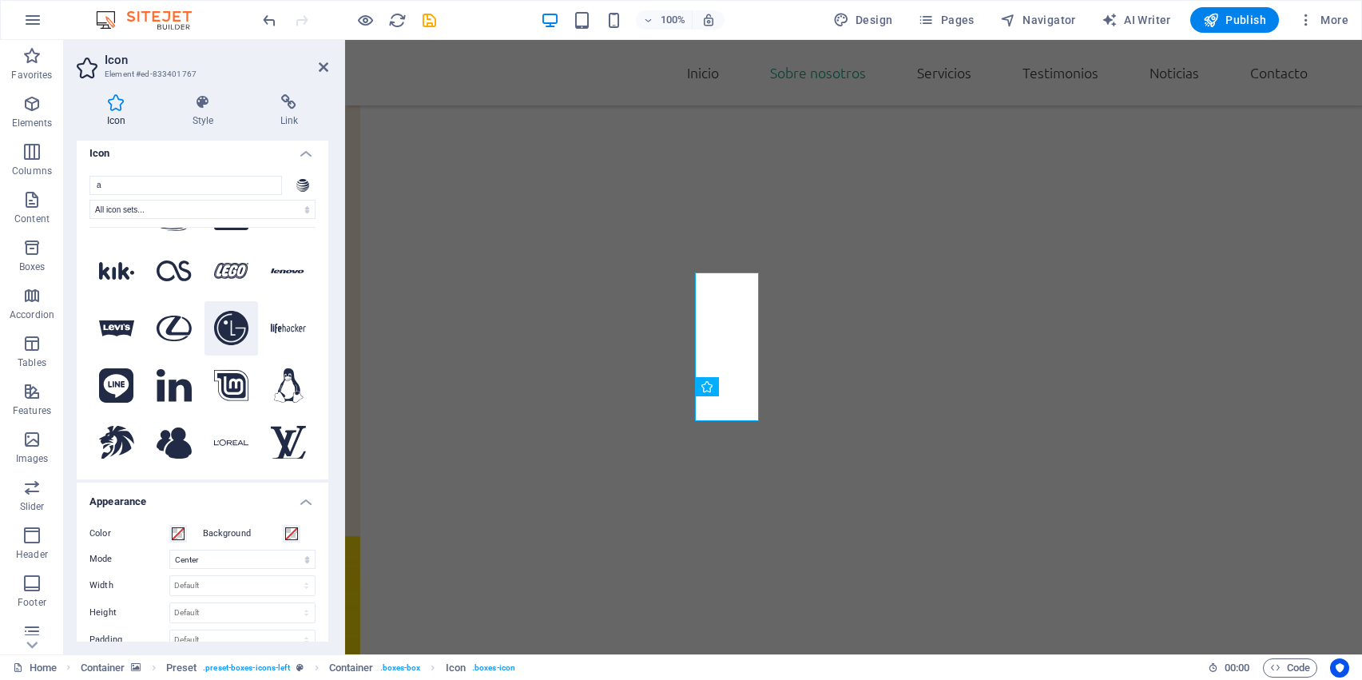
scroll to position [3318, 0]
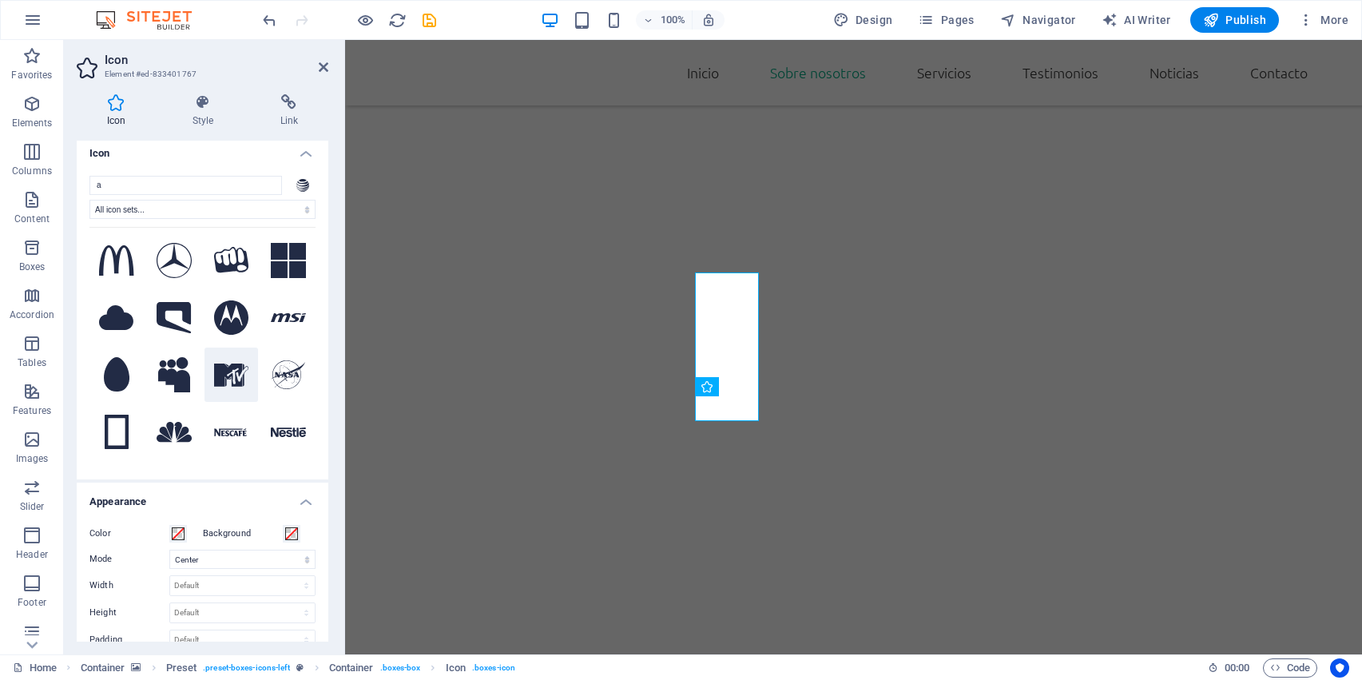
scroll to position [3615, 0]
drag, startPoint x: 232, startPoint y: 290, endPoint x: 236, endPoint y: 309, distance: 19.6
click at [232, 346] on button at bounding box center [232, 373] width 54 height 54
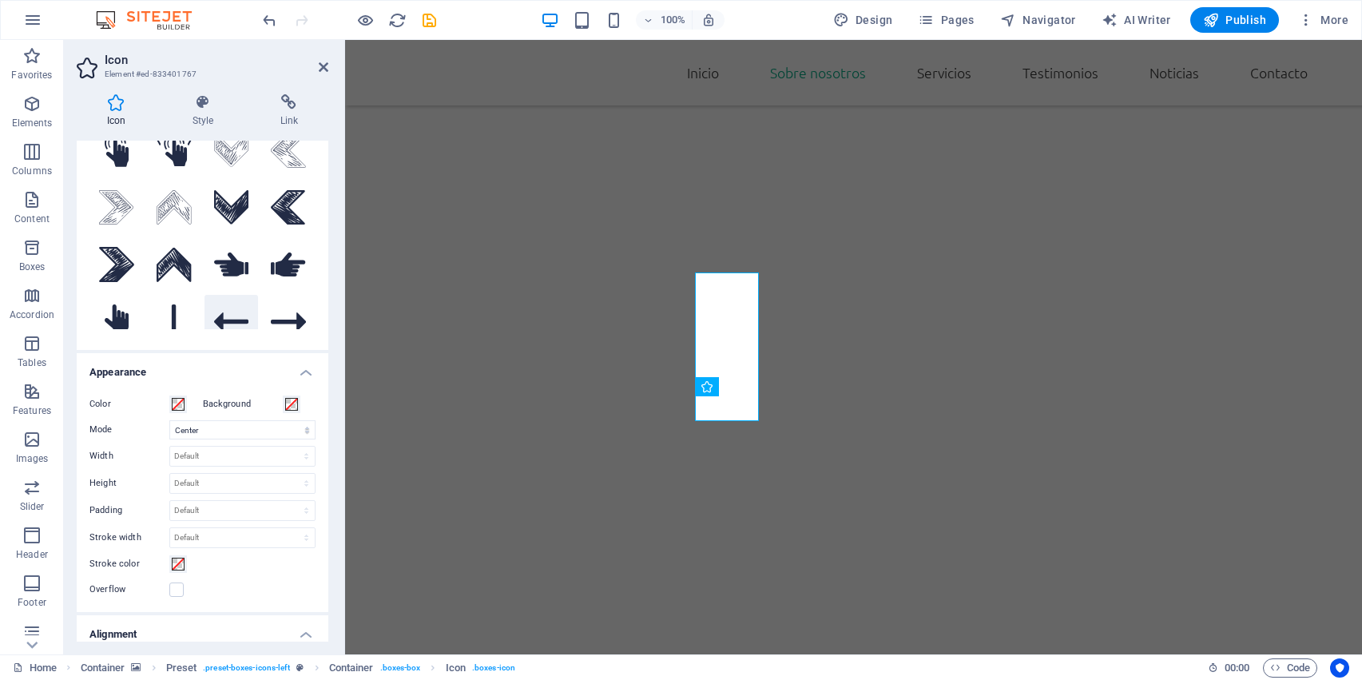
scroll to position [72, 0]
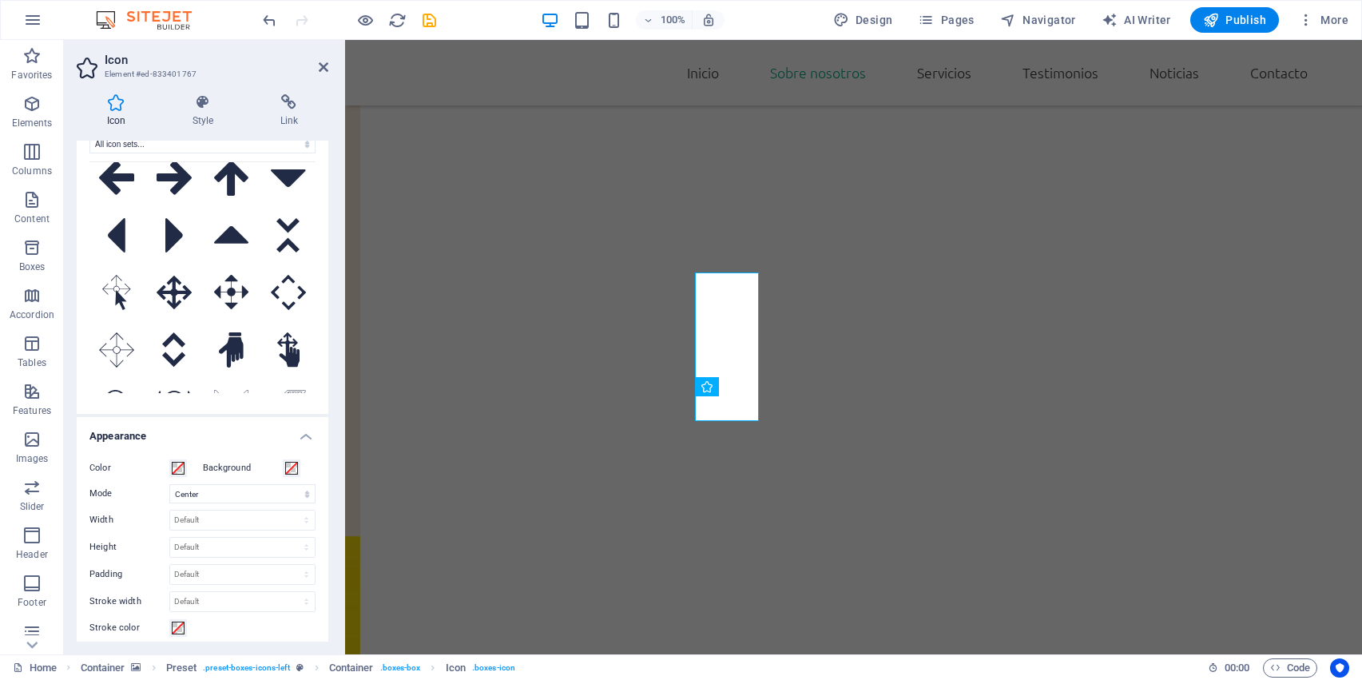
scroll to position [6574, 0]
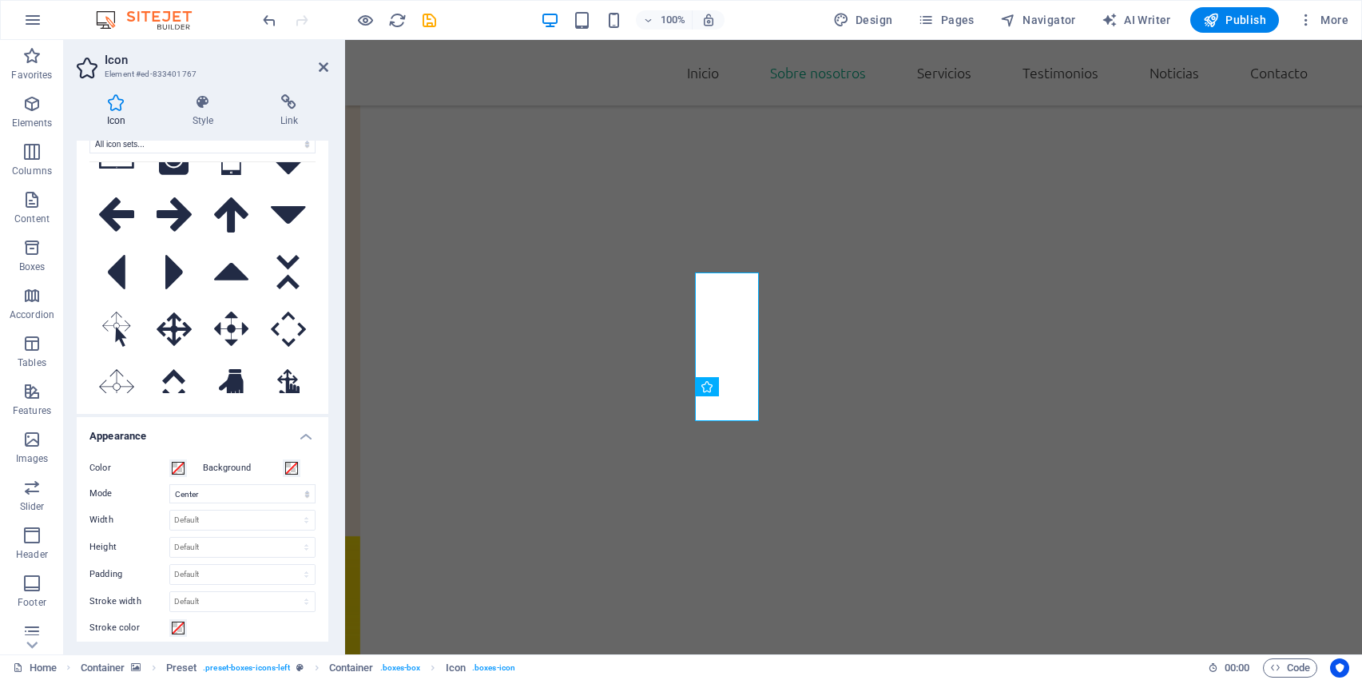
drag, startPoint x: 230, startPoint y: 304, endPoint x: 101, endPoint y: 679, distance: 396.9
click at [101, 654] on section "Favorites Elements Columns Content Boxes Accordion Tables Features Images Slide…" at bounding box center [681, 347] width 1362 height 614
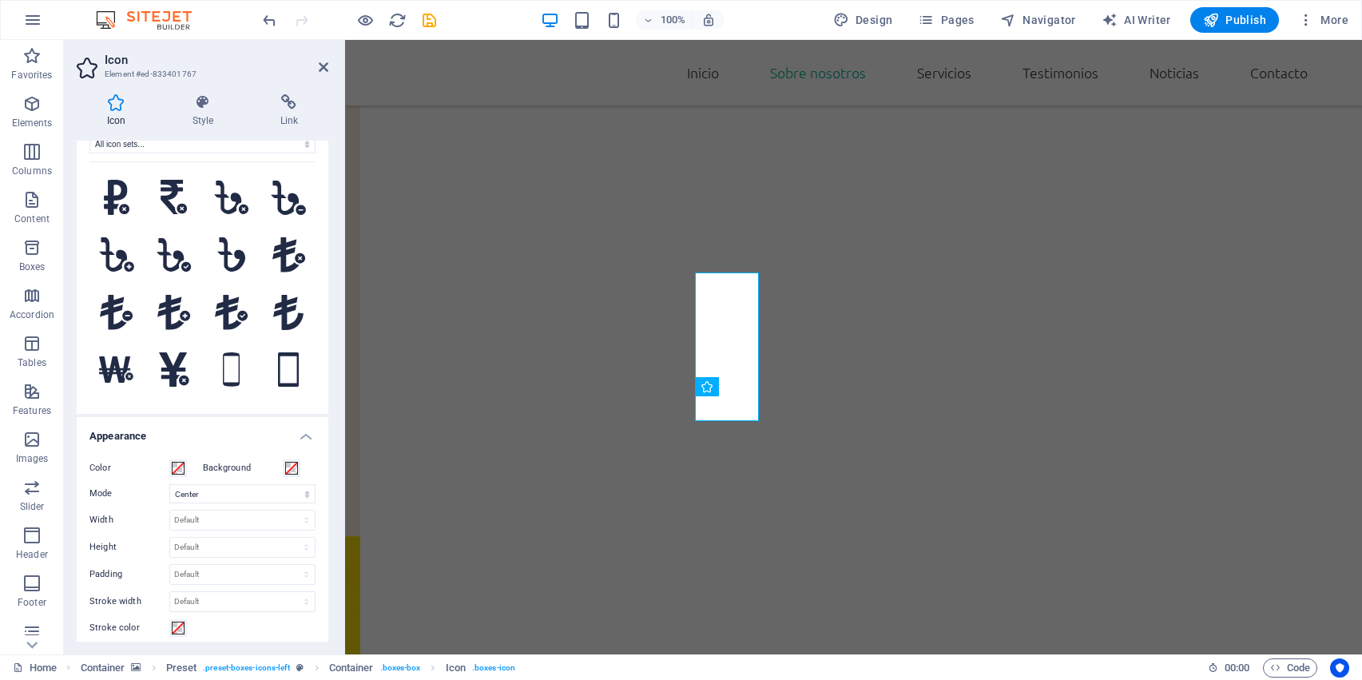
scroll to position [6014, 0]
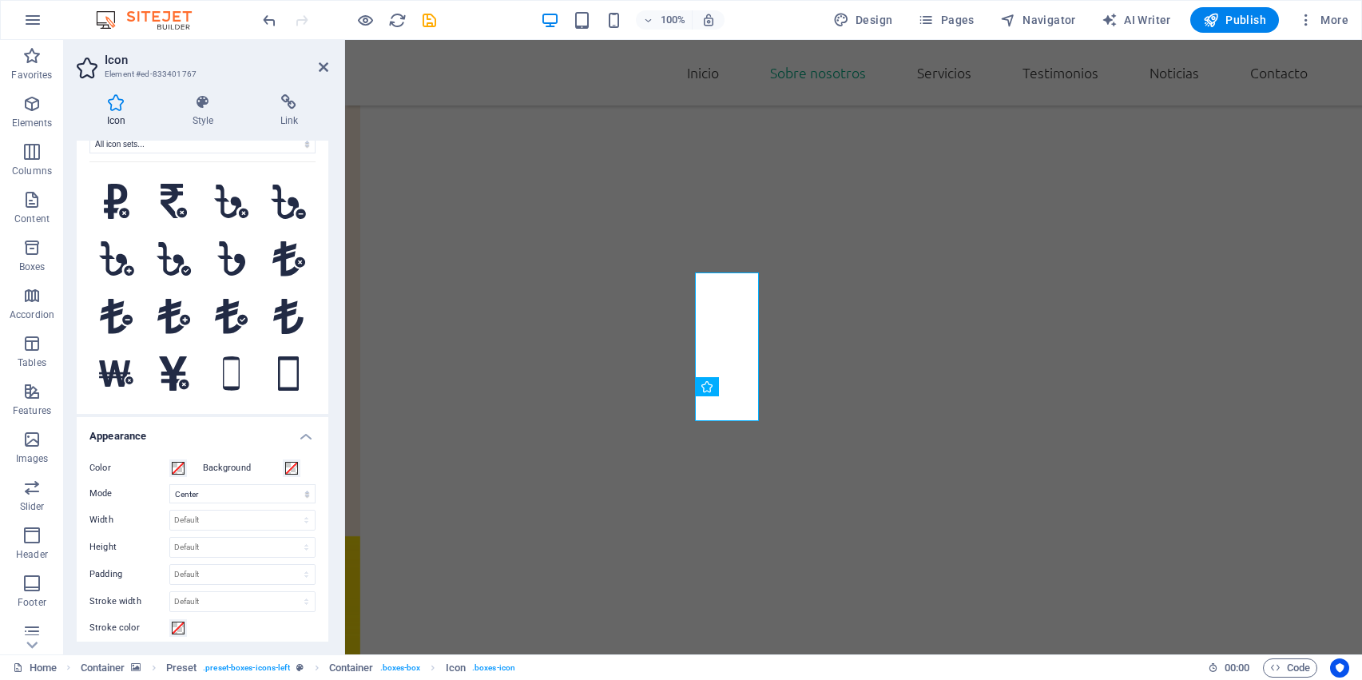
drag, startPoint x: 190, startPoint y: 266, endPoint x: 44, endPoint y: 679, distance: 438.2
click at [44, 654] on section "Favorites Elements Columns Content Boxes Accordion Tables Features Images Slide…" at bounding box center [681, 347] width 1362 height 614
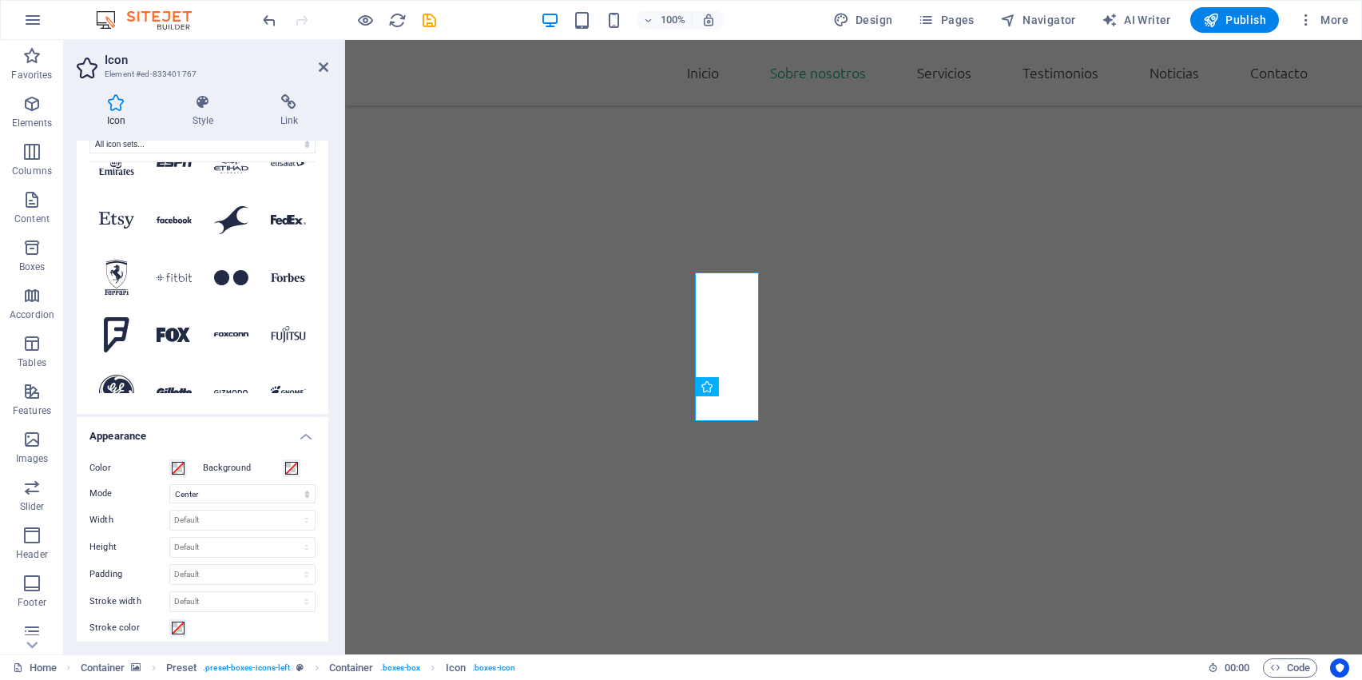
scroll to position [2619, 0]
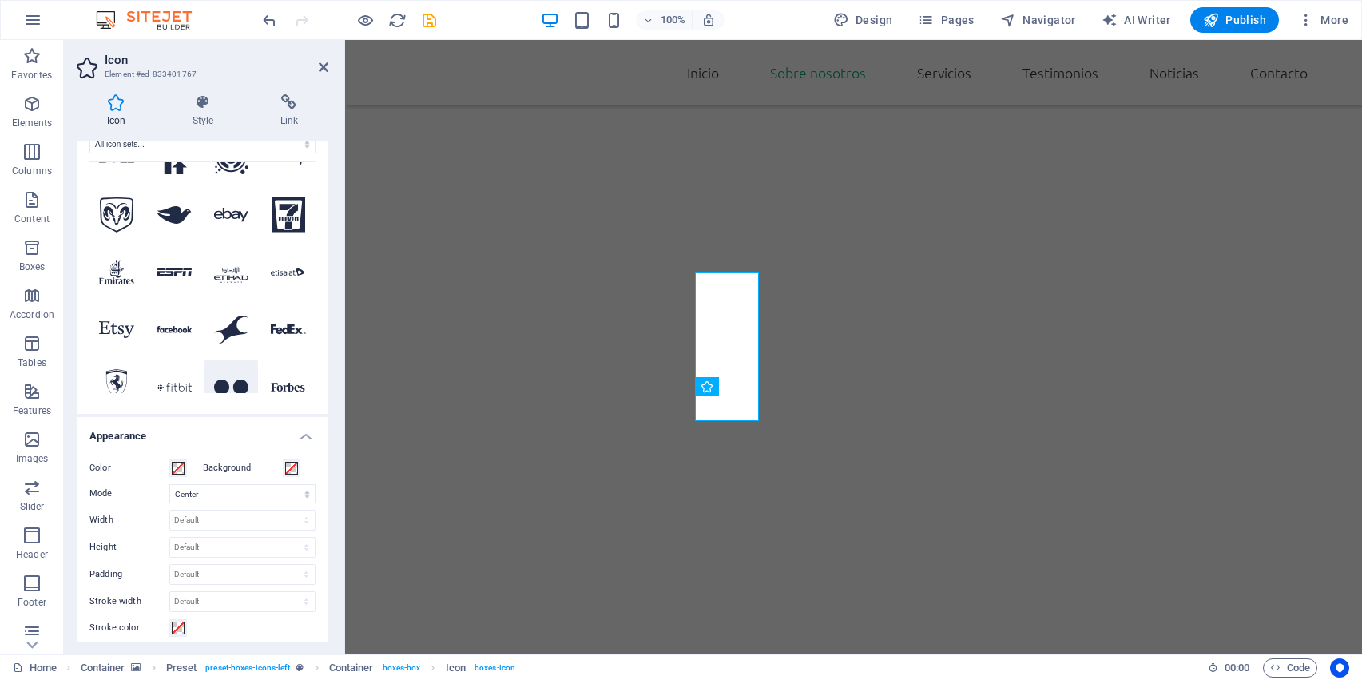
click at [228, 379] on icon at bounding box center [231, 386] width 35 height 15
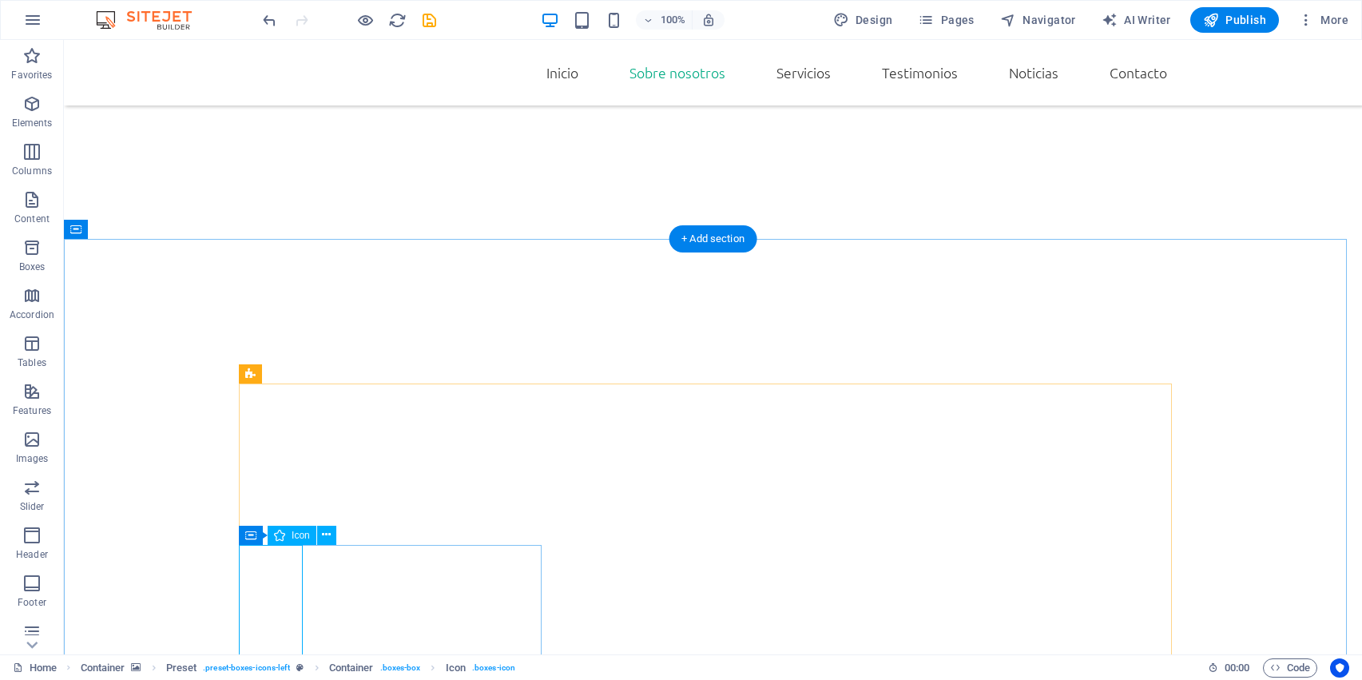
select select "xMidYMid"
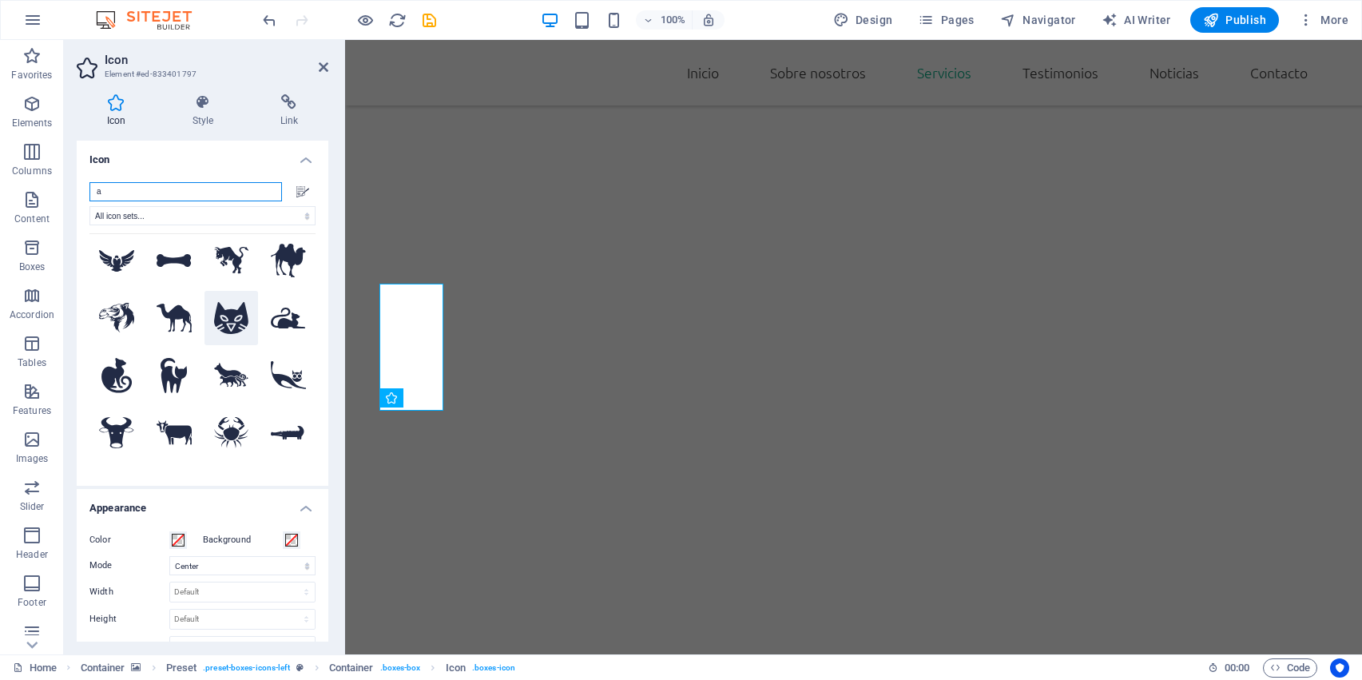
scroll to position [525, 0]
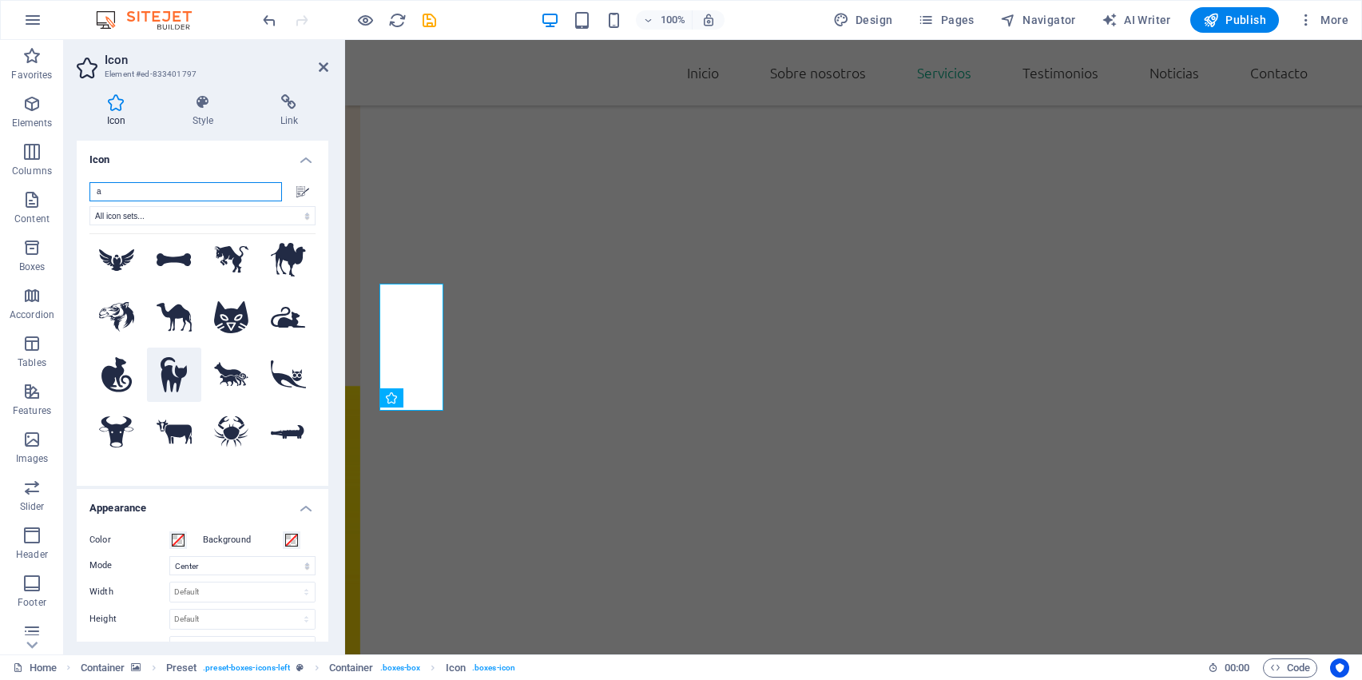
type input "a"
click at [182, 357] on icon at bounding box center [174, 374] width 26 height 35
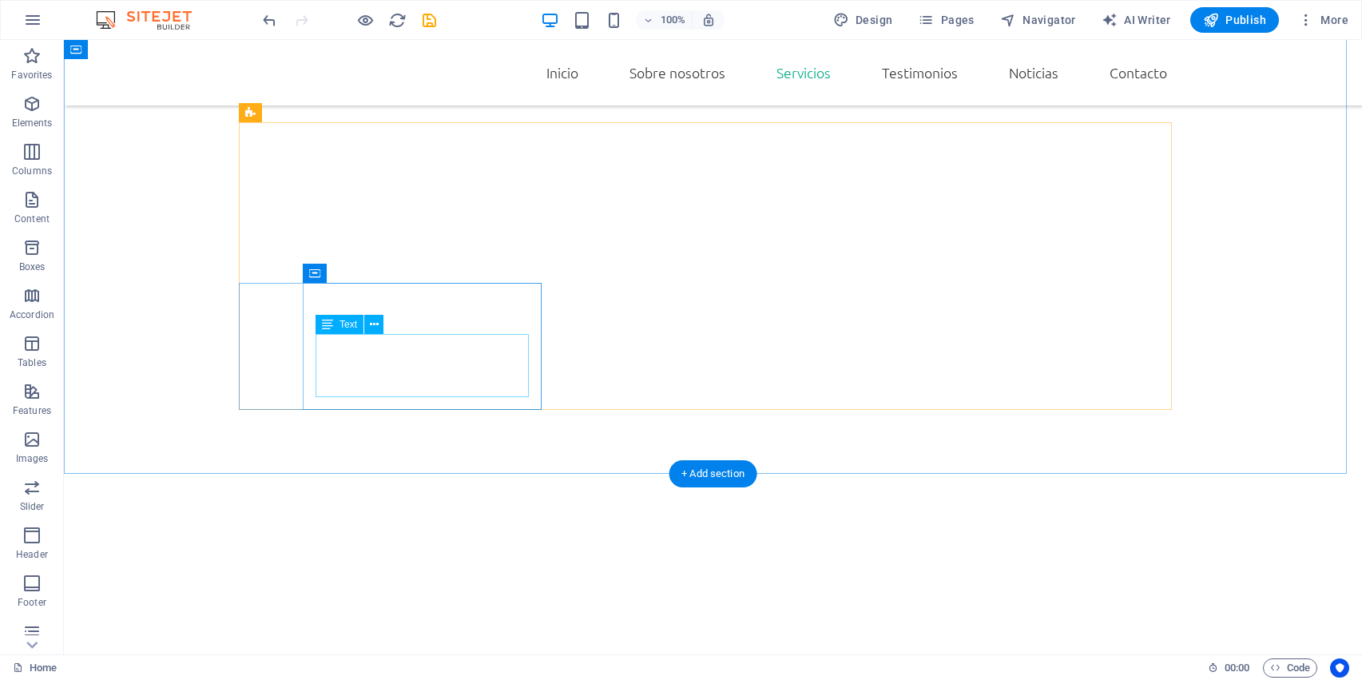
scroll to position [1814, 0]
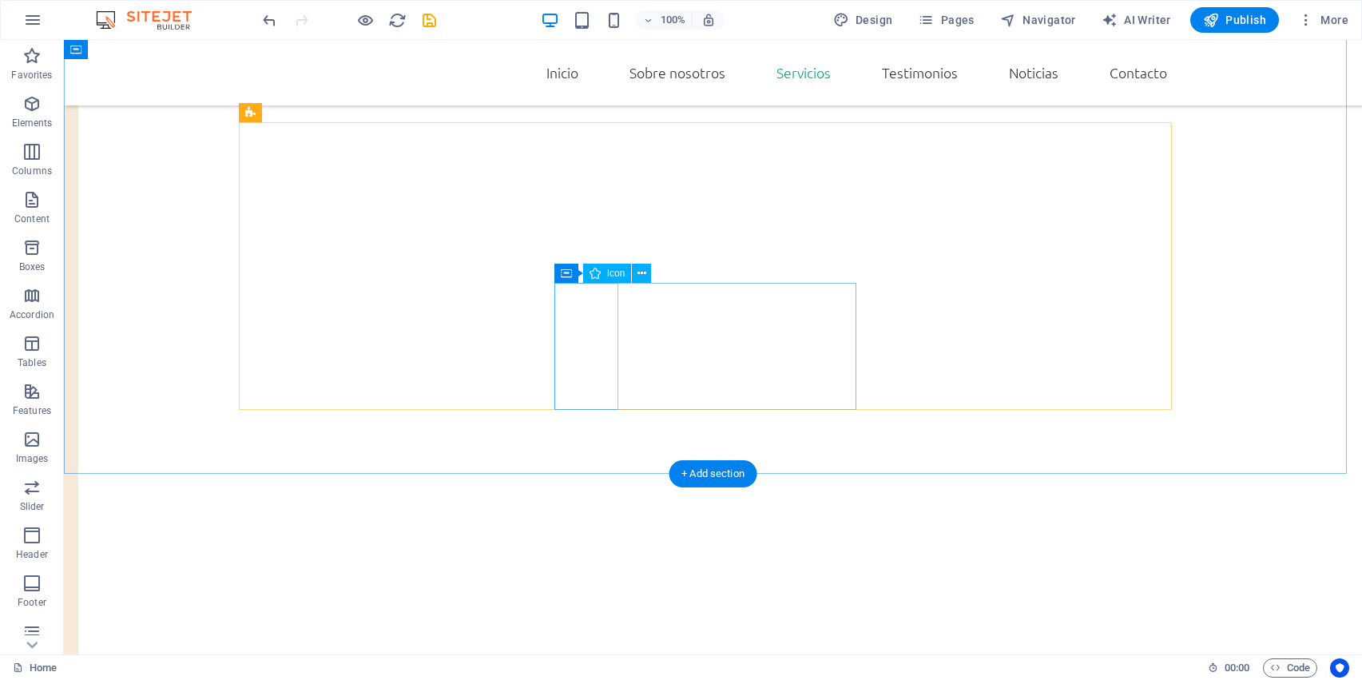
select select "xMidYMid"
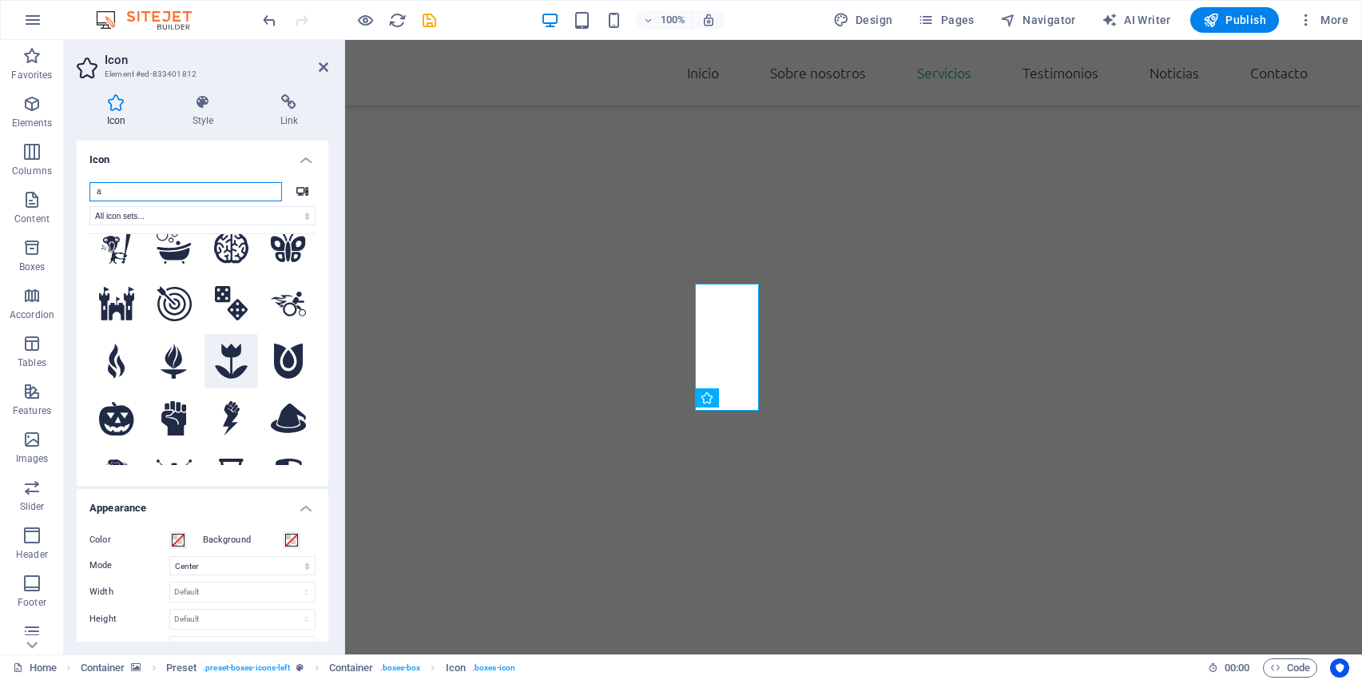
scroll to position [24, 0]
type input "a"
click at [238, 368] on icon at bounding box center [231, 359] width 33 height 35
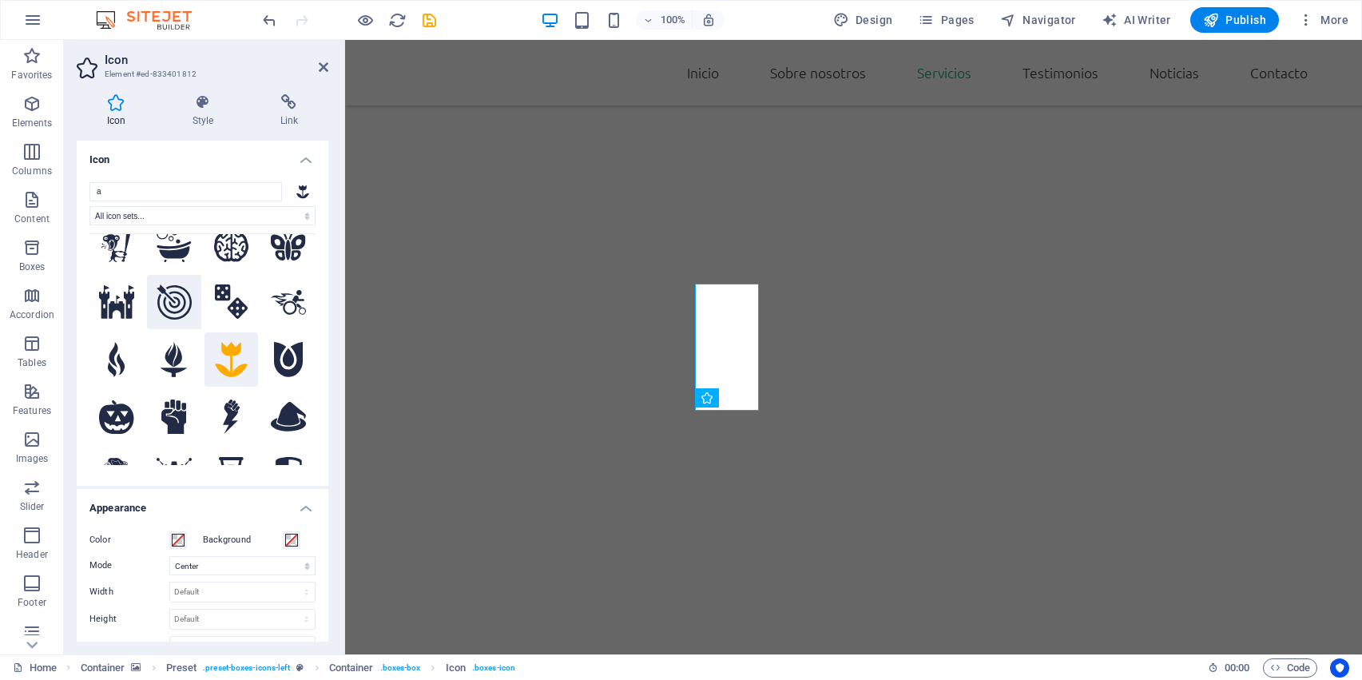
click at [168, 294] on icon at bounding box center [174, 301] width 35 height 35
click at [201, 105] on icon at bounding box center [202, 102] width 81 height 16
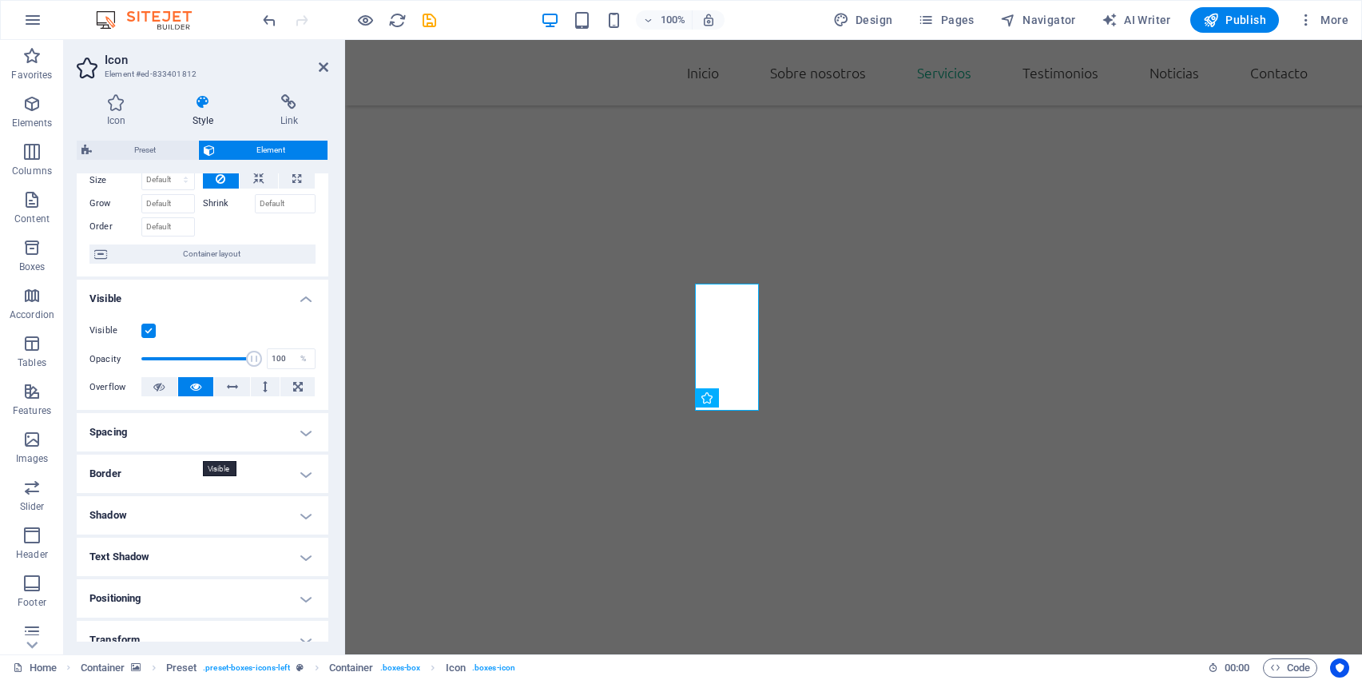
scroll to position [70, 0]
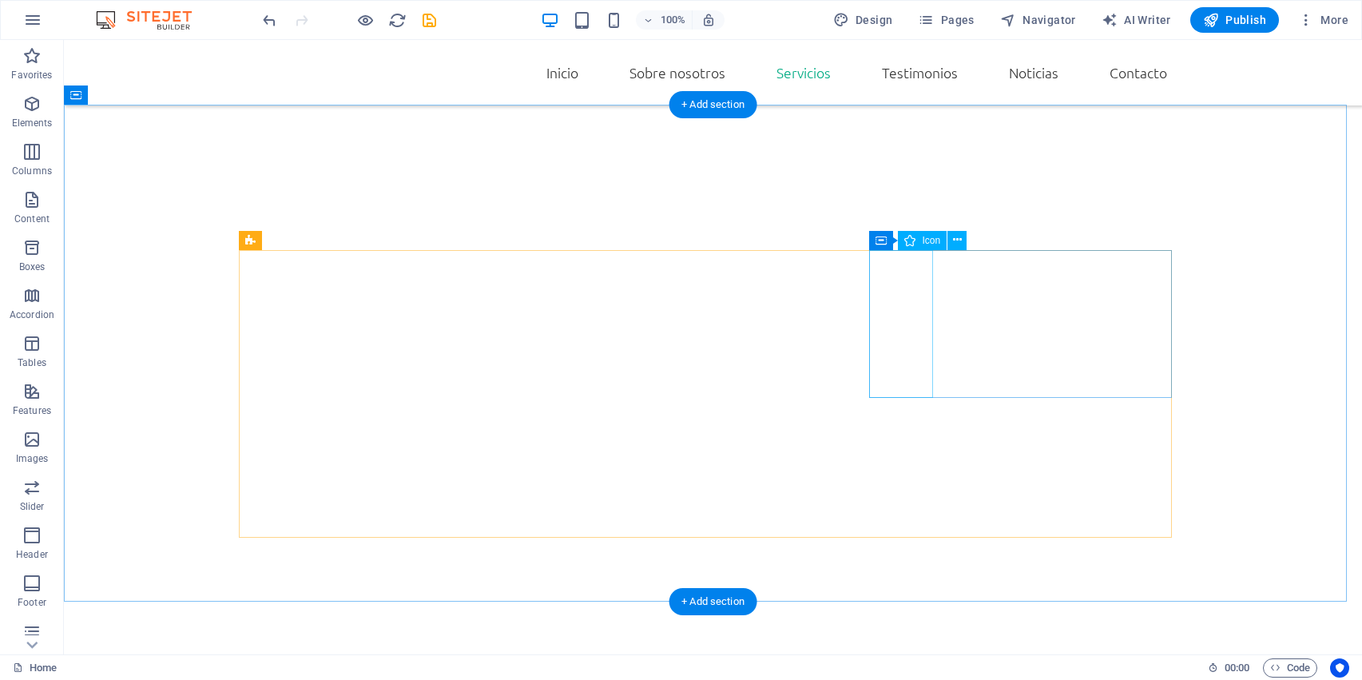
scroll to position [1686, 0]
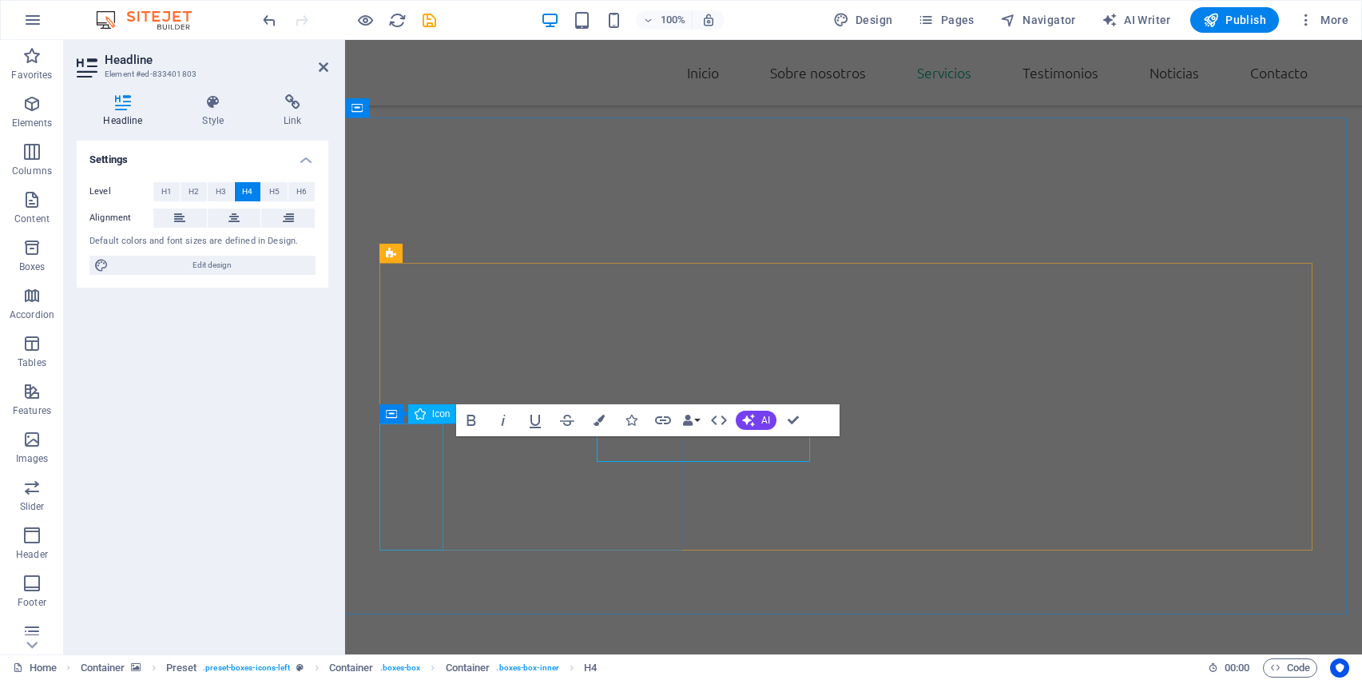
scroll to position [1562, 0]
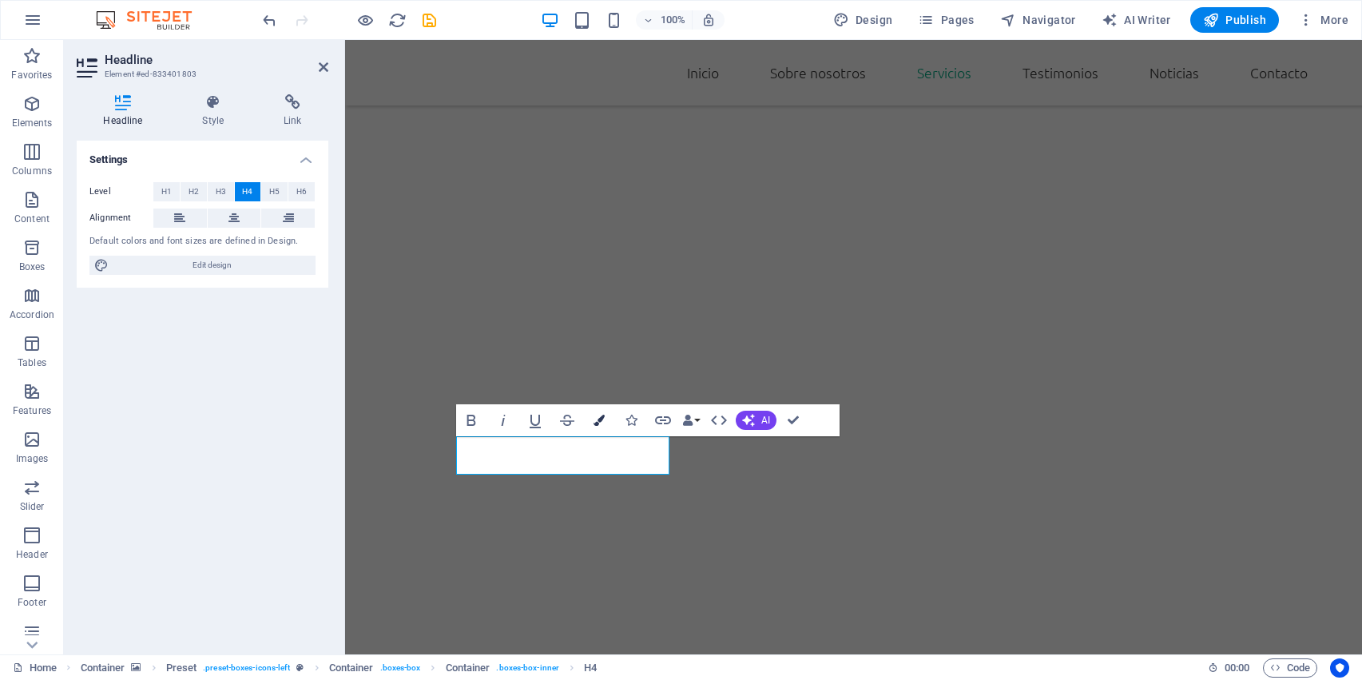
click at [599, 428] on button "Colors" at bounding box center [599, 420] width 30 height 32
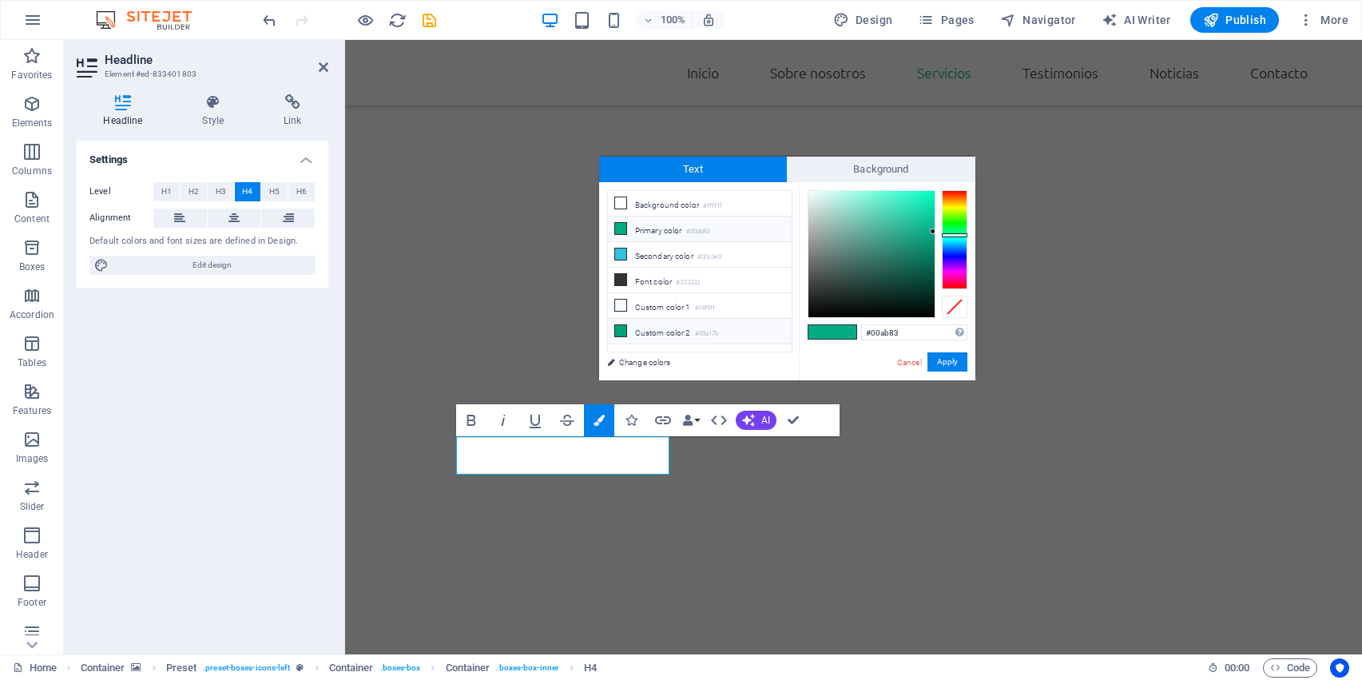
drag, startPoint x: 921, startPoint y: 328, endPoint x: 634, endPoint y: 340, distance: 287.9
click at [634, 340] on div "less Background color #ffffff Primary color #00ab83 Secondary color #30c3e0 Fon…" at bounding box center [787, 281] width 376 height 198
type input "#512c1d"
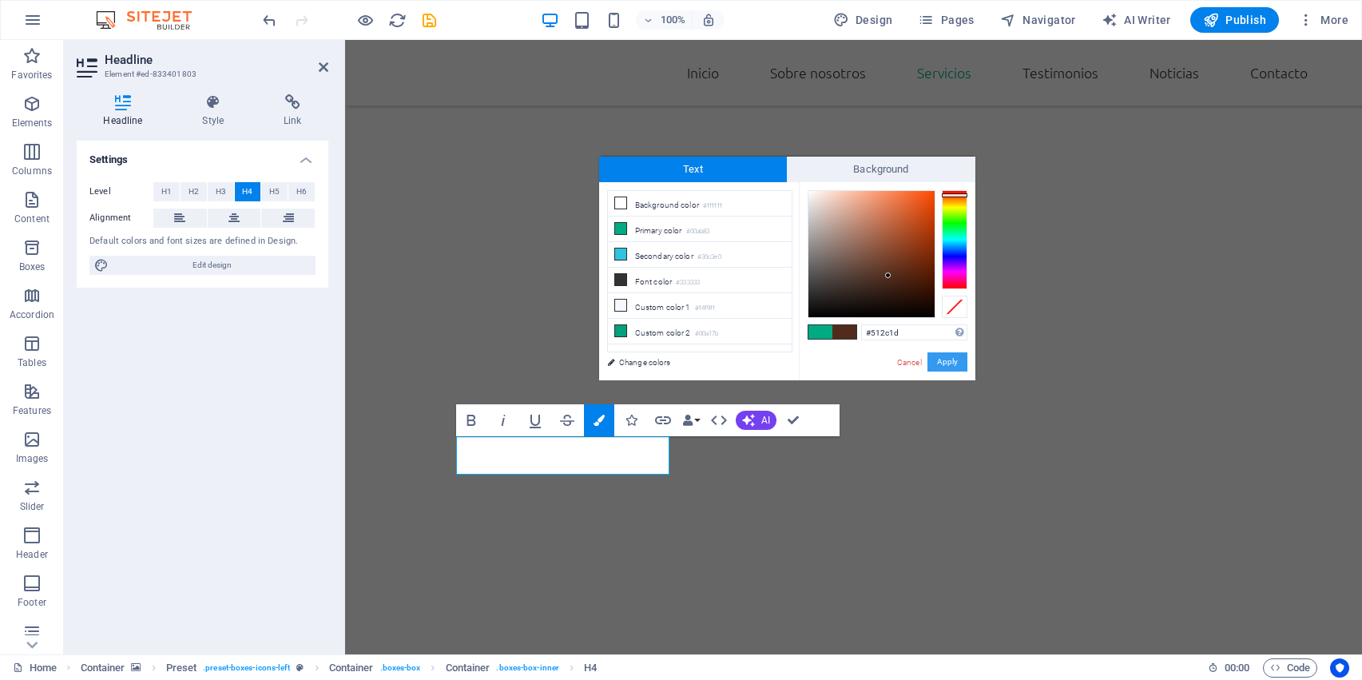
click at [944, 356] on button "Apply" at bounding box center [948, 361] width 40 height 19
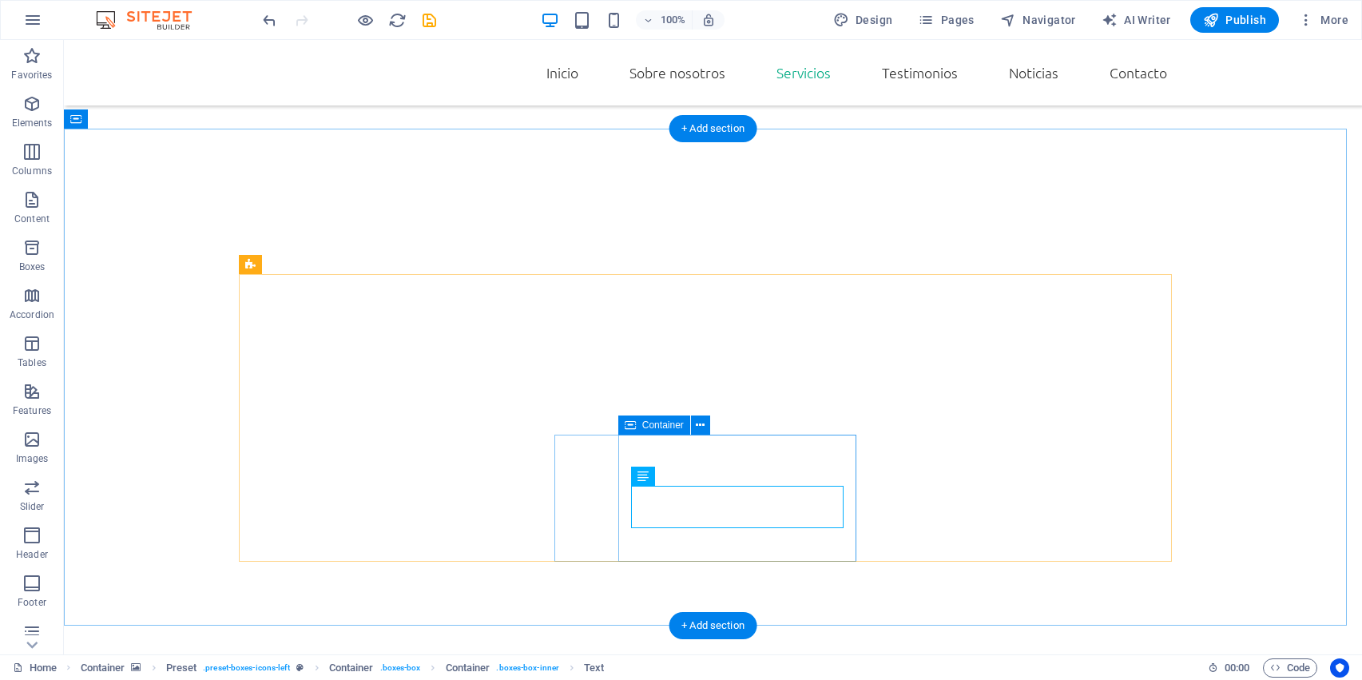
scroll to position [1671, 0]
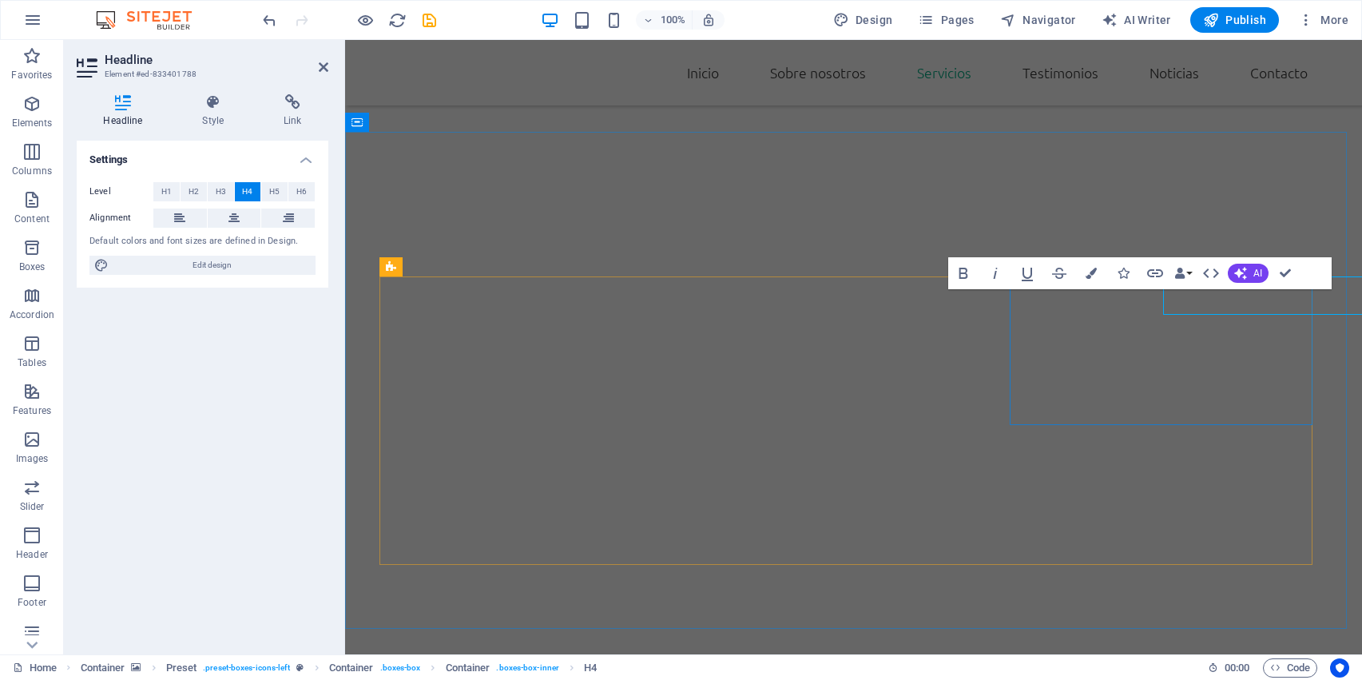
scroll to position [1548, 0]
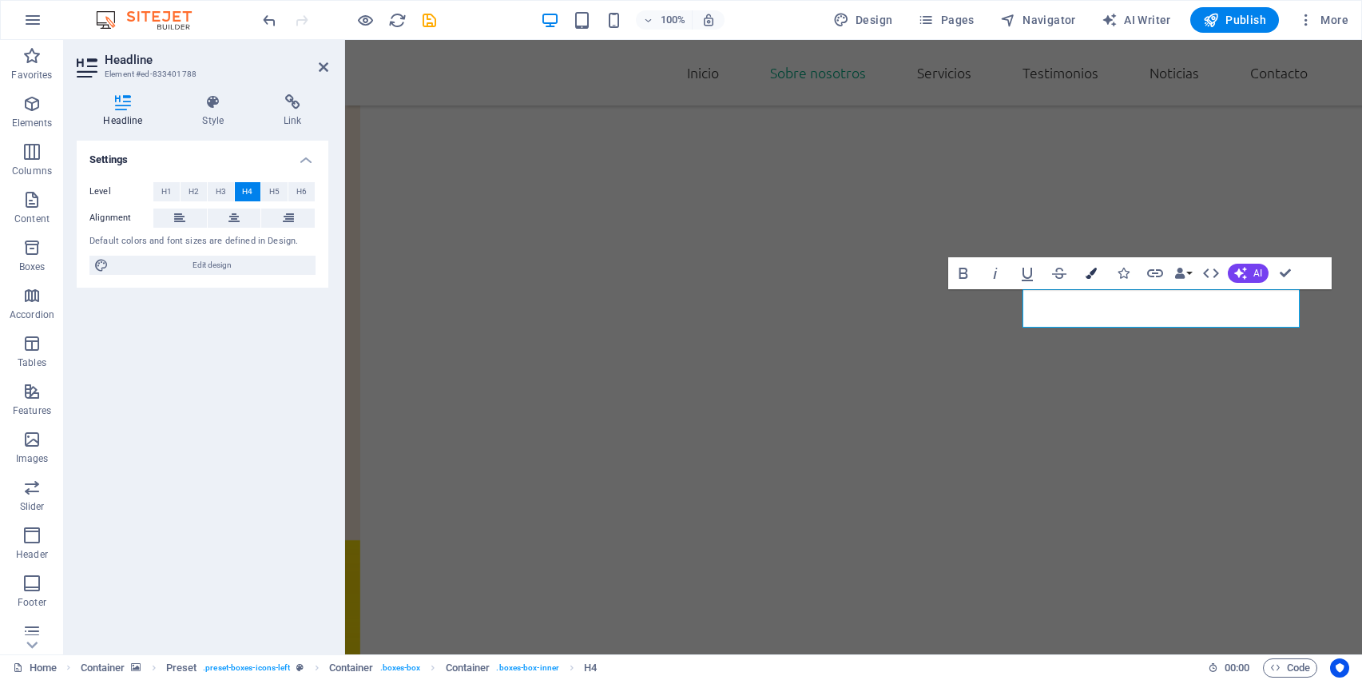
click at [1101, 276] on button "Colors" at bounding box center [1091, 273] width 30 height 32
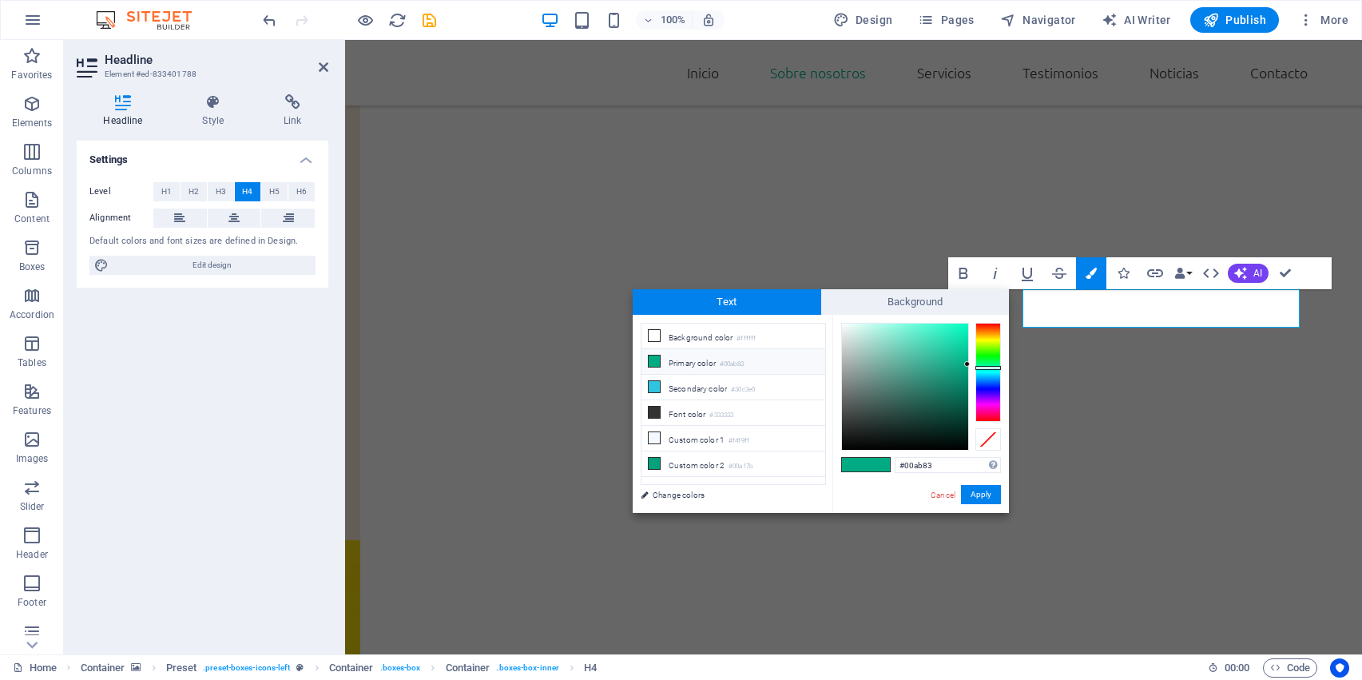
drag, startPoint x: 948, startPoint y: 460, endPoint x: 880, endPoint y: 474, distance: 69.3
click at [880, 474] on div "#00ab83 Supported formats #0852ed rgb(8, 82, 237) rgba(8, 82, 237, 90%) hsv(221…" at bounding box center [920, 530] width 177 height 430
type input "#512c1d"
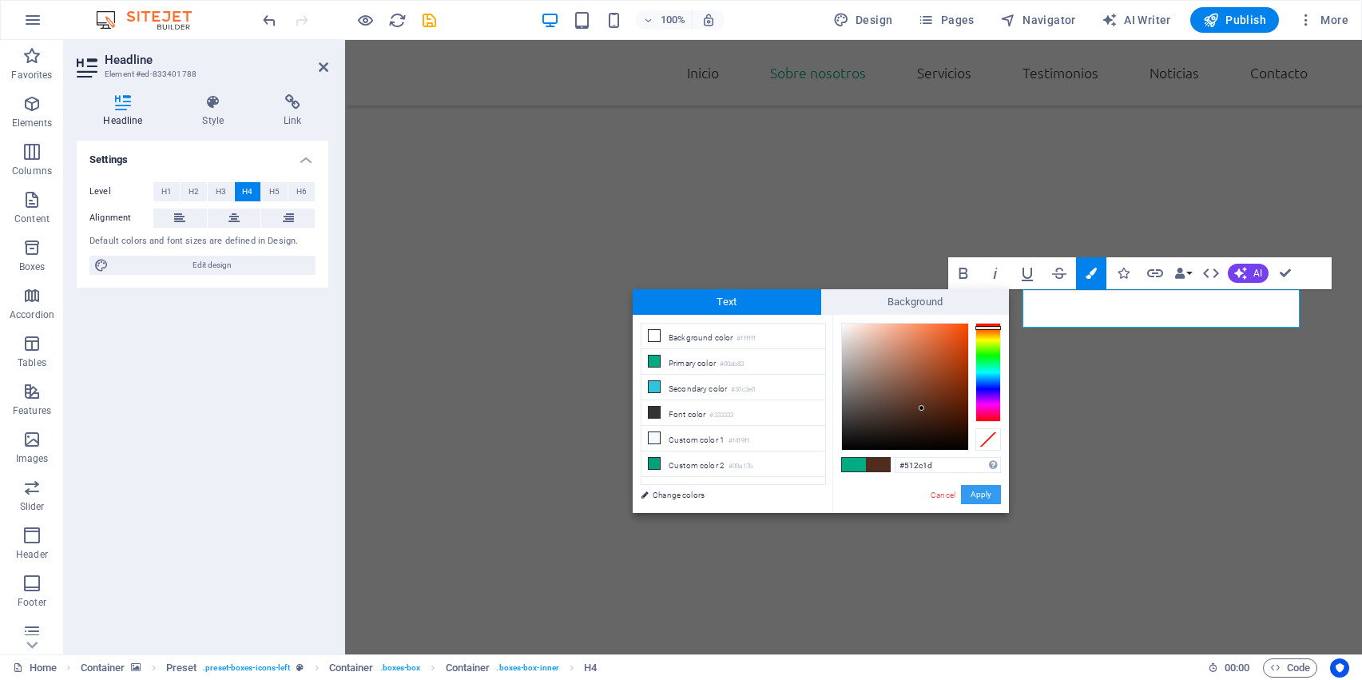
click at [976, 497] on button "Apply" at bounding box center [981, 494] width 40 height 19
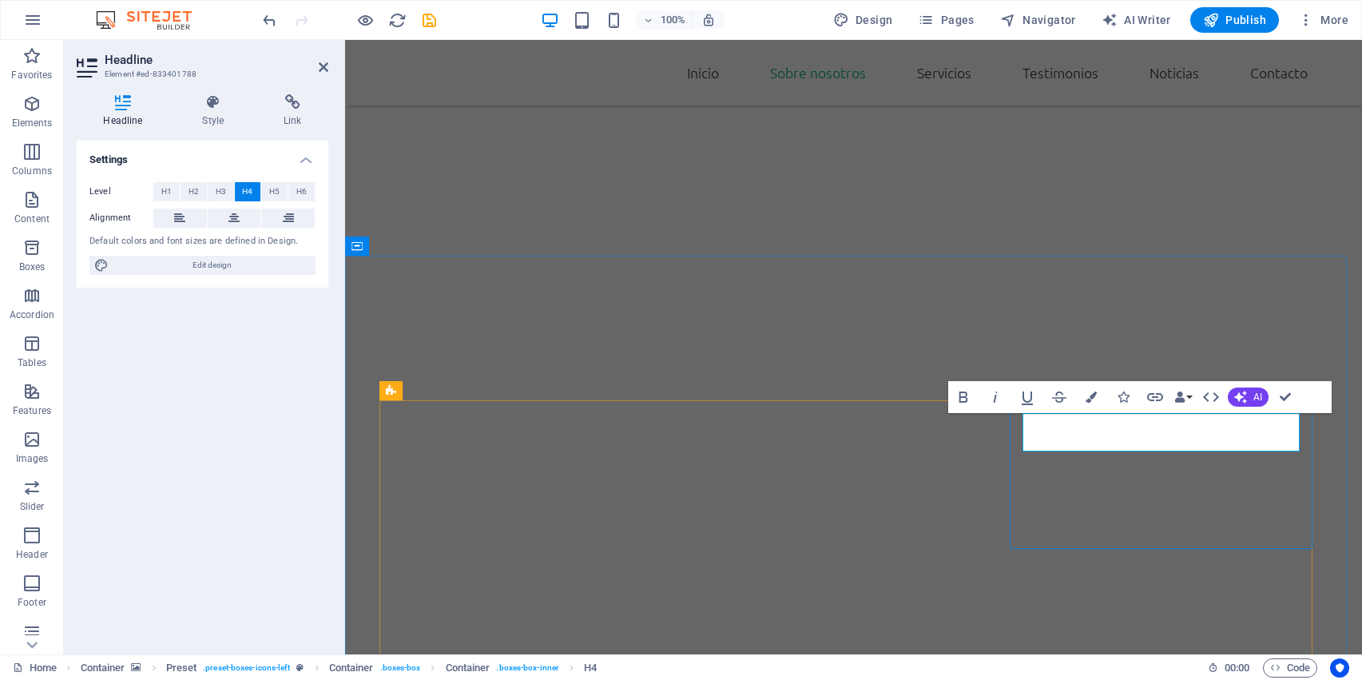
scroll to position [1424, 0]
click at [1099, 393] on button "Colors" at bounding box center [1091, 397] width 30 height 32
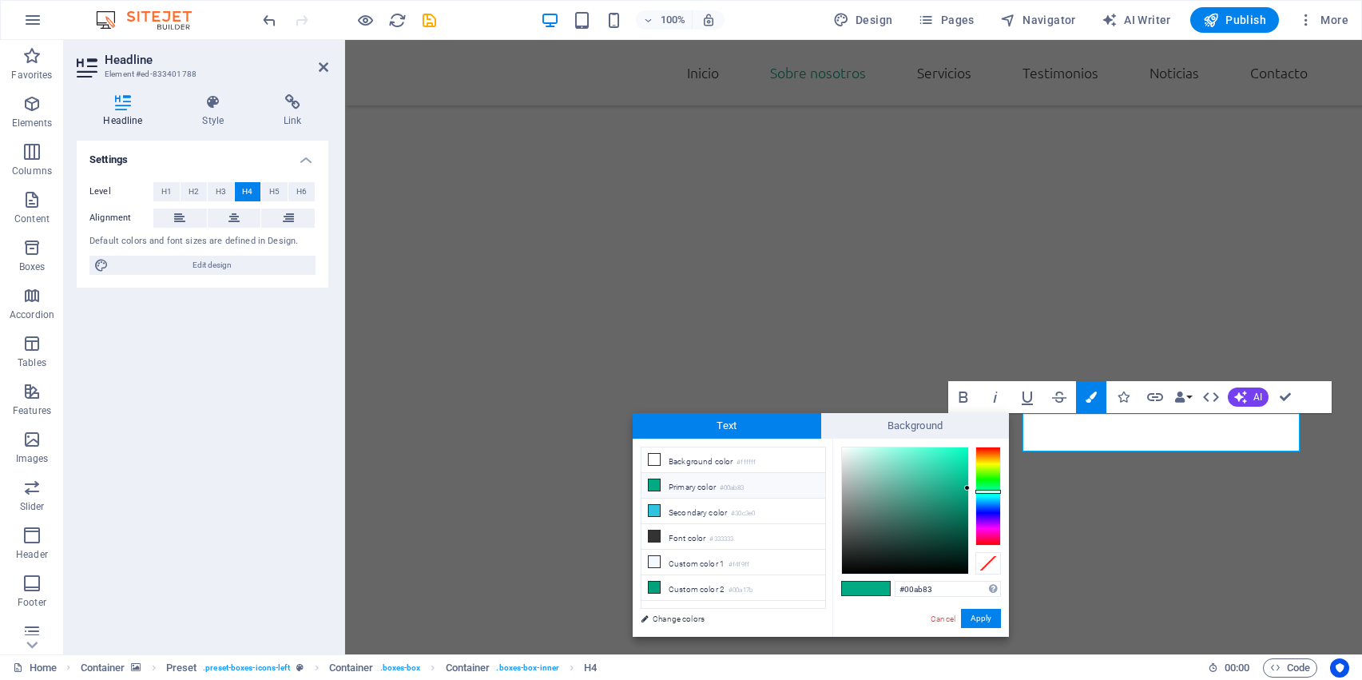
drag, startPoint x: 945, startPoint y: 590, endPoint x: 836, endPoint y: 600, distance: 109.2
click at [836, 600] on div "#00ab83 Supported formats #0852ed rgb(8, 82, 237) rgba(8, 82, 237, 90%) hsv(221…" at bounding box center [920, 654] width 177 height 430
type input "#512c1d"
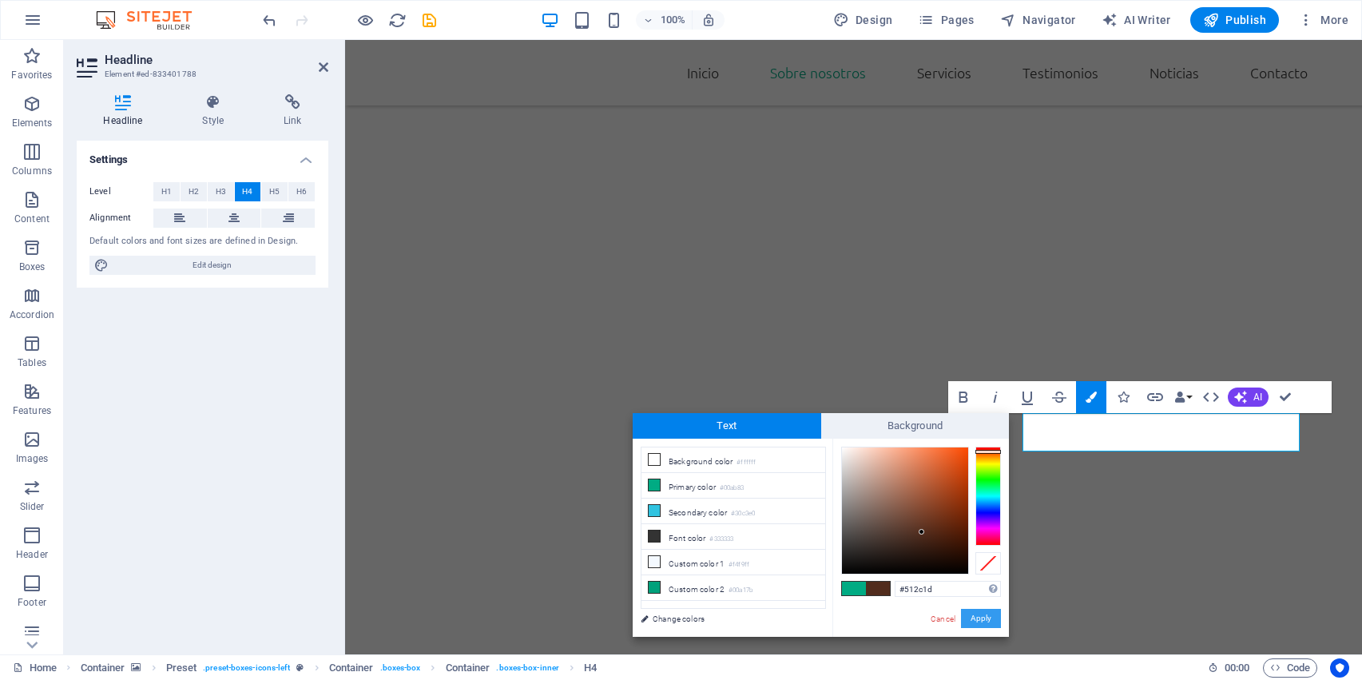
click at [973, 622] on button "Apply" at bounding box center [981, 618] width 40 height 19
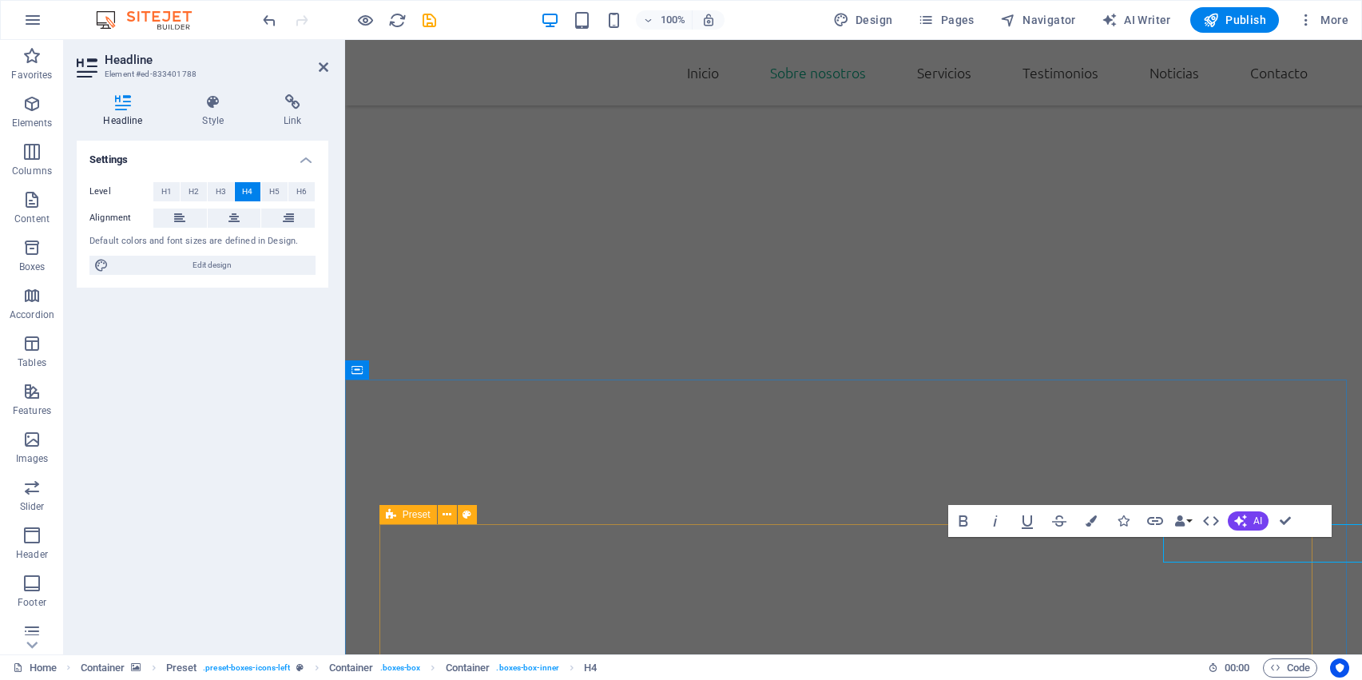
scroll to position [1300, 0]
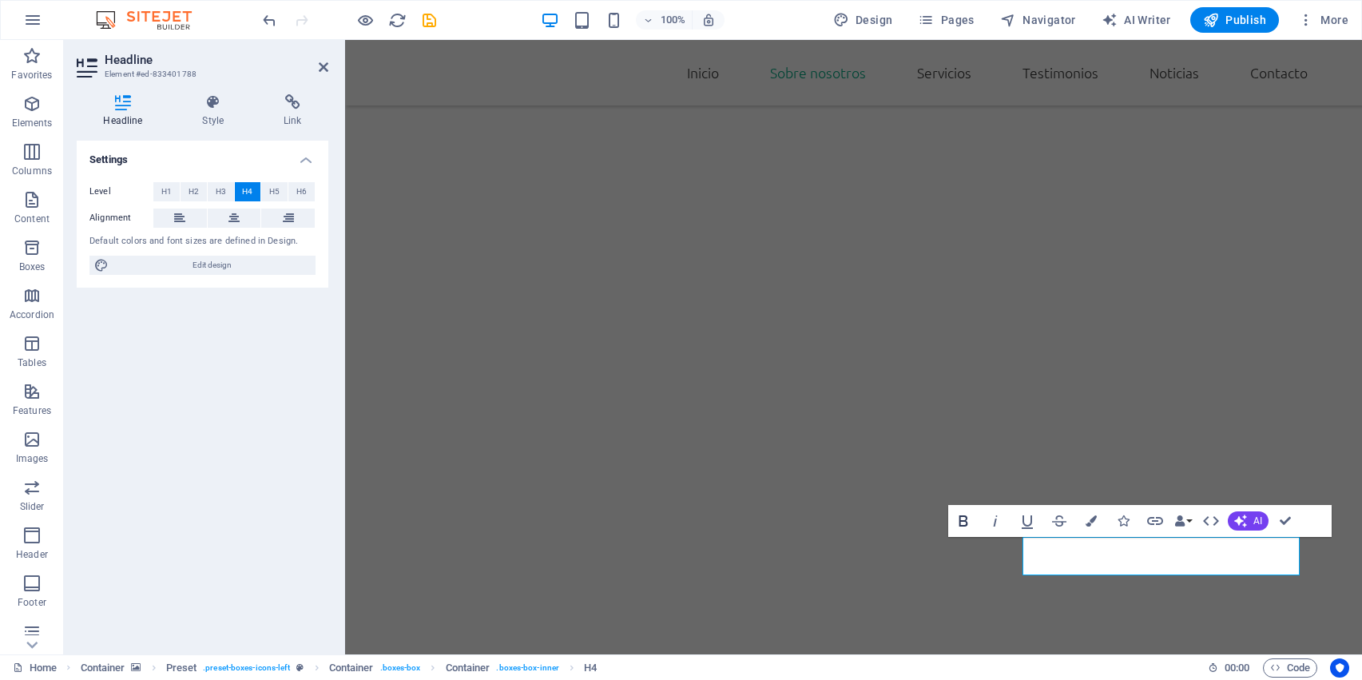
click at [971, 521] on icon "button" at bounding box center [963, 520] width 19 height 19
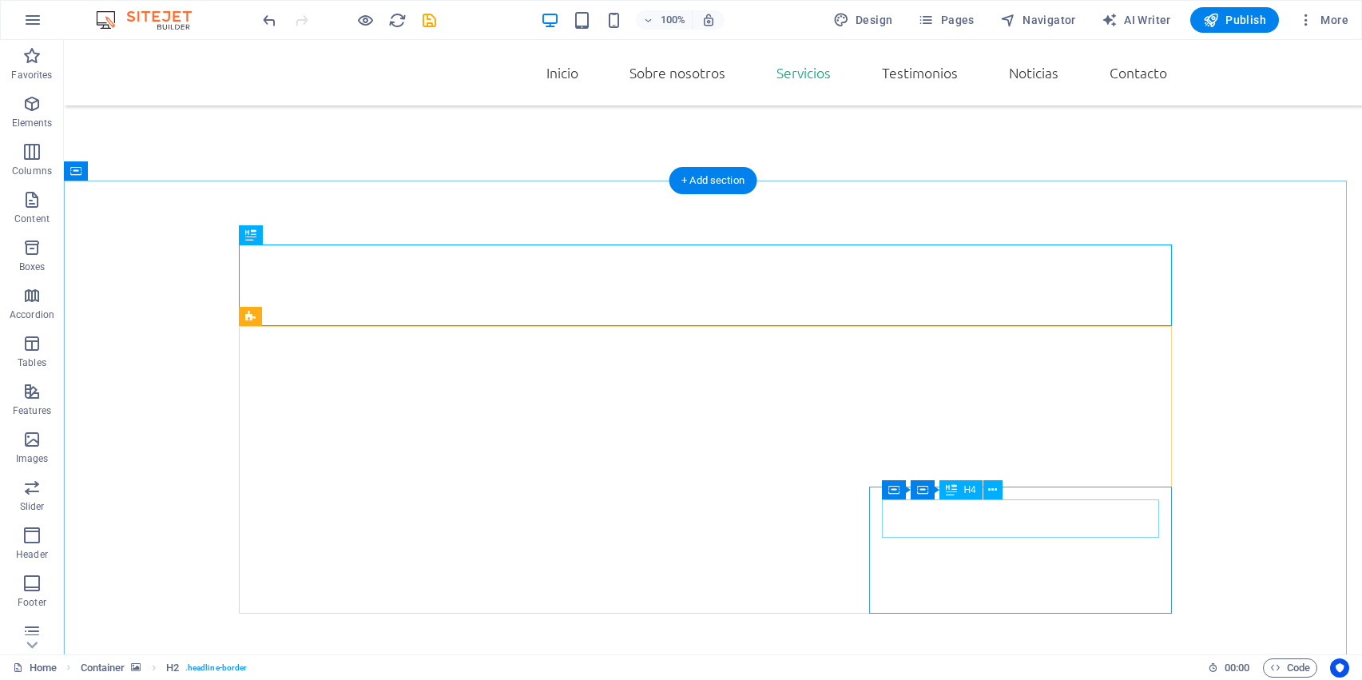
scroll to position [1610, 0]
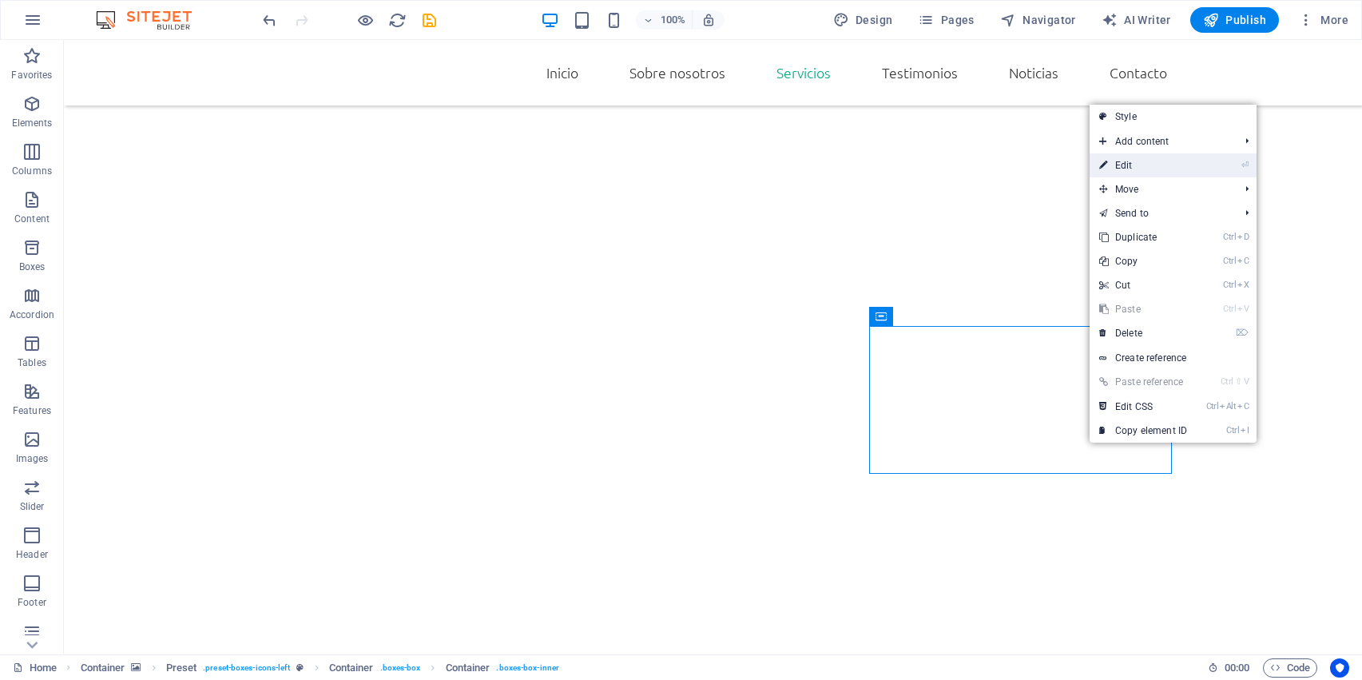
click at [1153, 170] on link "⏎ Edit" at bounding box center [1143, 165] width 107 height 24
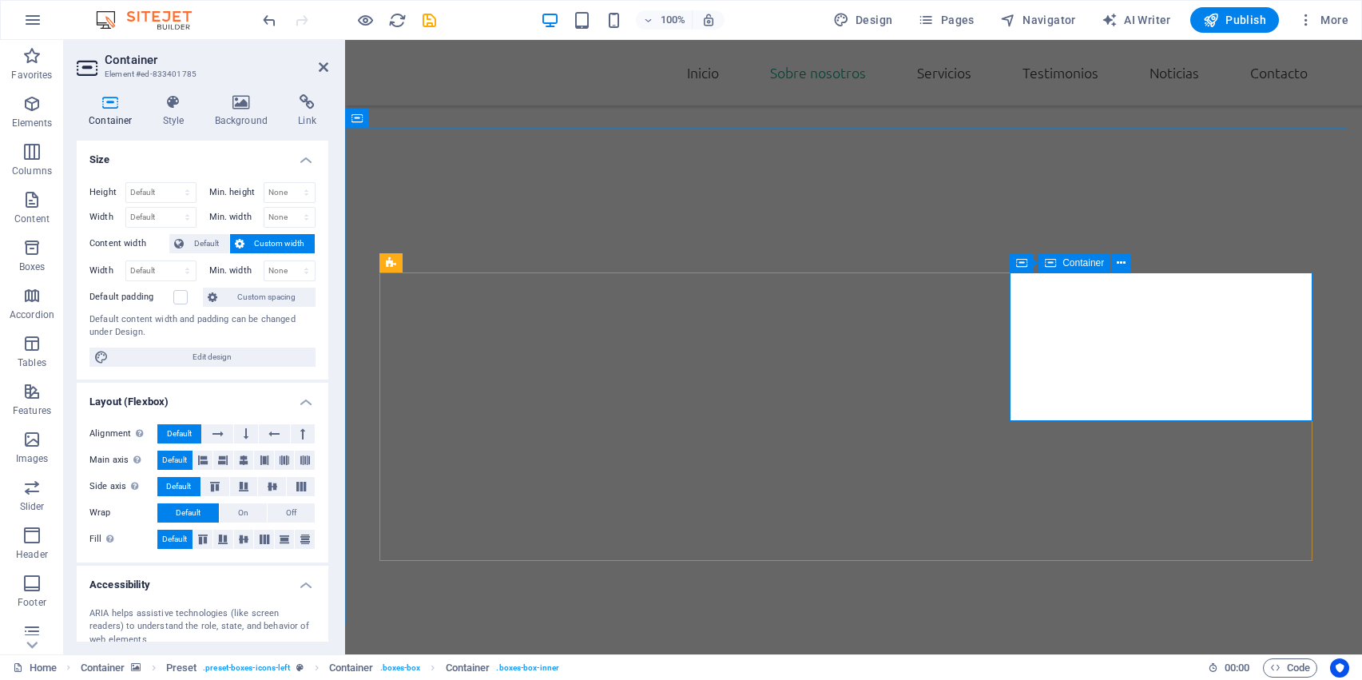
scroll to position [1552, 0]
